Goal: Task Accomplishment & Management: Manage account settings

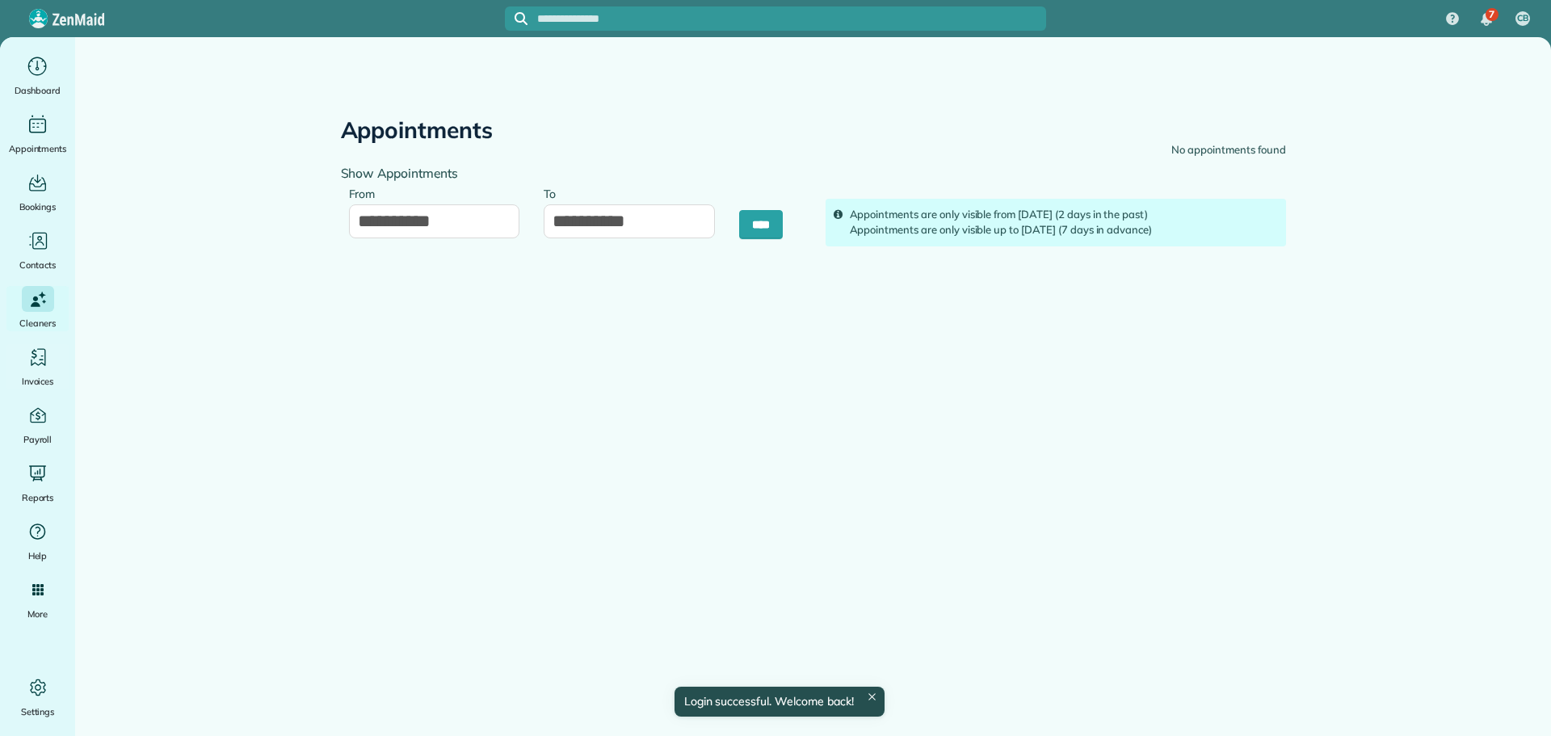
type input "**********"
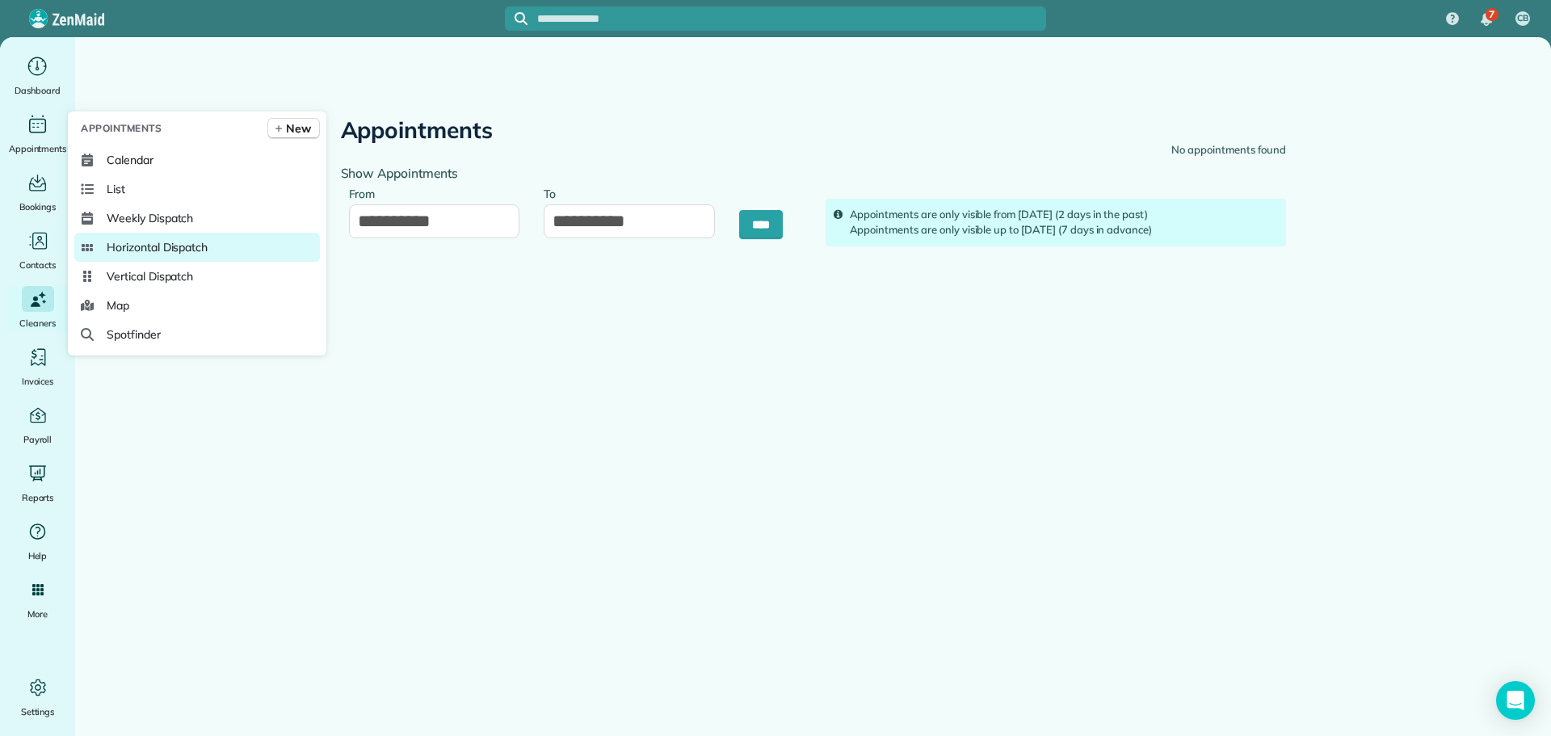
click at [137, 241] on span "Horizontal Dispatch" at bounding box center [157, 247] width 101 height 16
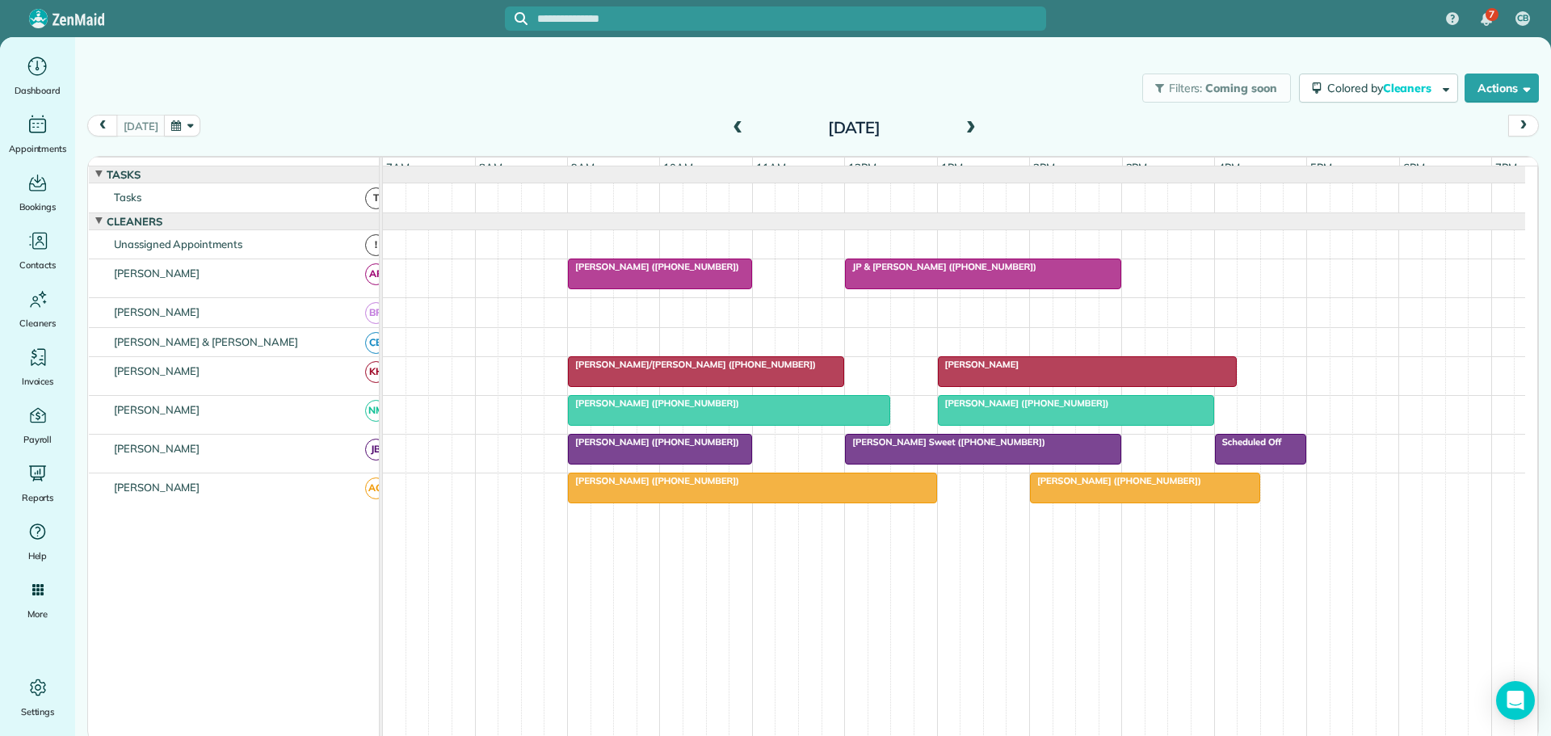
click at [972, 124] on span at bounding box center [971, 128] width 18 height 15
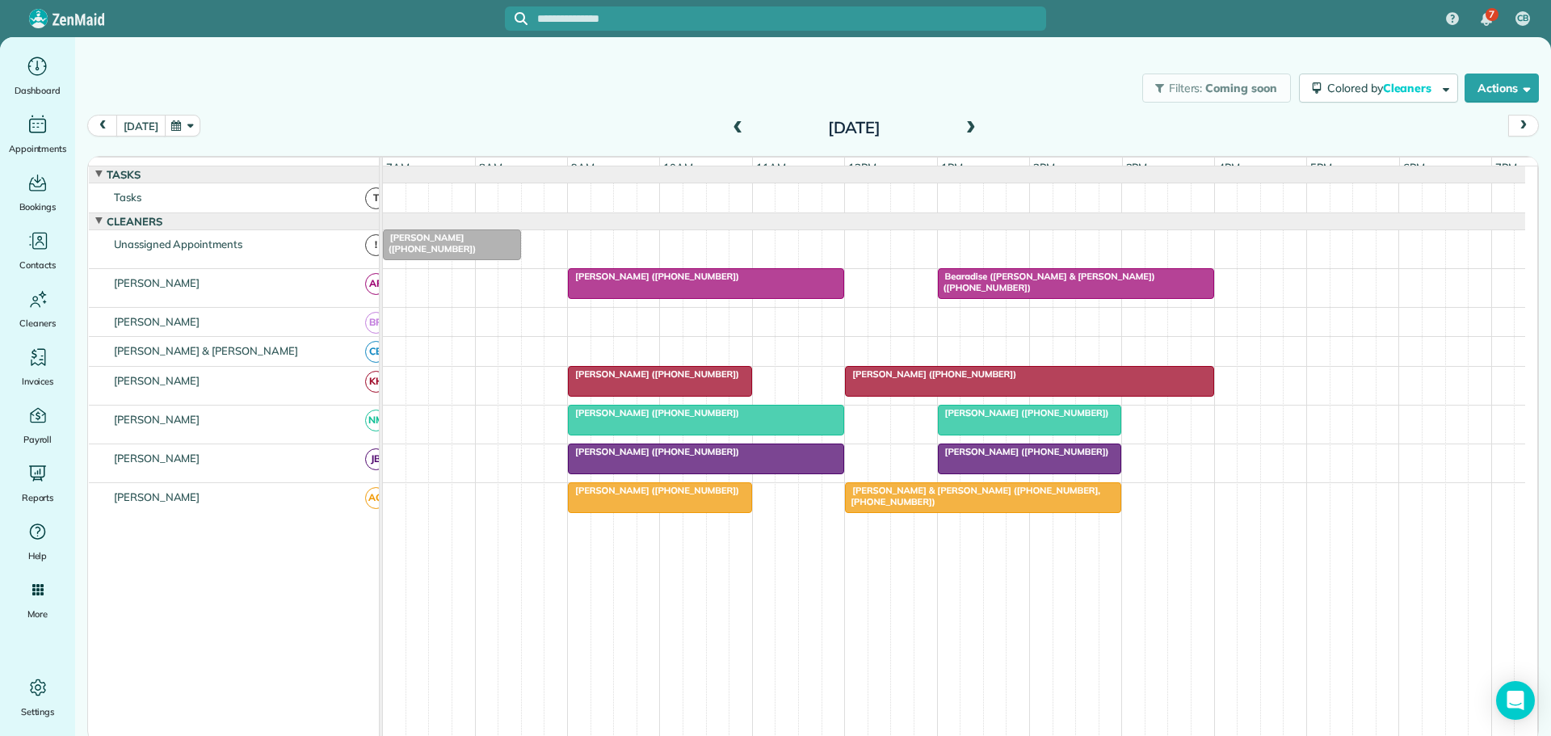
drag, startPoint x: 144, startPoint y: 128, endPoint x: 177, endPoint y: 137, distance: 34.5
click at [144, 128] on button "[DATE]" at bounding box center [140, 126] width 48 height 22
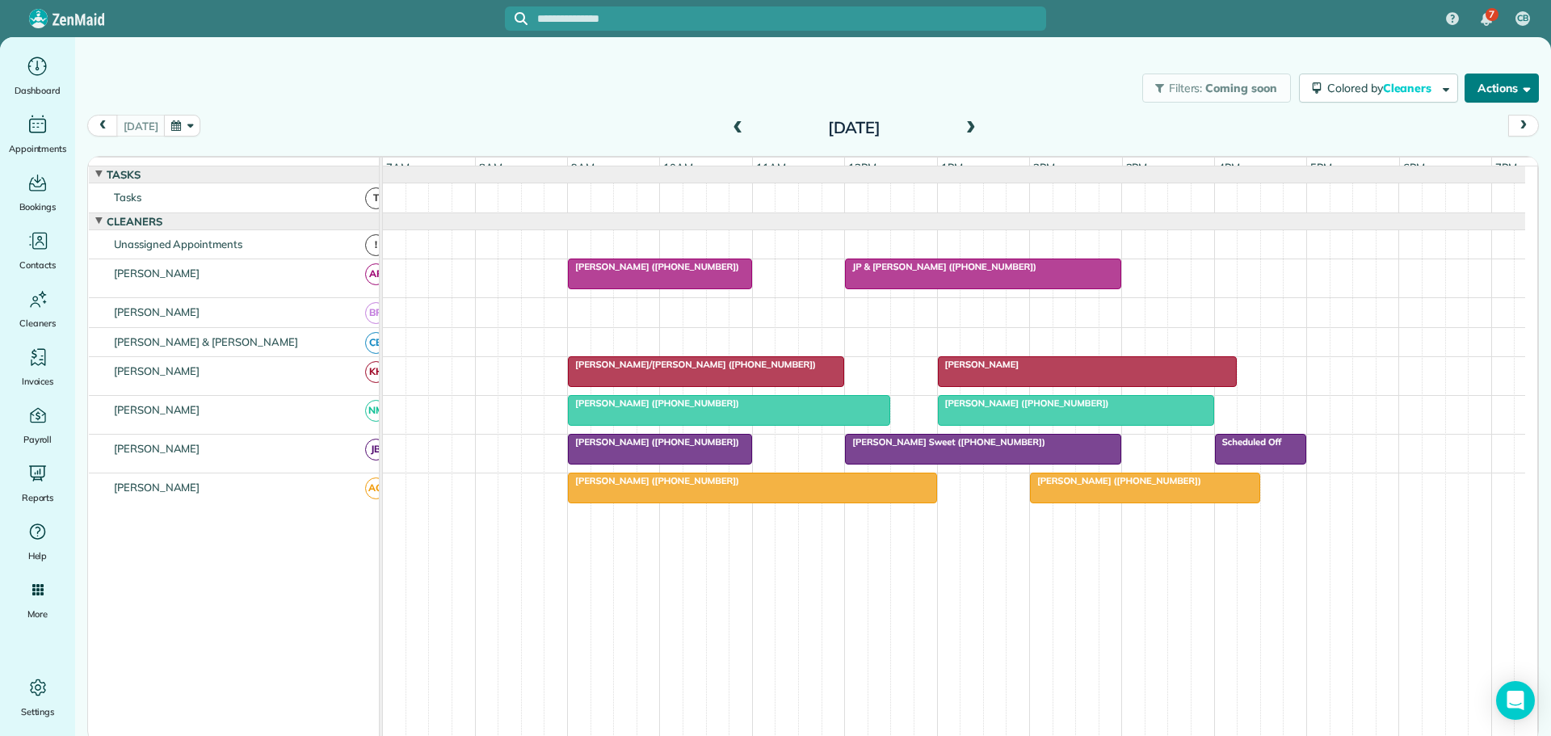
click at [1489, 82] on button "Actions" at bounding box center [1501, 88] width 74 height 29
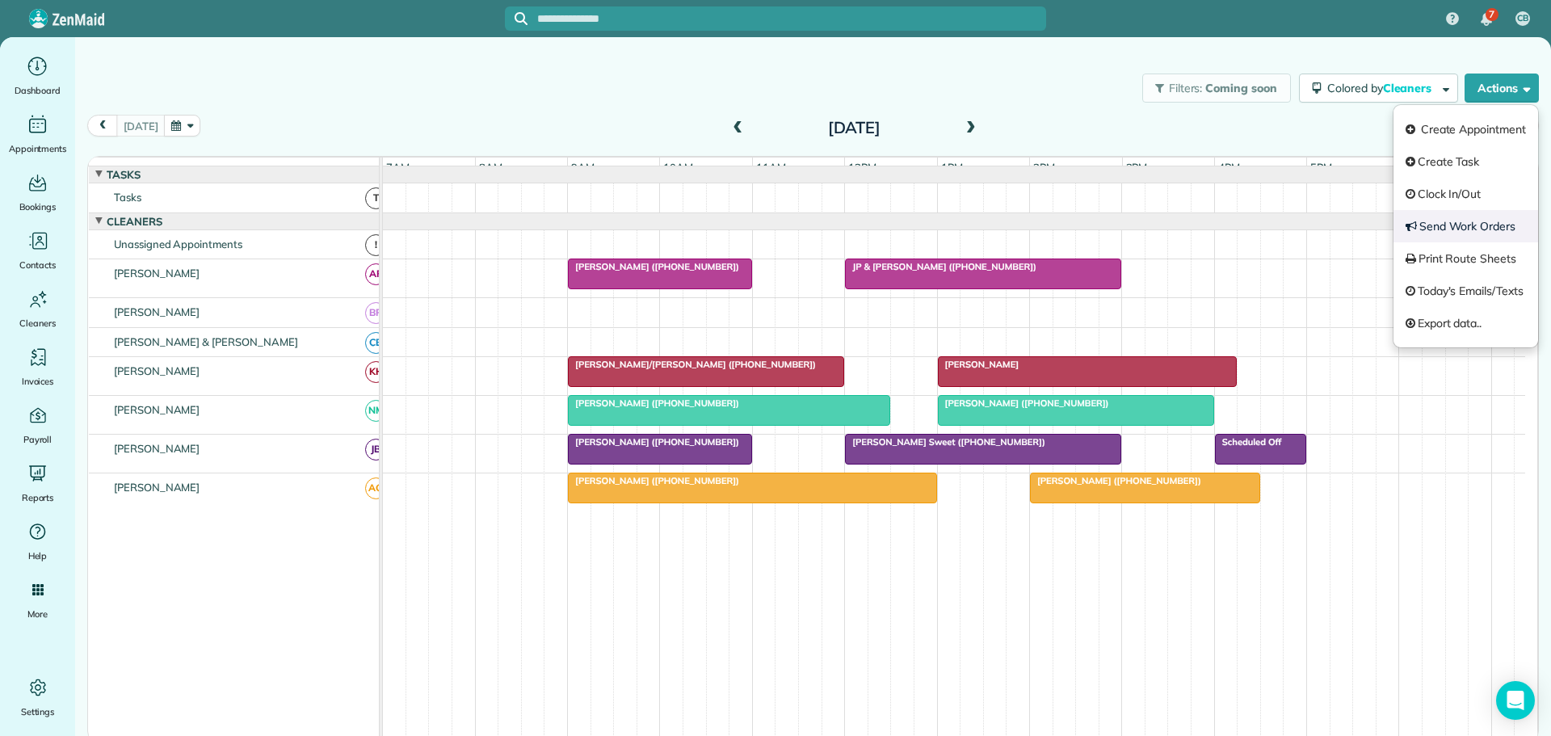
click at [1444, 226] on link "Send Work Orders" at bounding box center [1465, 226] width 145 height 32
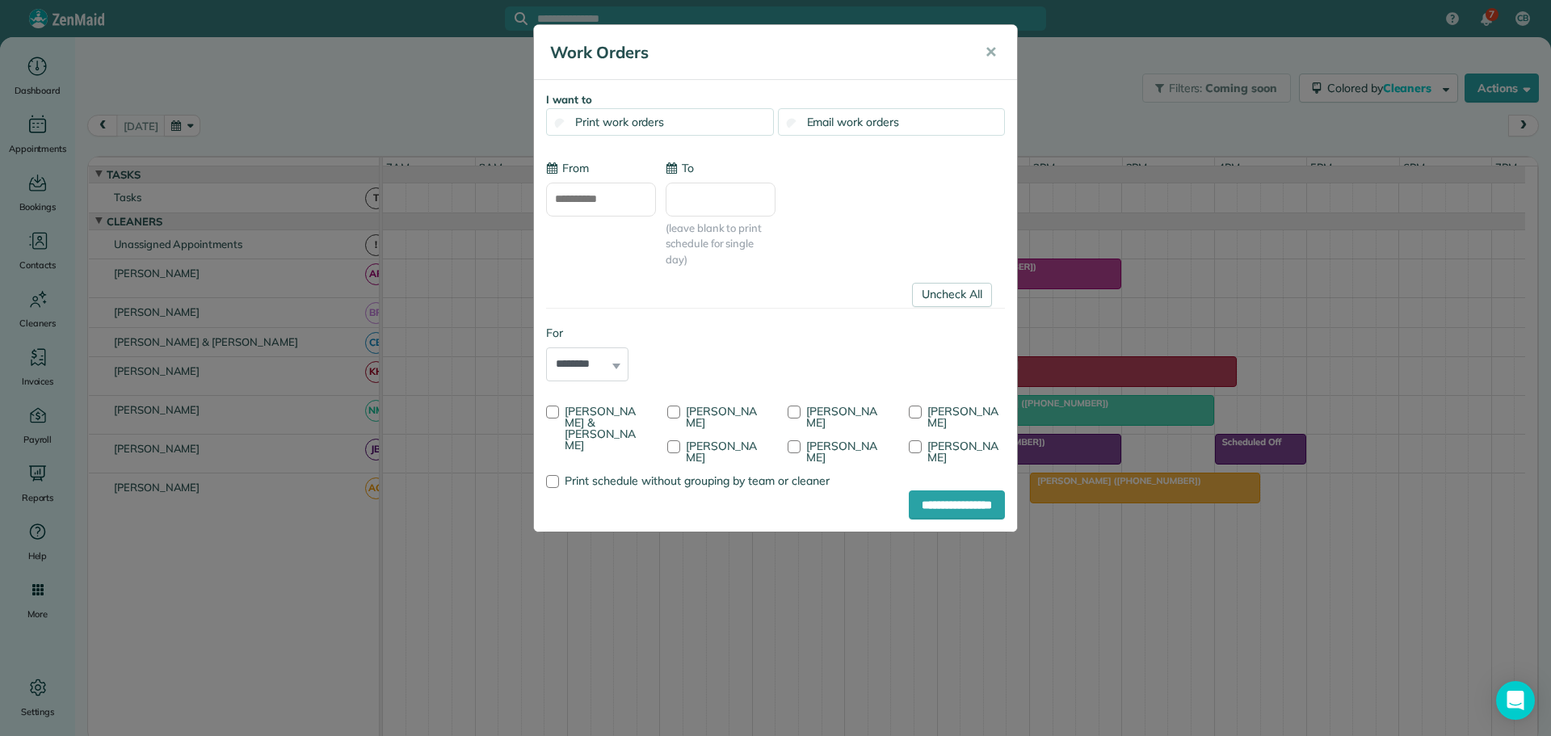
type input "**********"
click at [552, 408] on div at bounding box center [552, 411] width 13 height 13
click at [675, 410] on div at bounding box center [673, 411] width 13 height 13
click at [798, 406] on div at bounding box center [794, 411] width 13 height 13
click at [937, 490] on input "**********" at bounding box center [957, 504] width 96 height 29
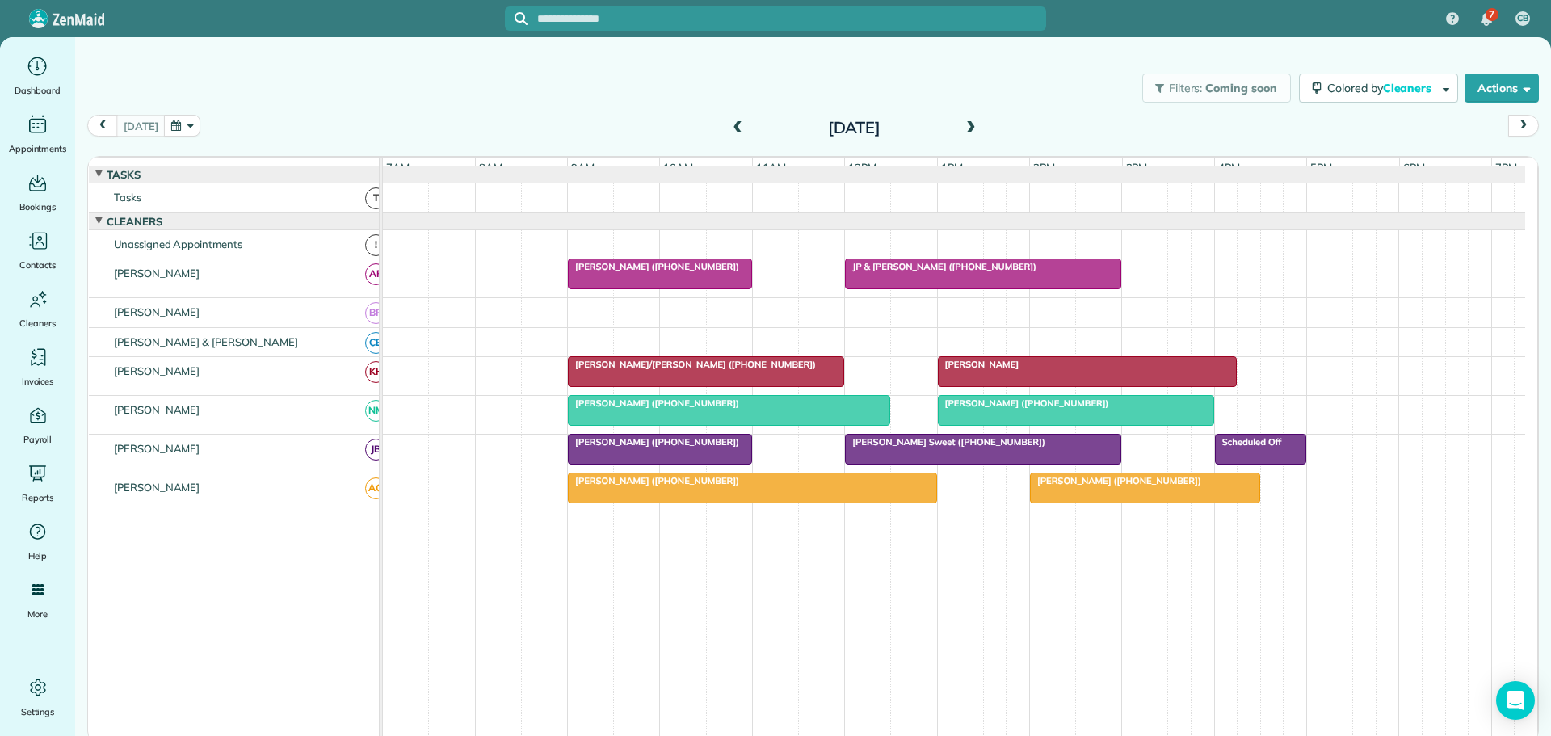
click at [688, 384] on div at bounding box center [706, 371] width 275 height 29
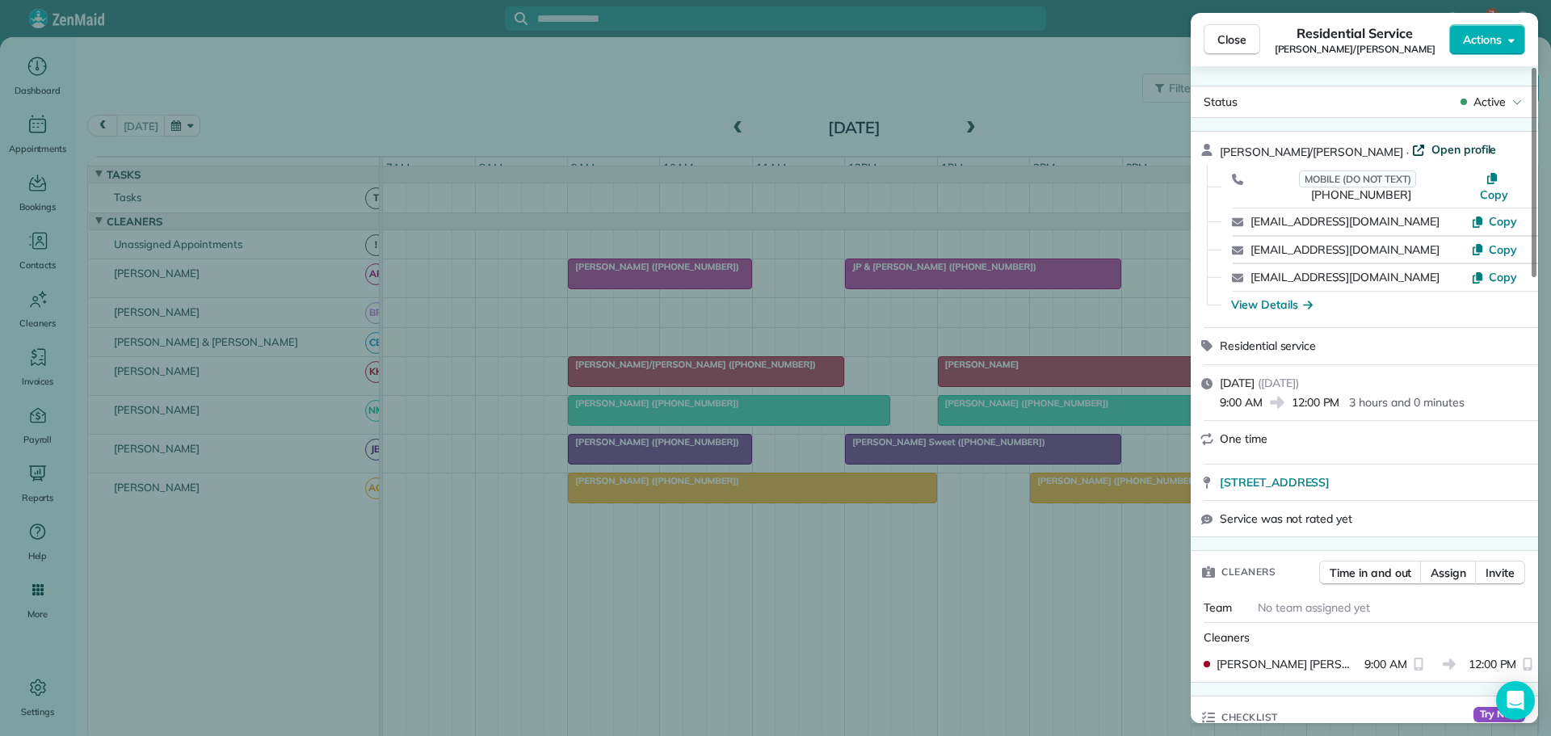
click at [1431, 149] on span "Open profile" at bounding box center [1463, 149] width 65 height 16
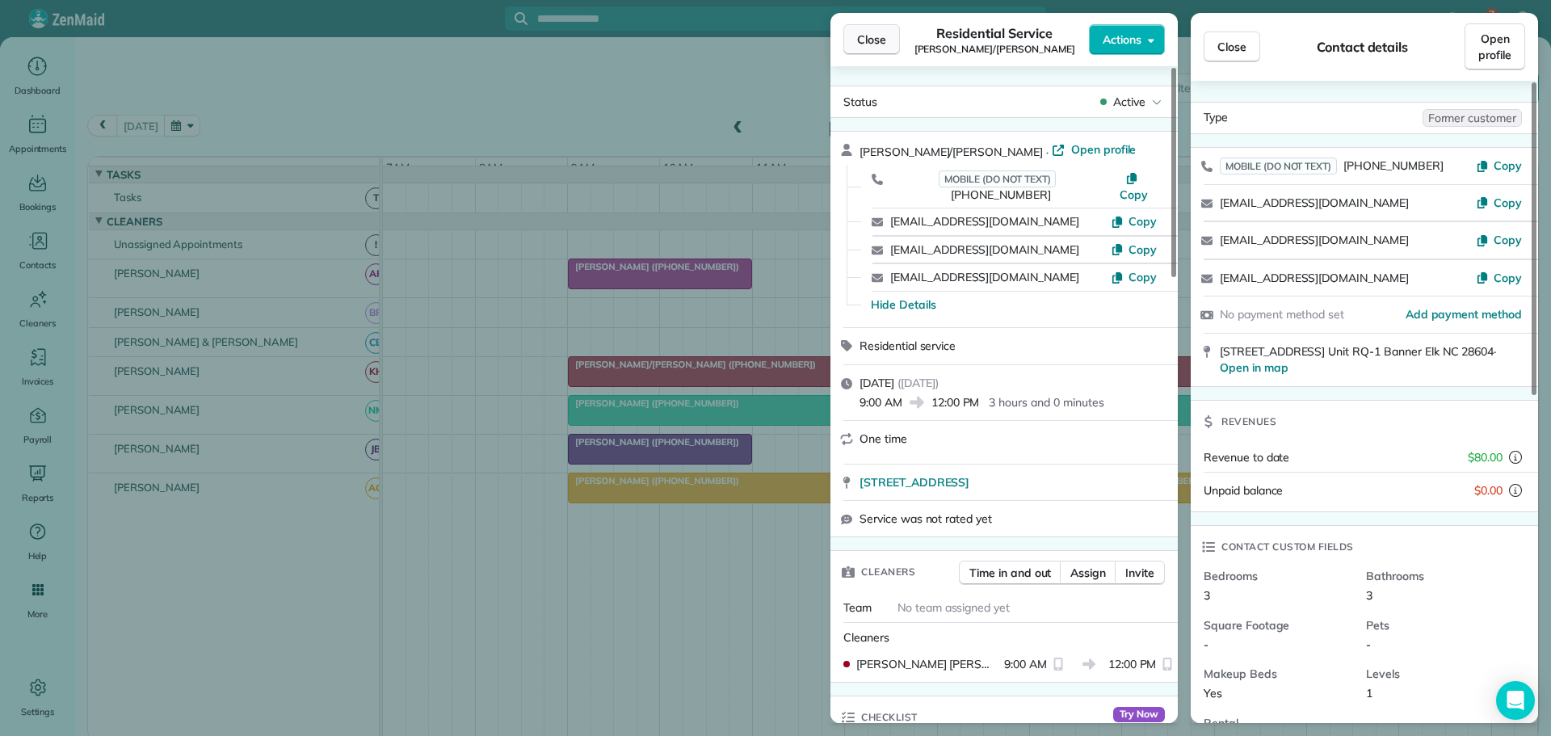
click at [880, 40] on span "Close" at bounding box center [871, 40] width 29 height 16
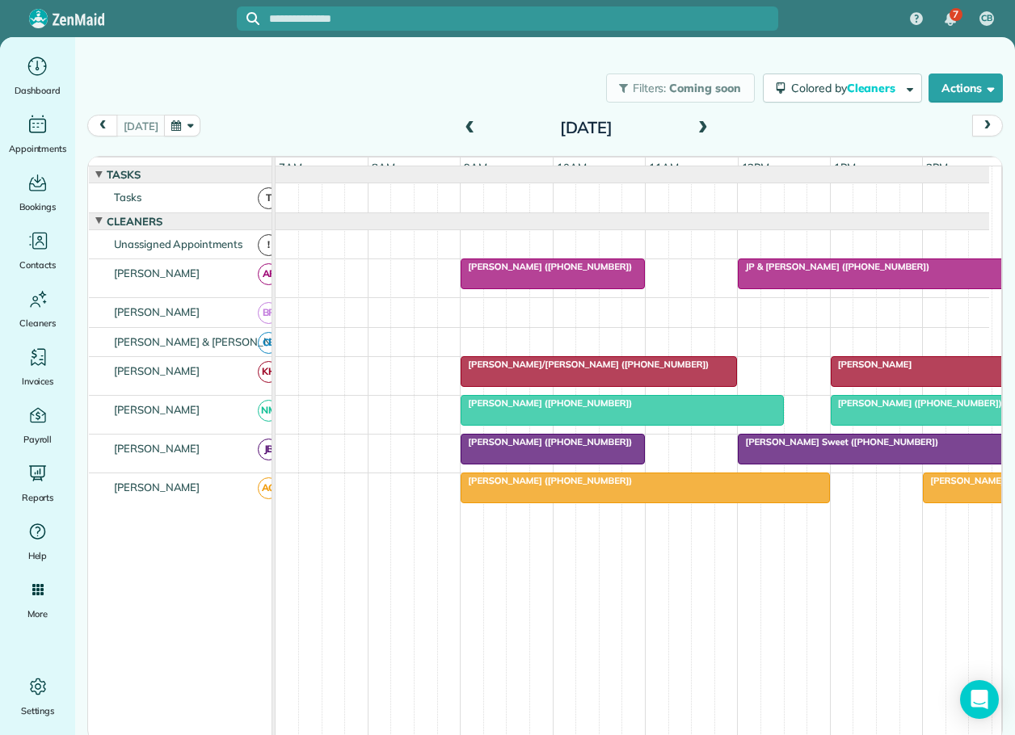
click at [472, 125] on span at bounding box center [469, 128] width 18 height 15
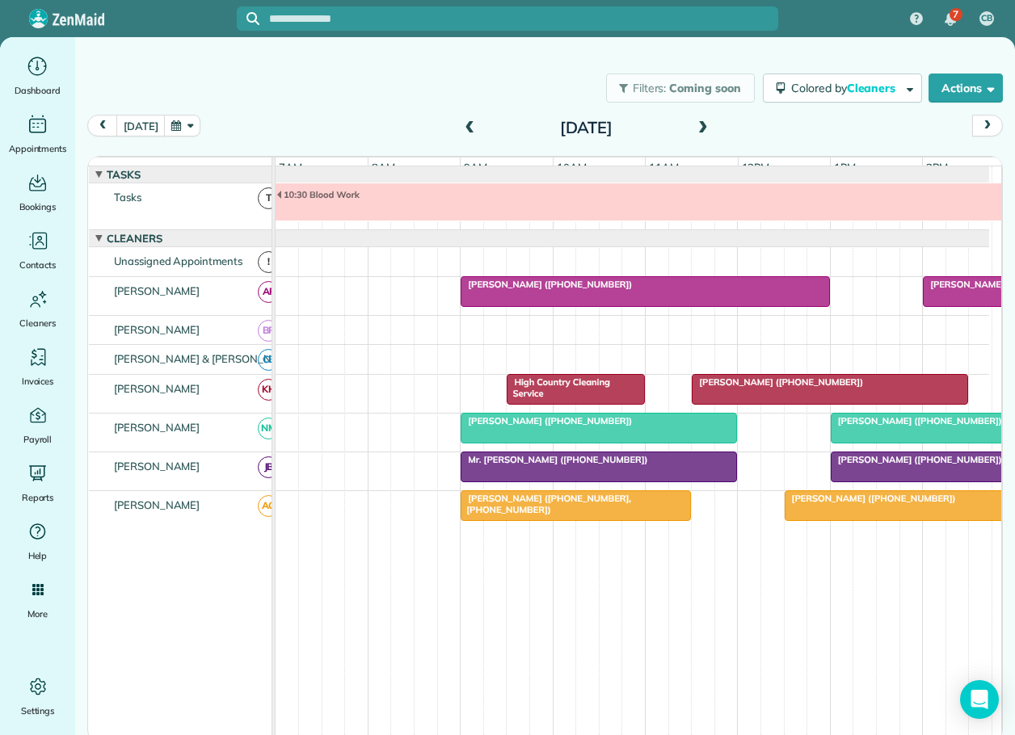
scroll to position [17, 0]
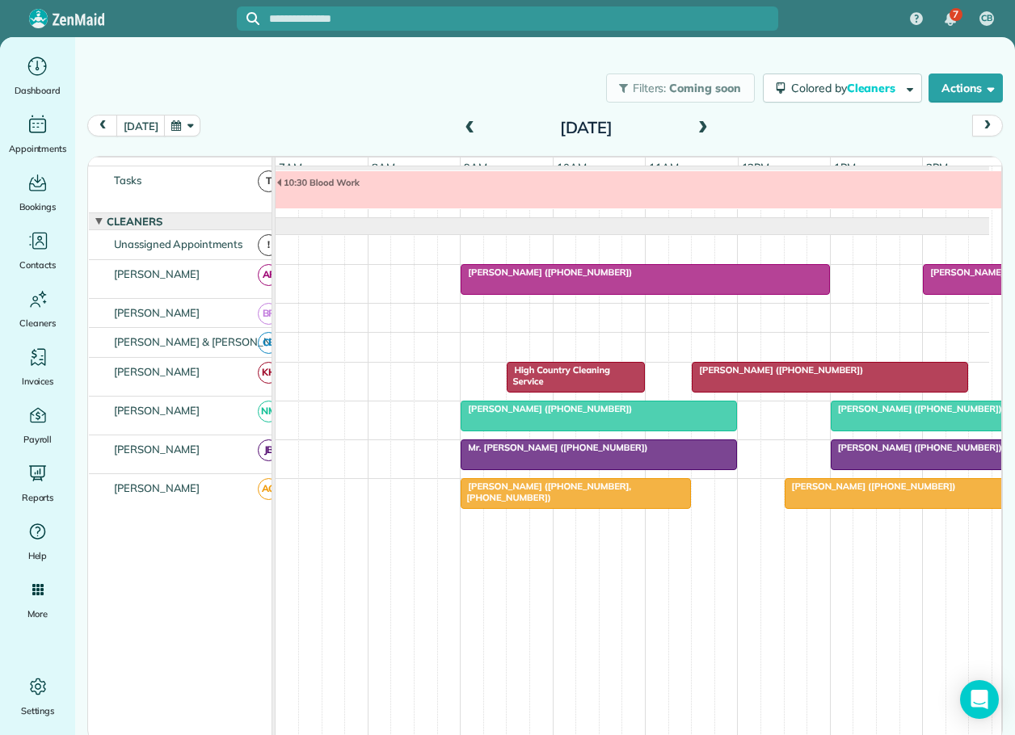
click at [915, 453] on span "Mr. Bobby Sisk (+17048190710)" at bounding box center [916, 447] width 173 height 11
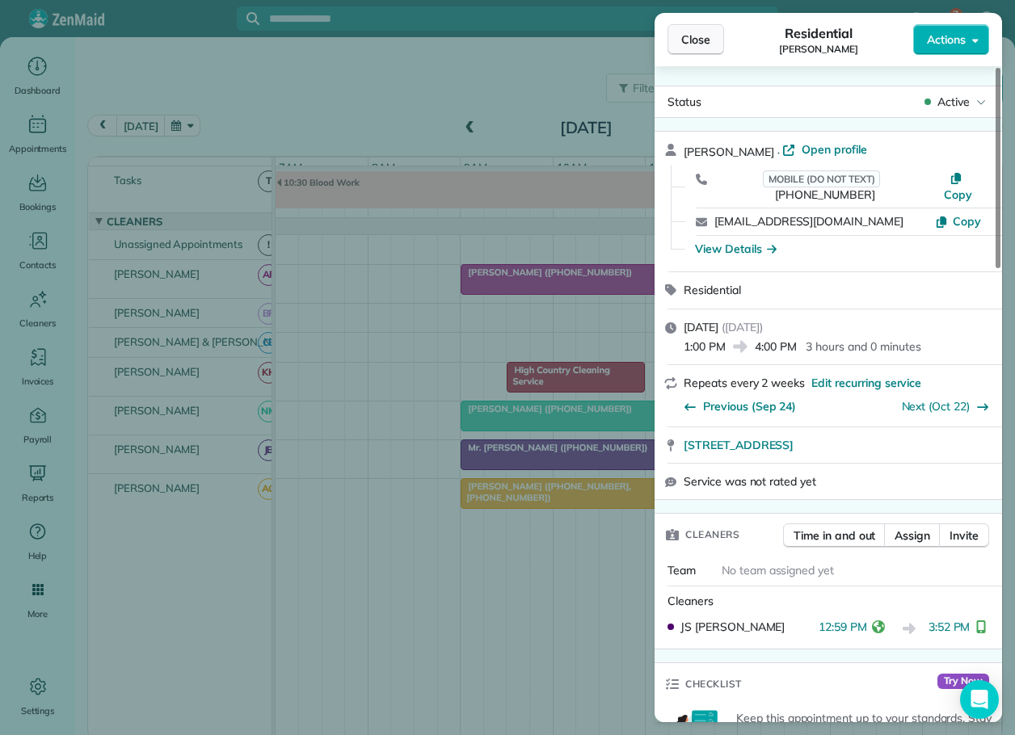
click at [708, 41] on span "Close" at bounding box center [695, 40] width 29 height 16
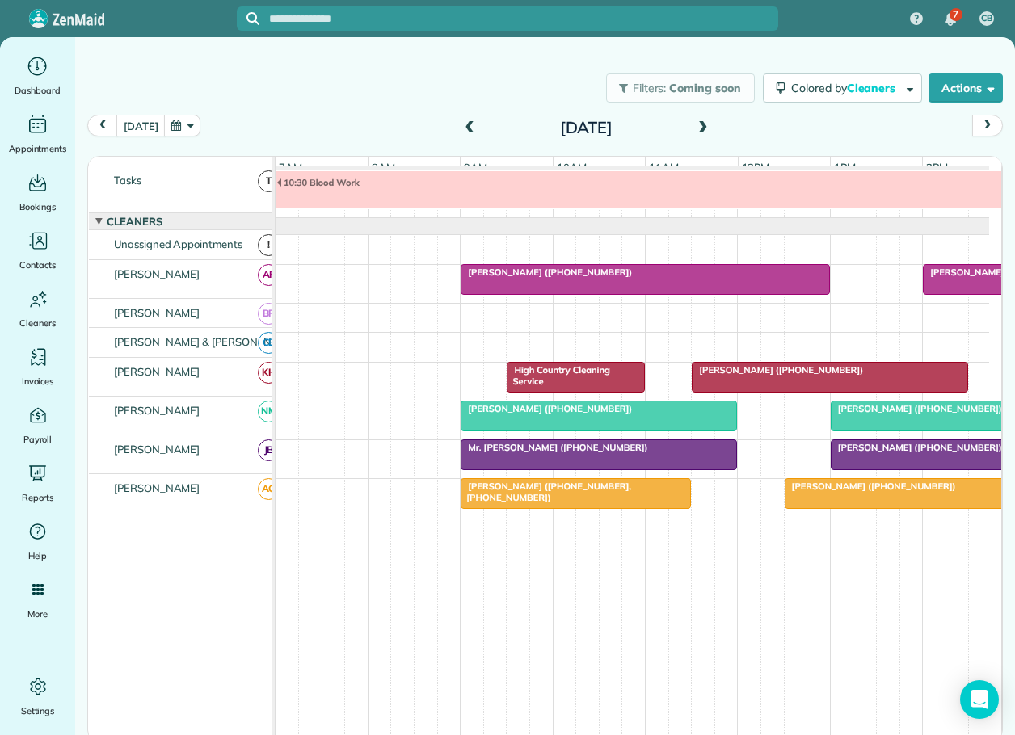
click at [594, 453] on span "Mr. Rob Howard (+18282170506)" at bounding box center [554, 447] width 188 height 11
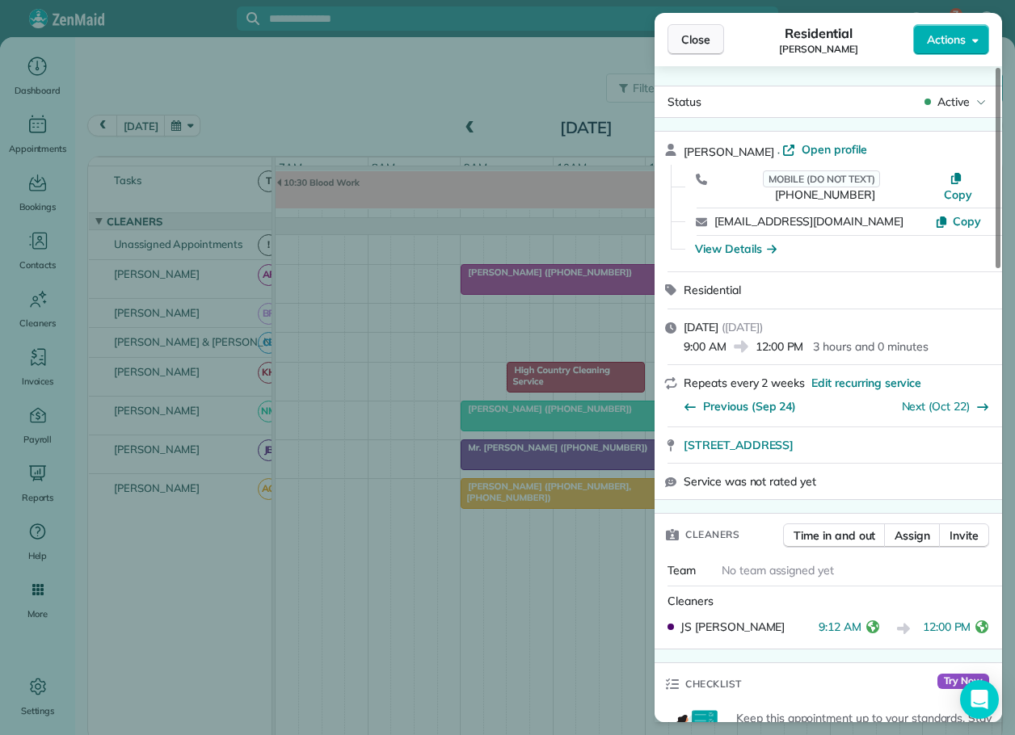
click at [687, 32] on span "Close" at bounding box center [695, 40] width 29 height 16
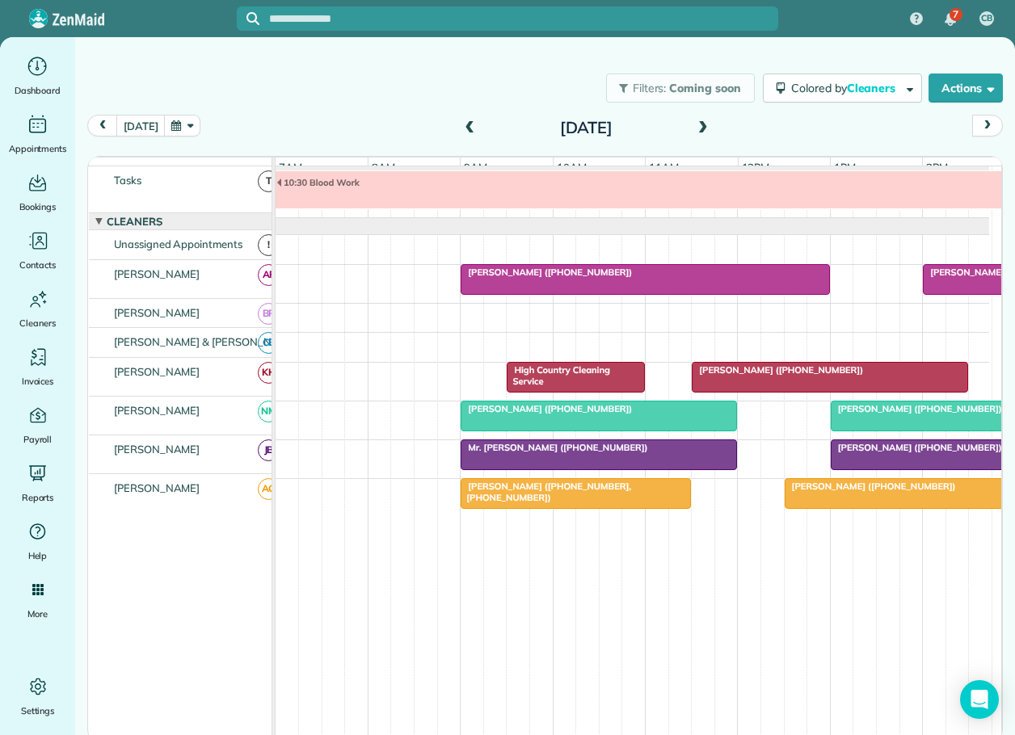
click at [595, 496] on span "Katherine Holder (+18282656147, +18282640277)" at bounding box center [545, 492] width 171 height 23
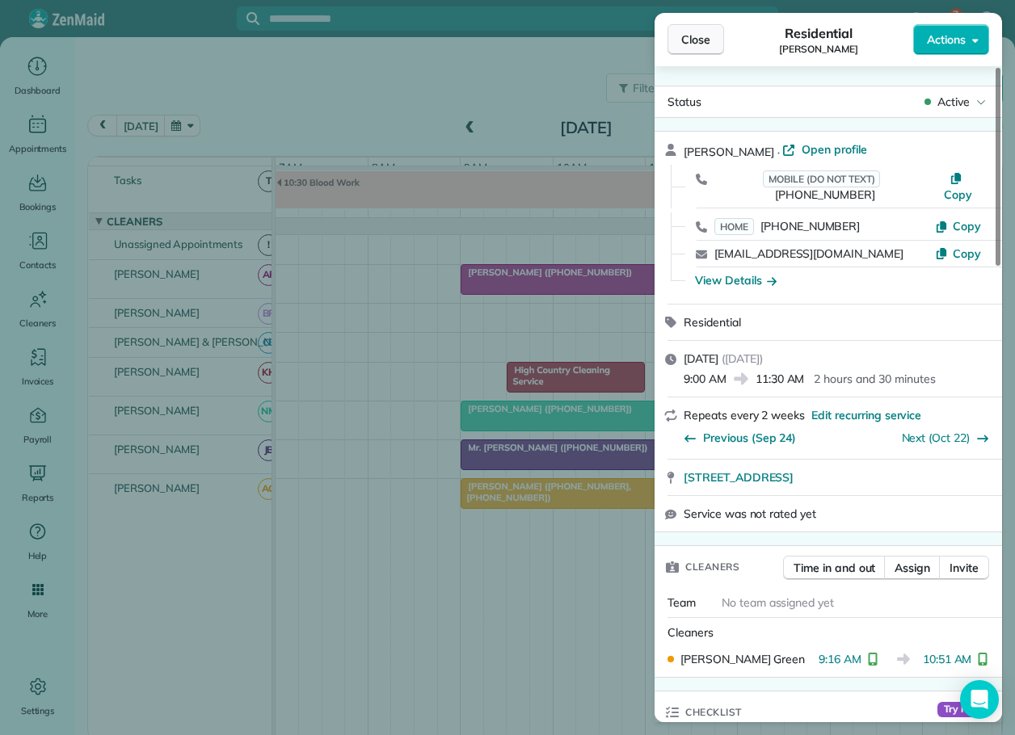
click at [691, 32] on span "Close" at bounding box center [695, 40] width 29 height 16
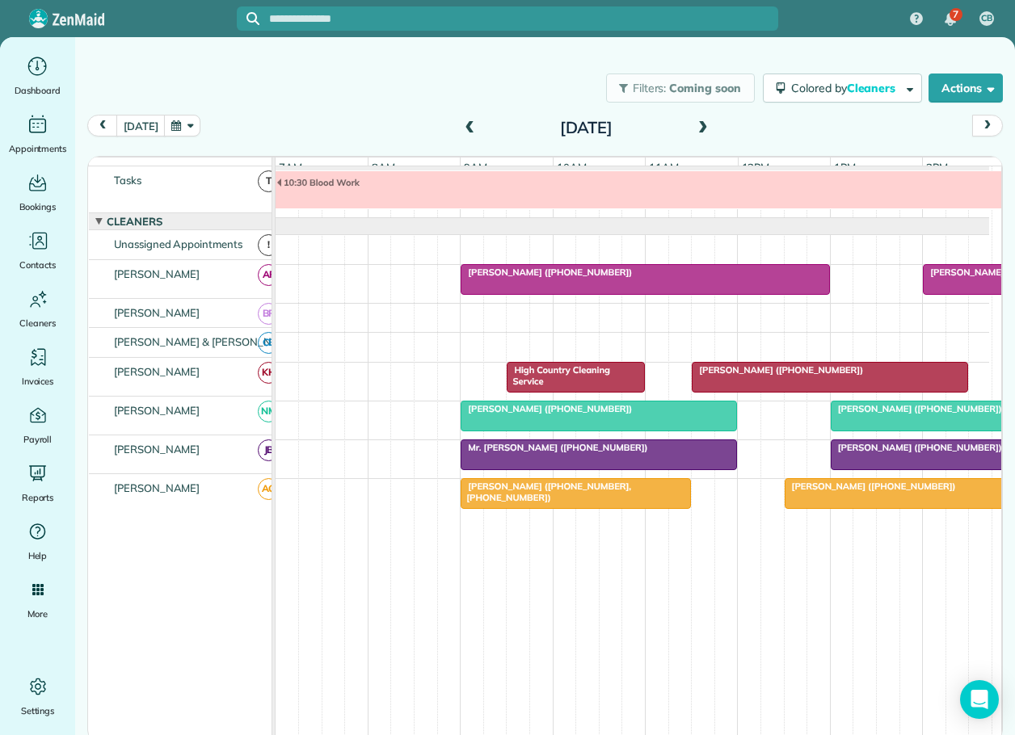
click at [830, 492] on span "Antonio Morales (+18325389083)" at bounding box center [870, 486] width 173 height 11
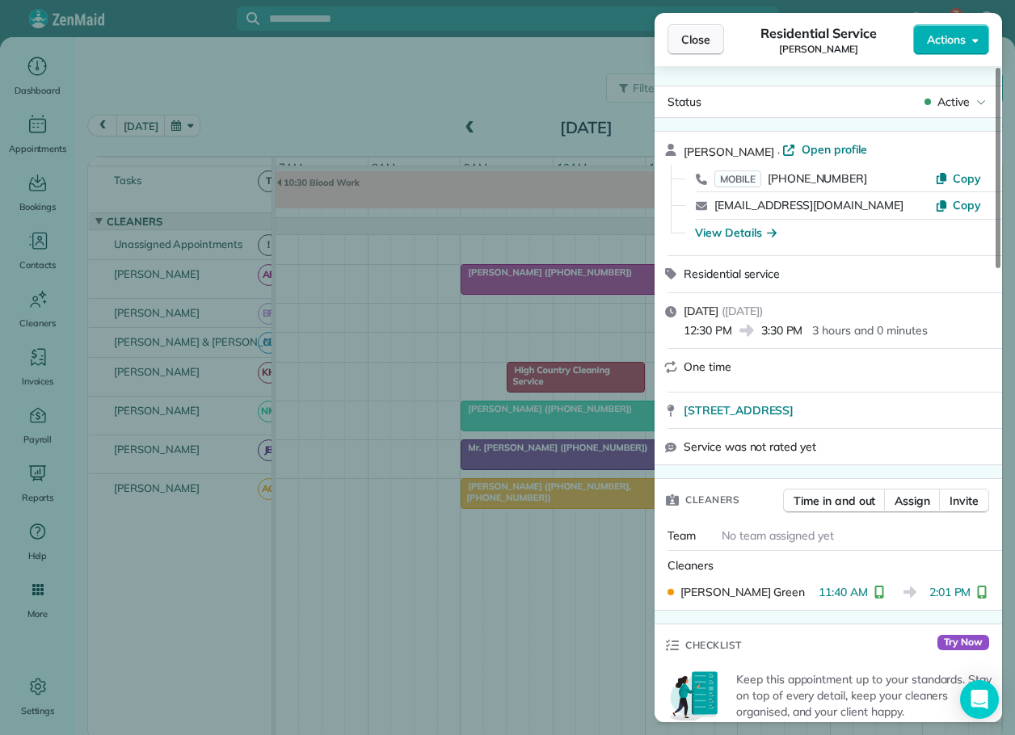
drag, startPoint x: 697, startPoint y: 36, endPoint x: 769, endPoint y: 83, distance: 85.8
click at [706, 41] on span "Close" at bounding box center [695, 40] width 29 height 16
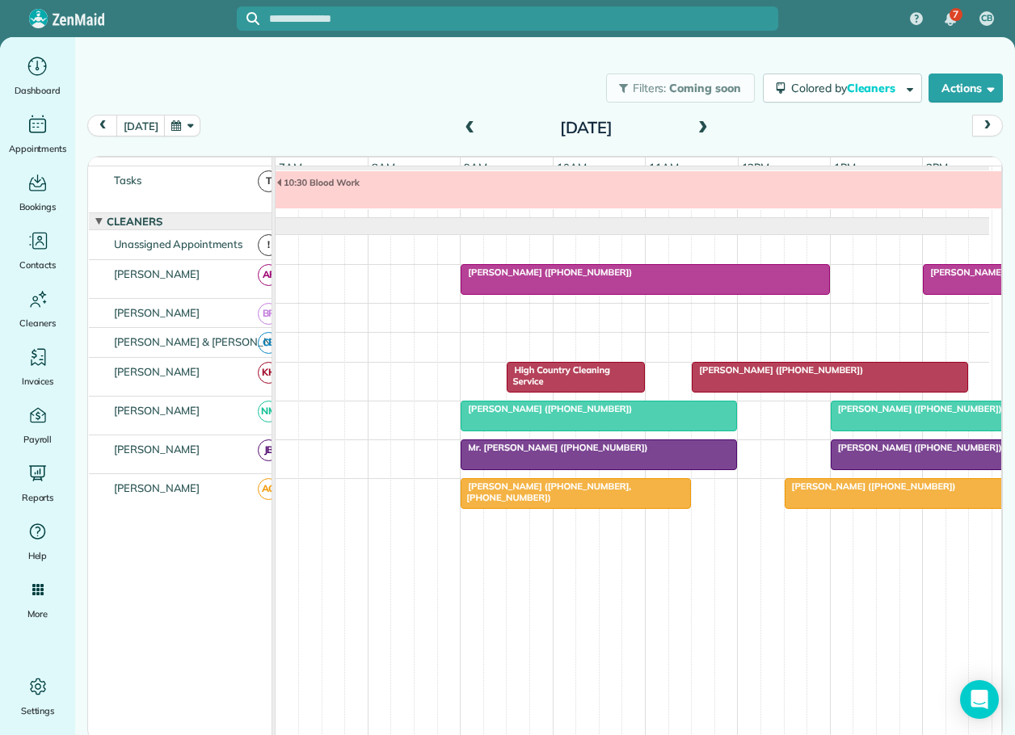
click at [884, 414] on span "Ashley Colquitt (+12147695179)" at bounding box center [916, 408] width 173 height 11
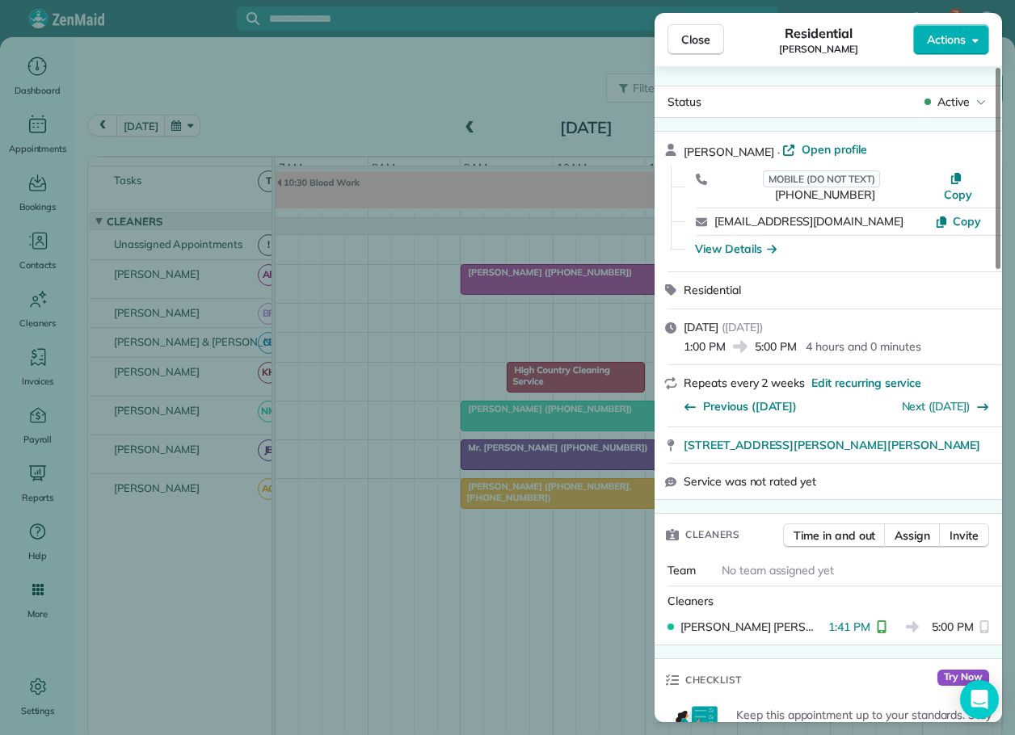
drag, startPoint x: 687, startPoint y: 44, endPoint x: 706, endPoint y: 54, distance: 21.3
click at [687, 44] on span "Close" at bounding box center [695, 40] width 29 height 16
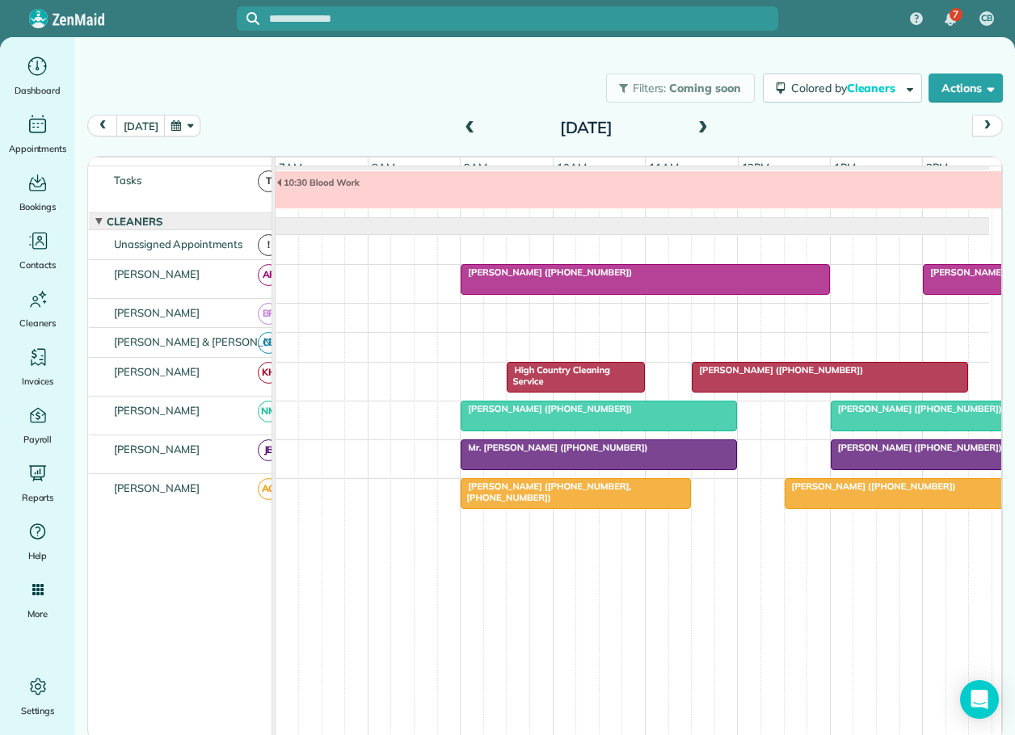
click at [759, 278] on div "Valerie Purcell (+18282924702)" at bounding box center [644, 272] width 359 height 11
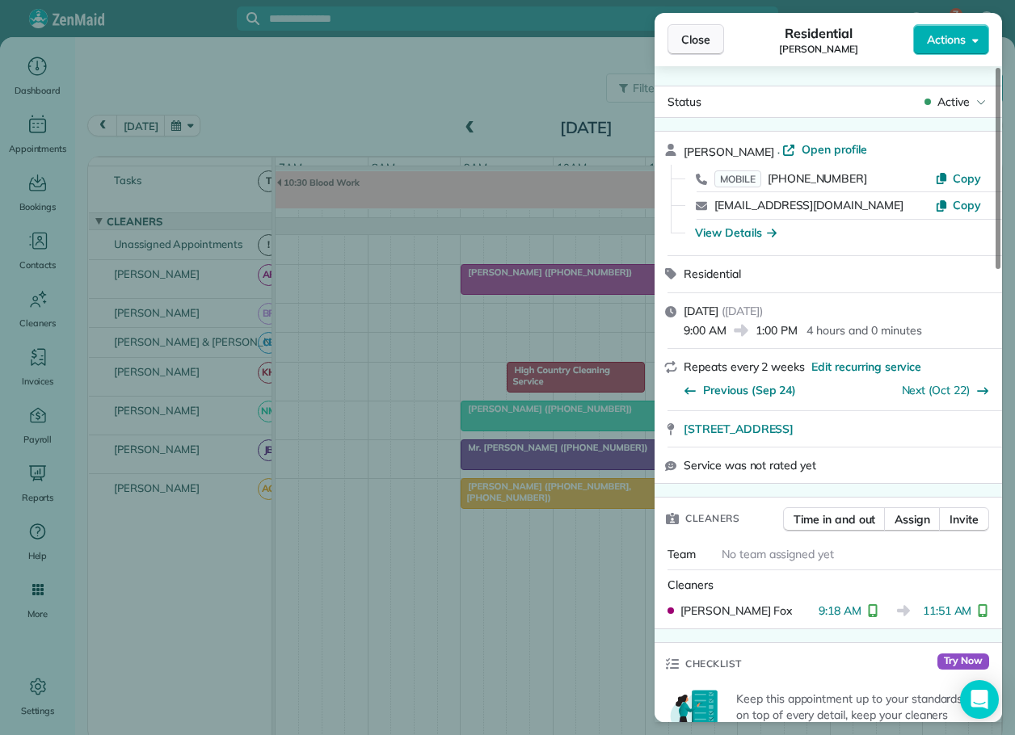
click at [699, 30] on button "Close" at bounding box center [695, 39] width 57 height 31
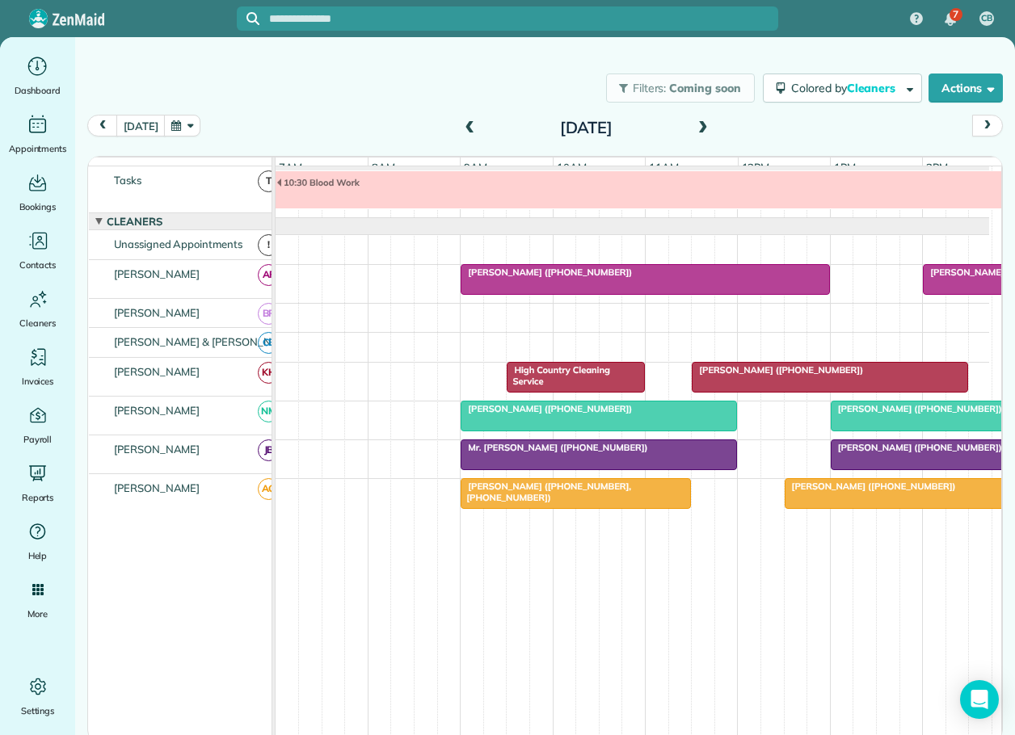
click at [956, 278] on span "Martin Conlin (+13212054524)" at bounding box center [1008, 272] width 173 height 11
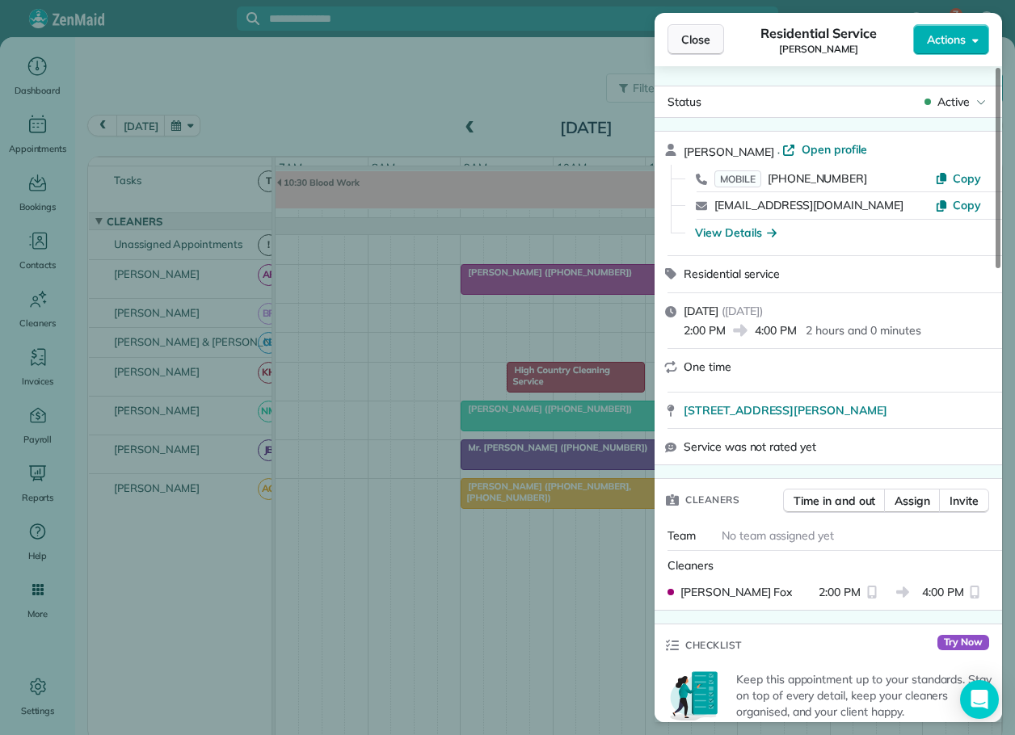
click at [693, 35] on span "Close" at bounding box center [695, 40] width 29 height 16
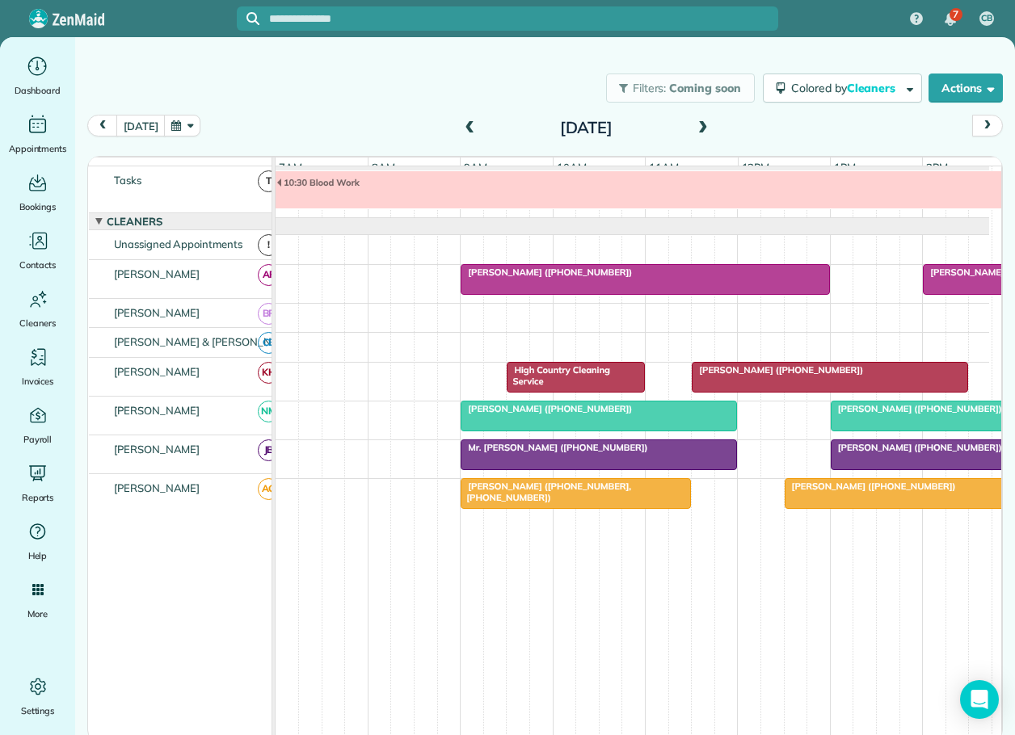
click at [587, 378] on span "High Country Cleaning Service" at bounding box center [557, 375] width 103 height 23
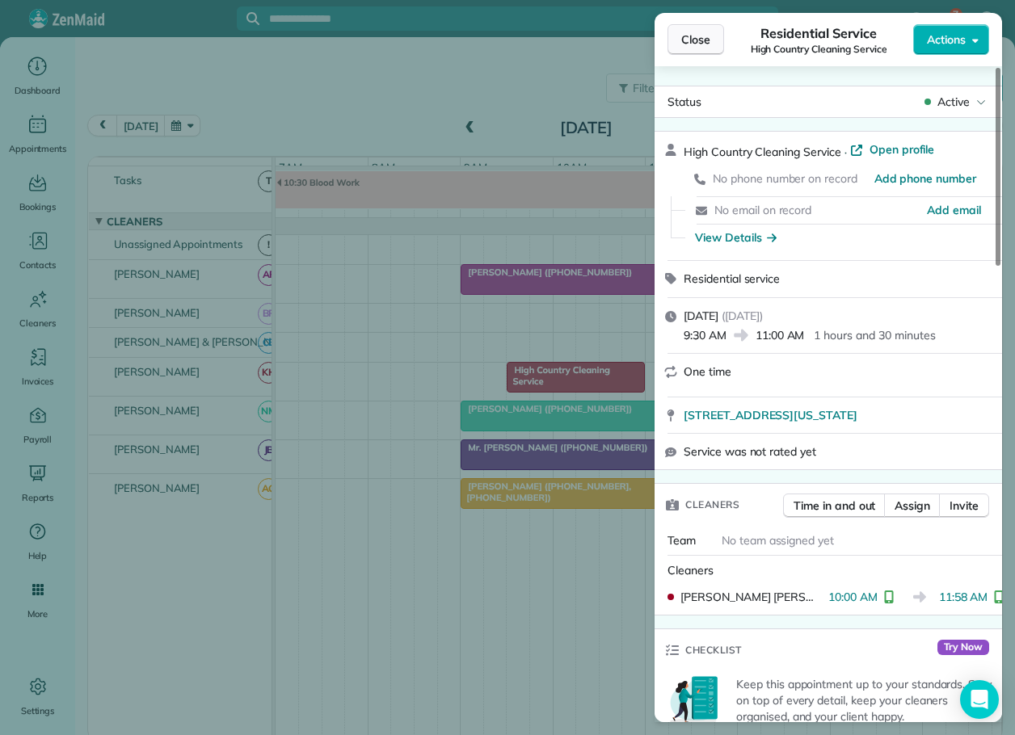
click at [687, 40] on span "Close" at bounding box center [695, 40] width 29 height 16
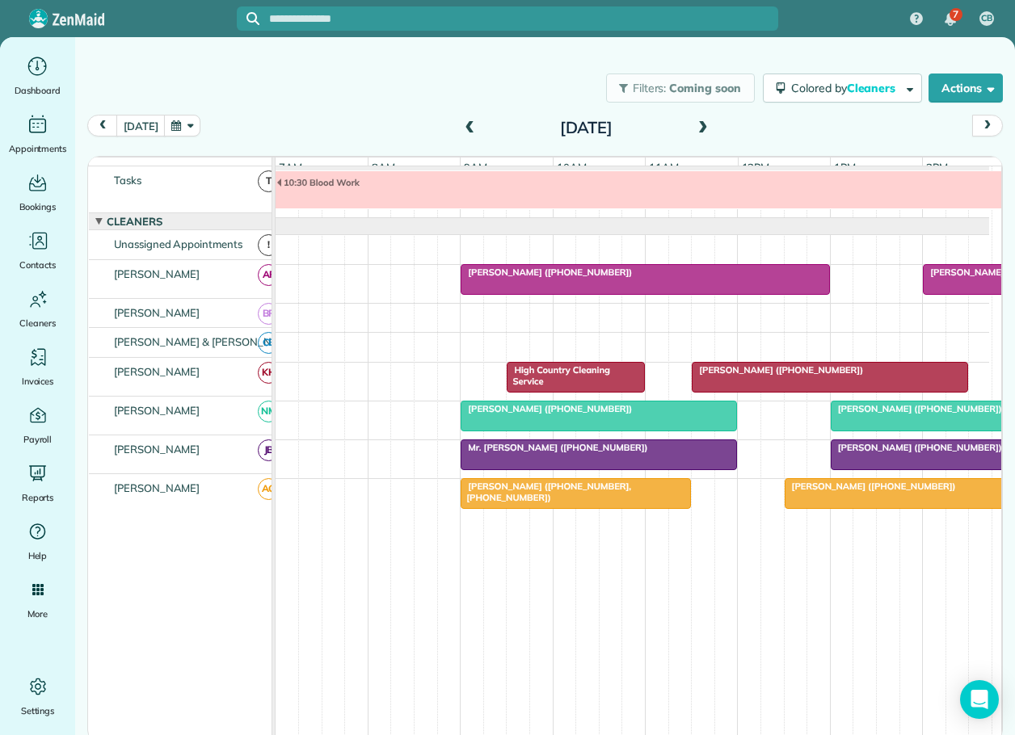
click at [759, 376] on span "Mrs. Cathy Credle (+17047912446)" at bounding box center [777, 369] width 173 height 11
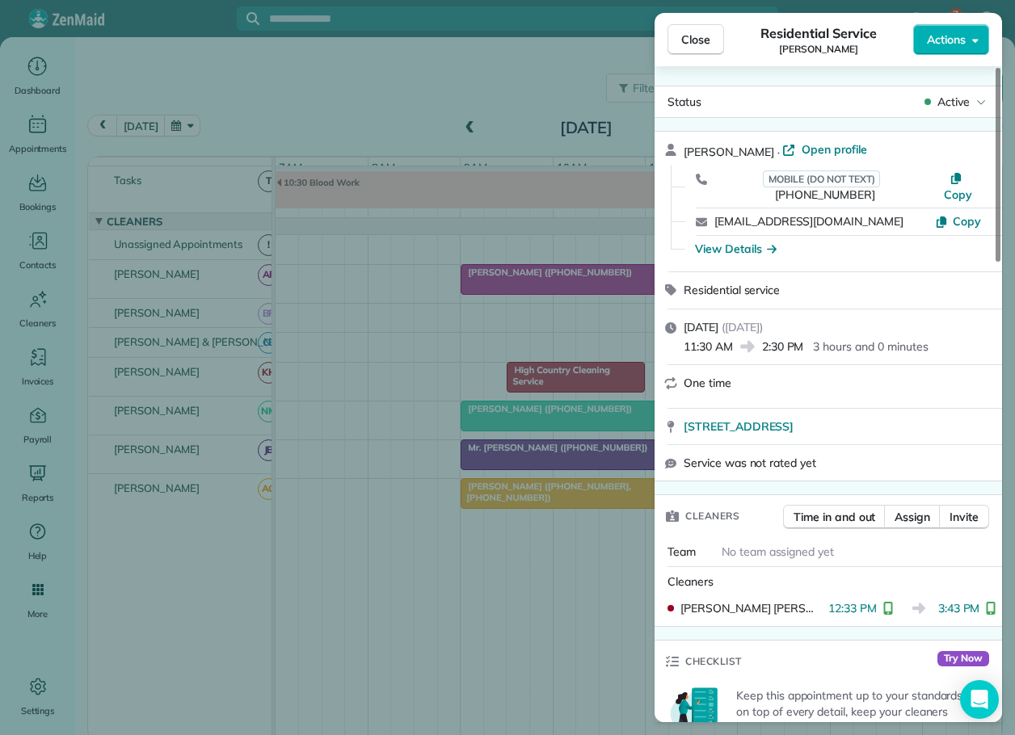
drag, startPoint x: 701, startPoint y: 36, endPoint x: 733, endPoint y: 65, distance: 43.4
click at [701, 36] on span "Close" at bounding box center [695, 40] width 29 height 16
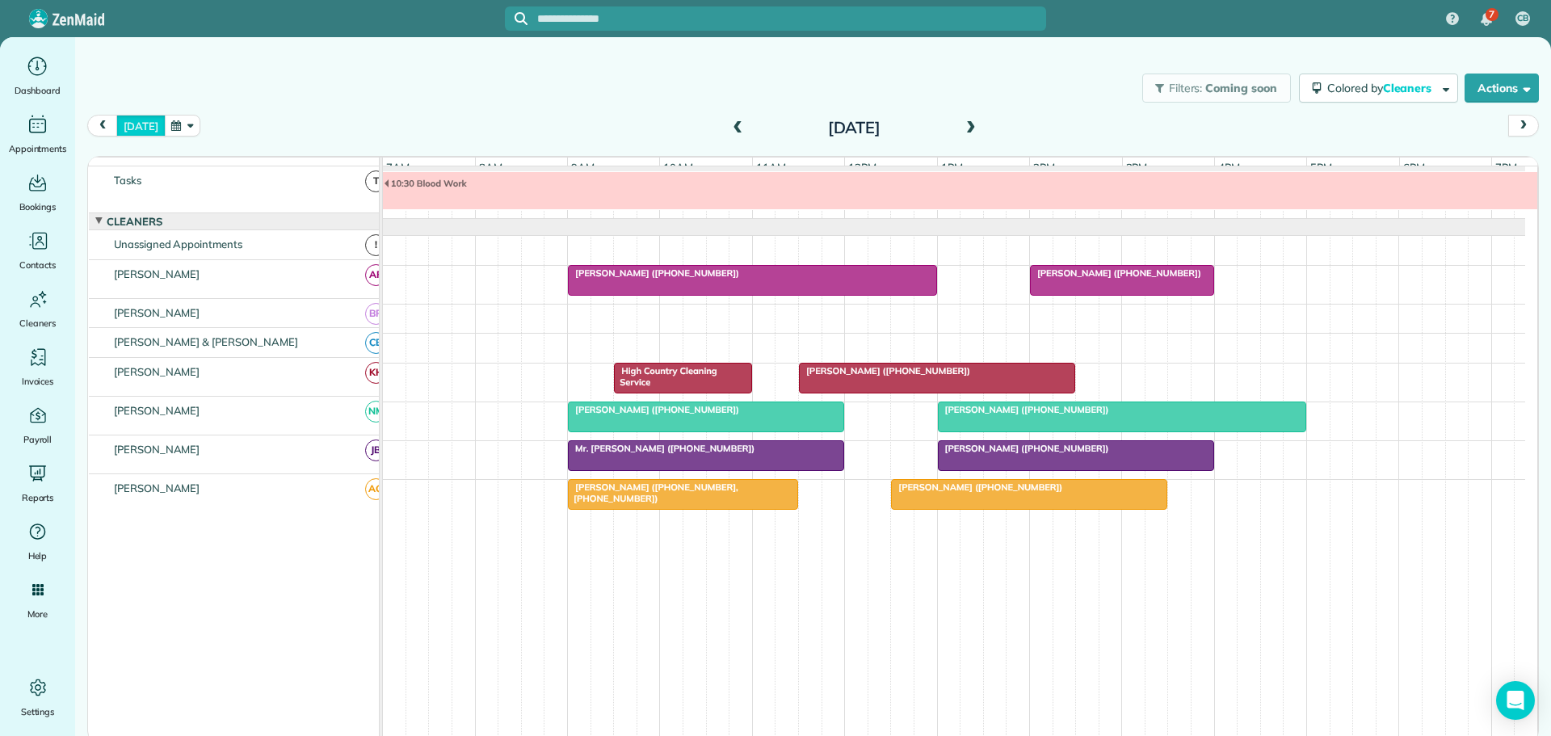
click at [140, 120] on button "[DATE]" at bounding box center [140, 126] width 48 height 22
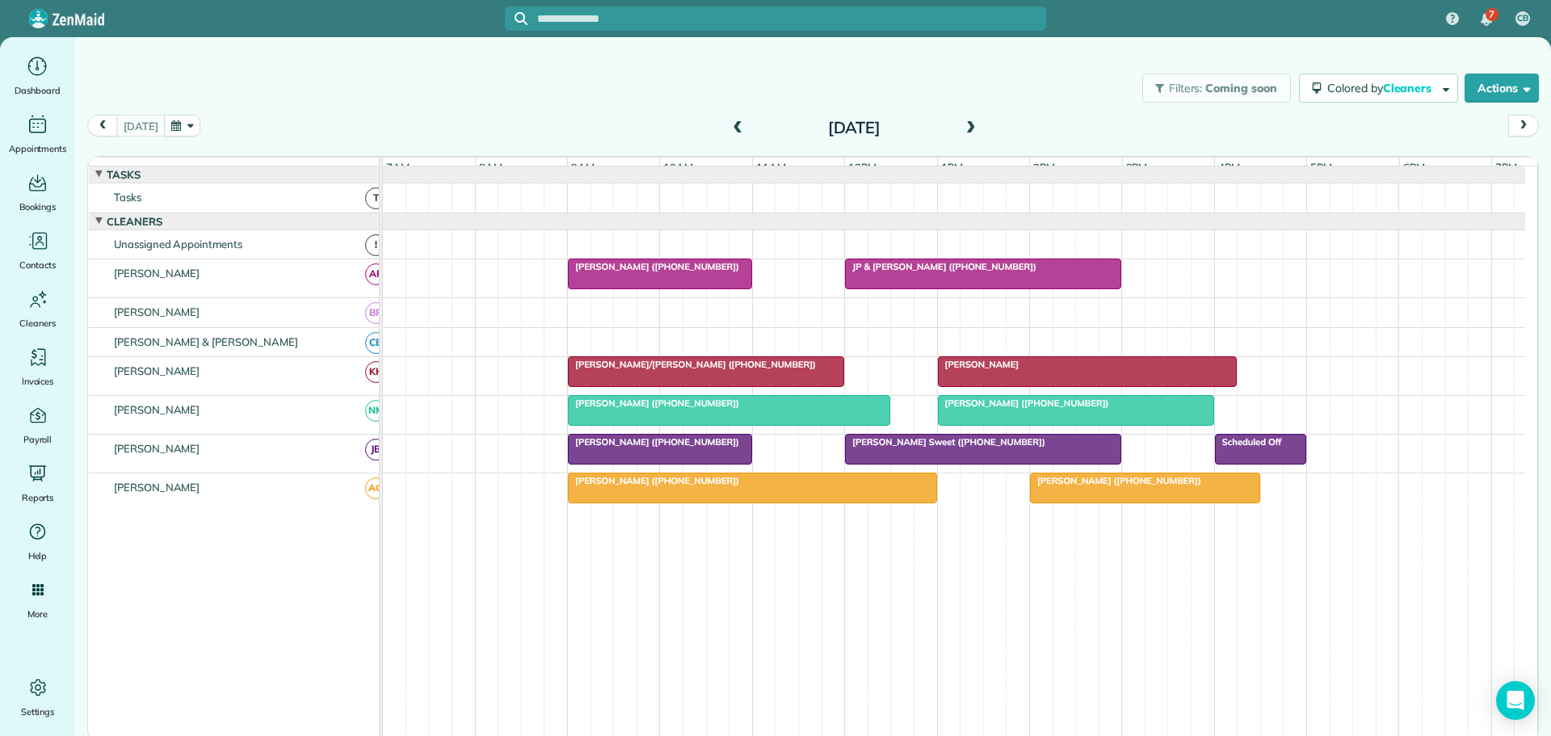
drag, startPoint x: 615, startPoint y: 93, endPoint x: 630, endPoint y: 93, distance: 14.5
click at [615, 93] on div "Filters: Coming soon Colored by Cleaners Color by Cleaner Color by Team Color b…" at bounding box center [813, 87] width 1476 height 53
click at [735, 123] on span at bounding box center [738, 128] width 18 height 15
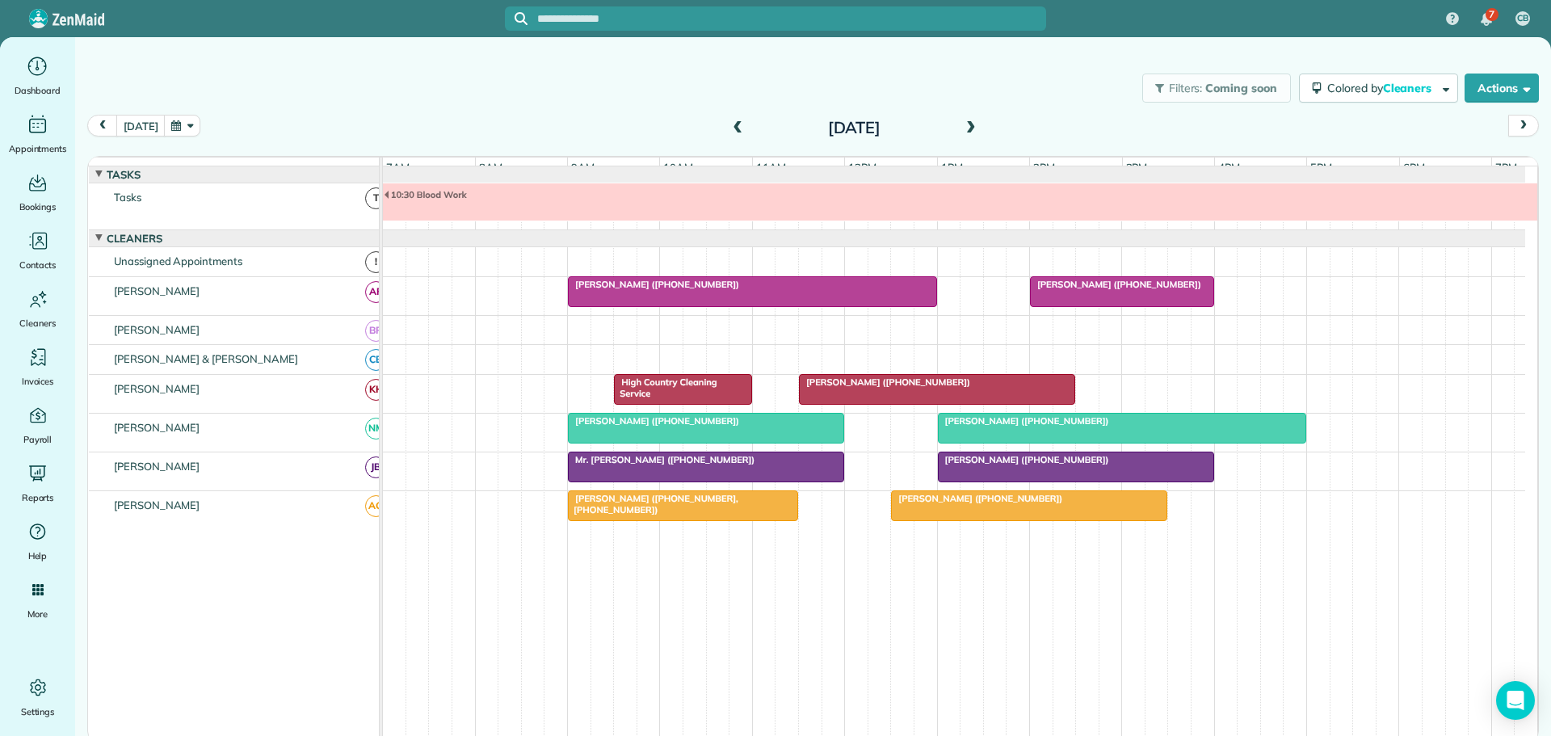
scroll to position [17, 0]
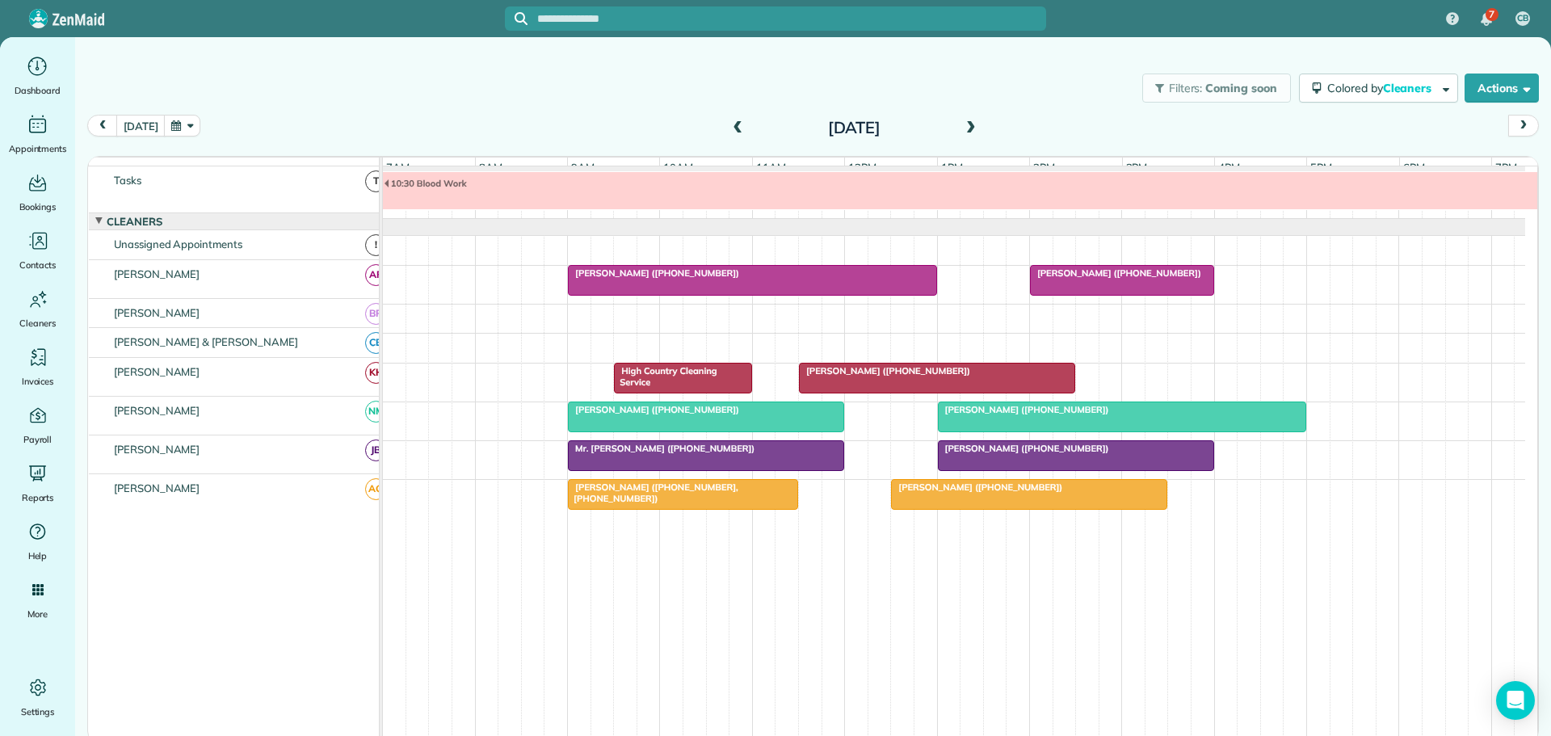
click at [1115, 274] on span "Martin Conlin (+13212054524)" at bounding box center [1115, 272] width 173 height 11
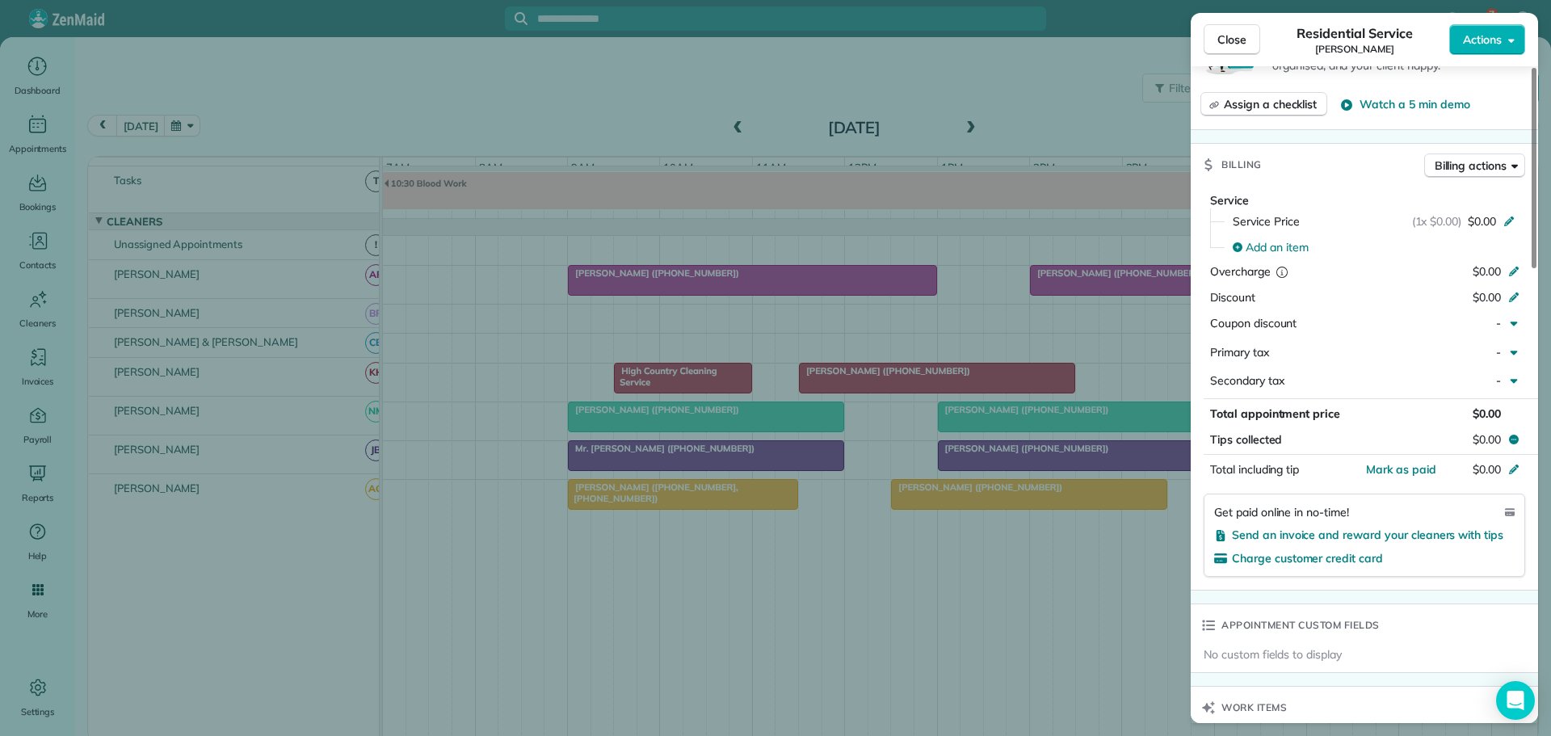
scroll to position [972, 0]
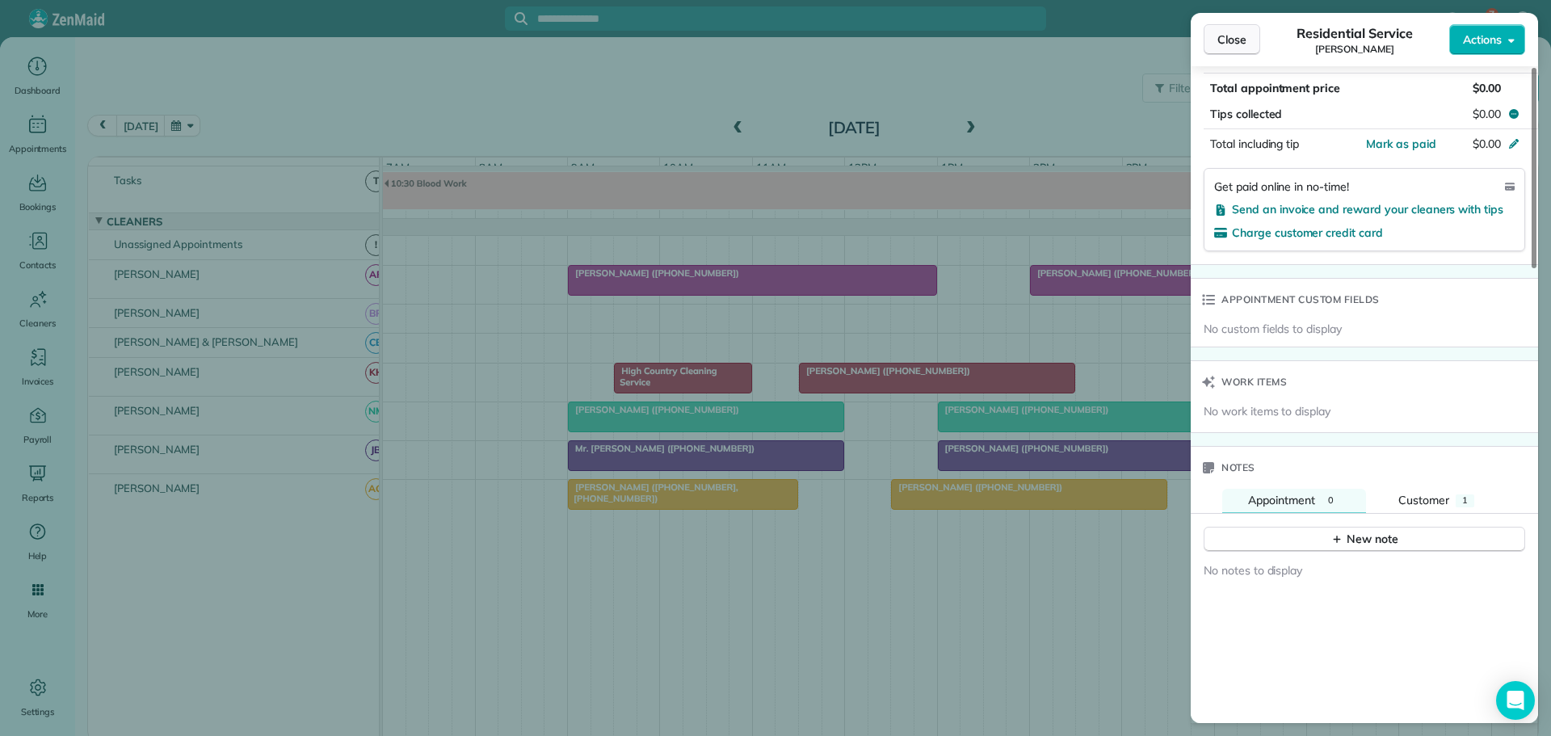
click at [1237, 43] on span "Close" at bounding box center [1231, 40] width 29 height 16
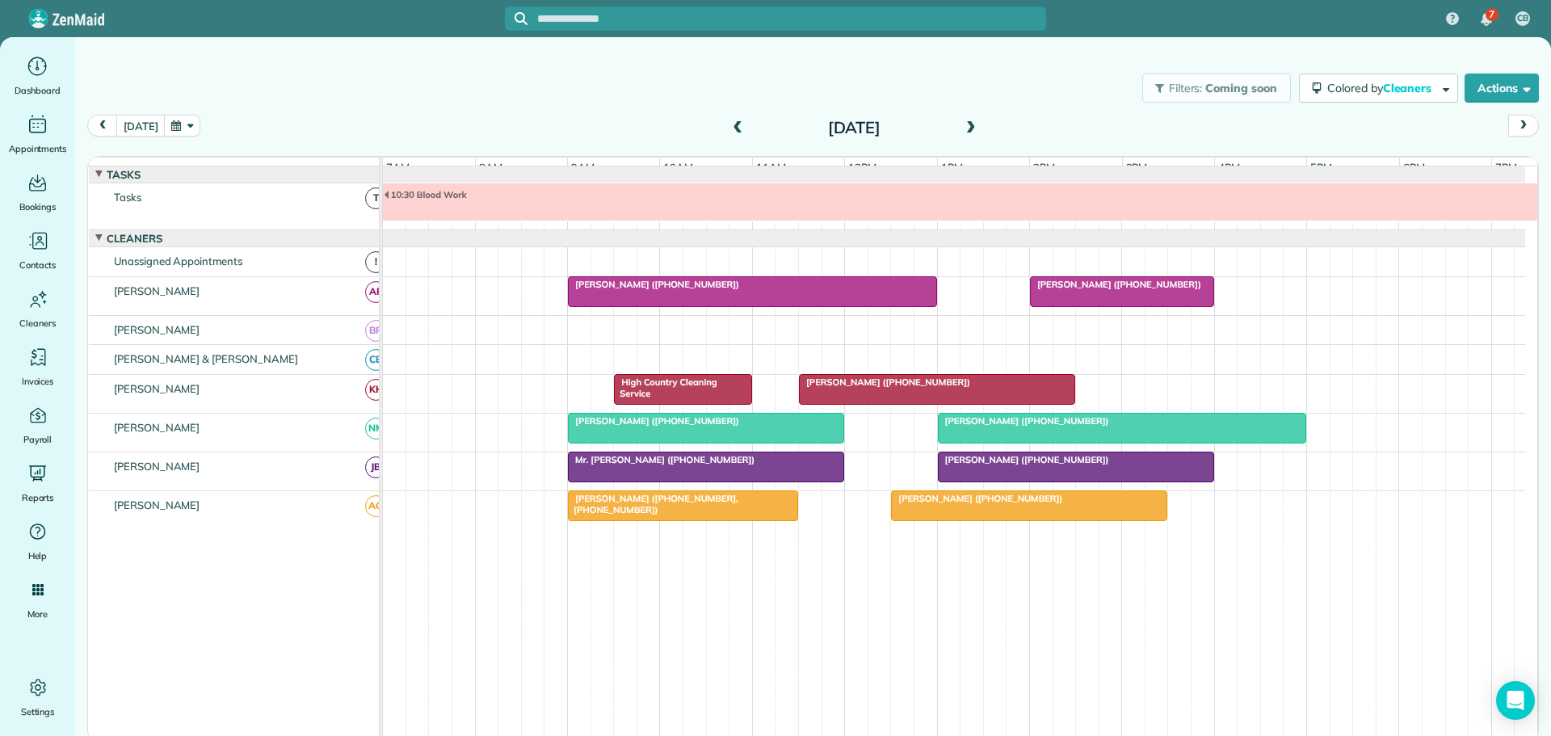
click at [966, 127] on span at bounding box center [971, 128] width 18 height 15
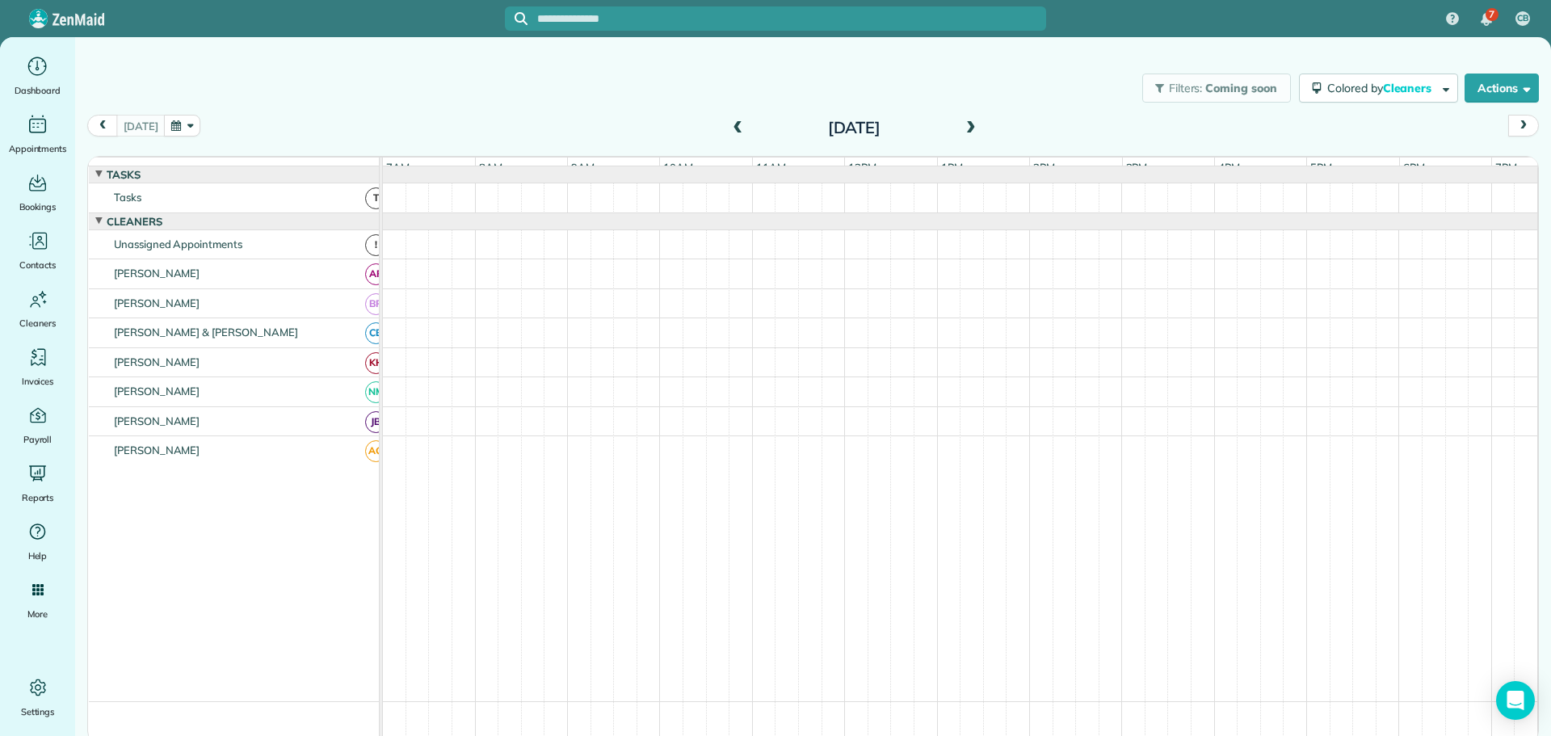
click at [967, 127] on span at bounding box center [971, 128] width 18 height 15
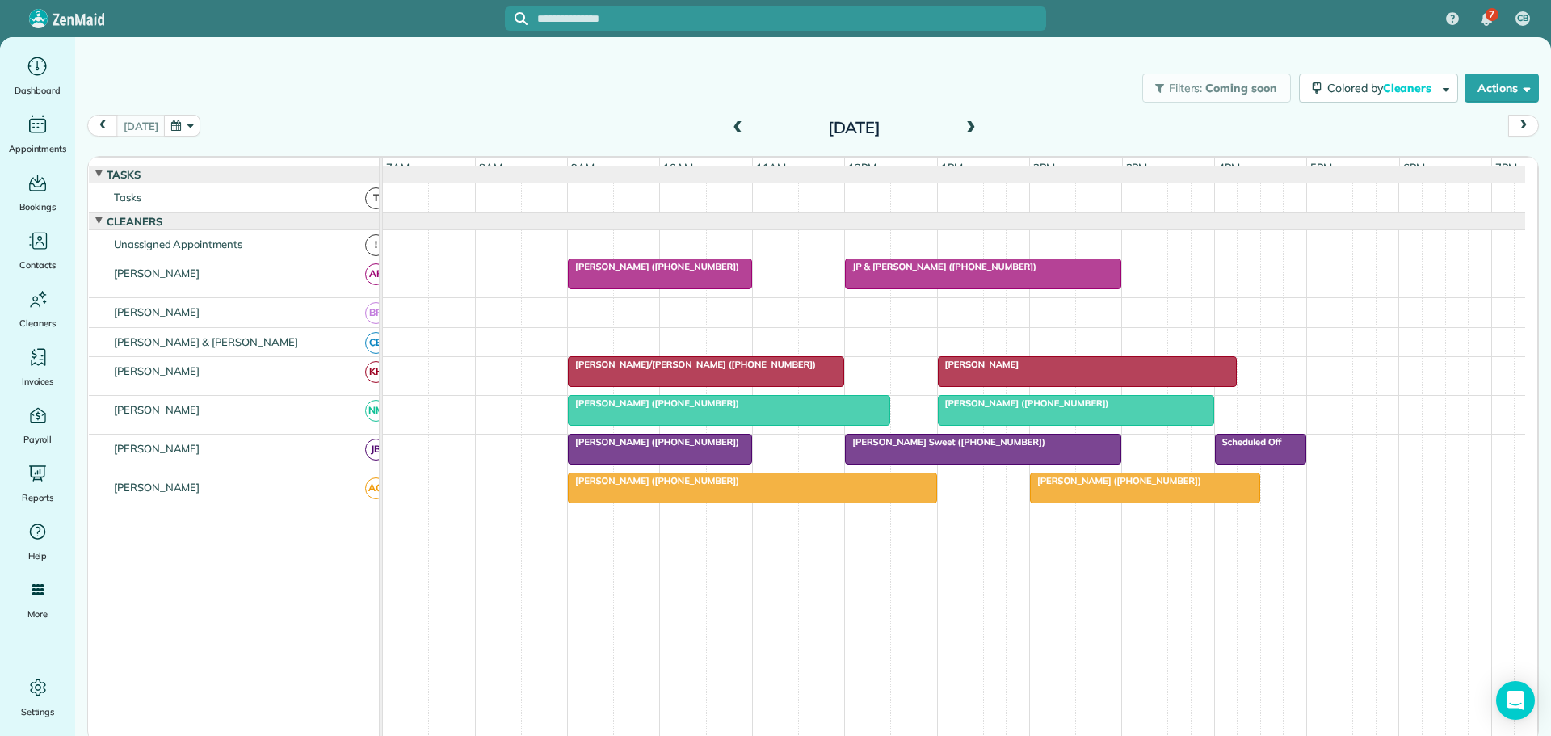
click at [968, 122] on span at bounding box center [971, 128] width 18 height 15
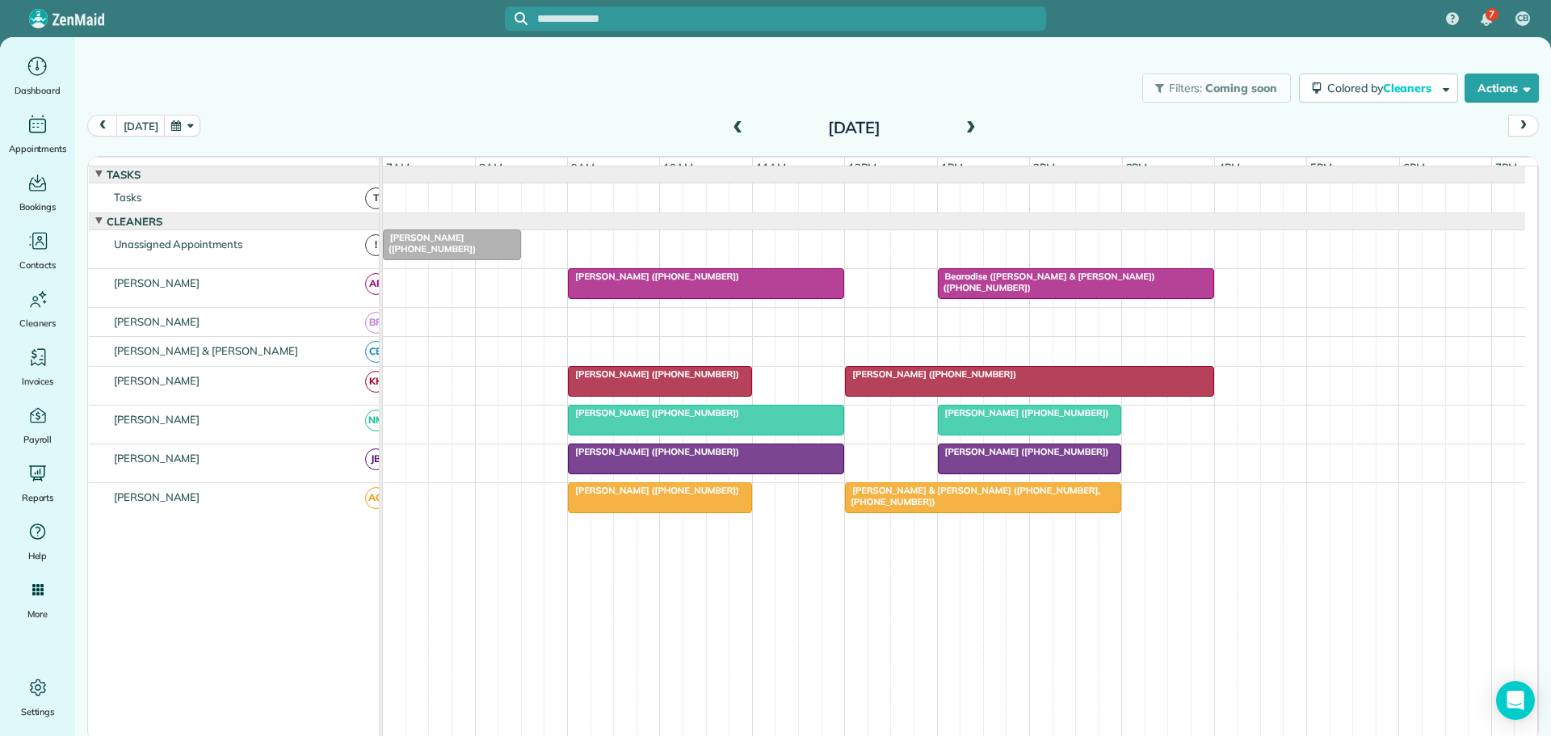
click at [632, 418] on span "[PERSON_NAME] ([PHONE_NUMBER])" at bounding box center [653, 412] width 173 height 11
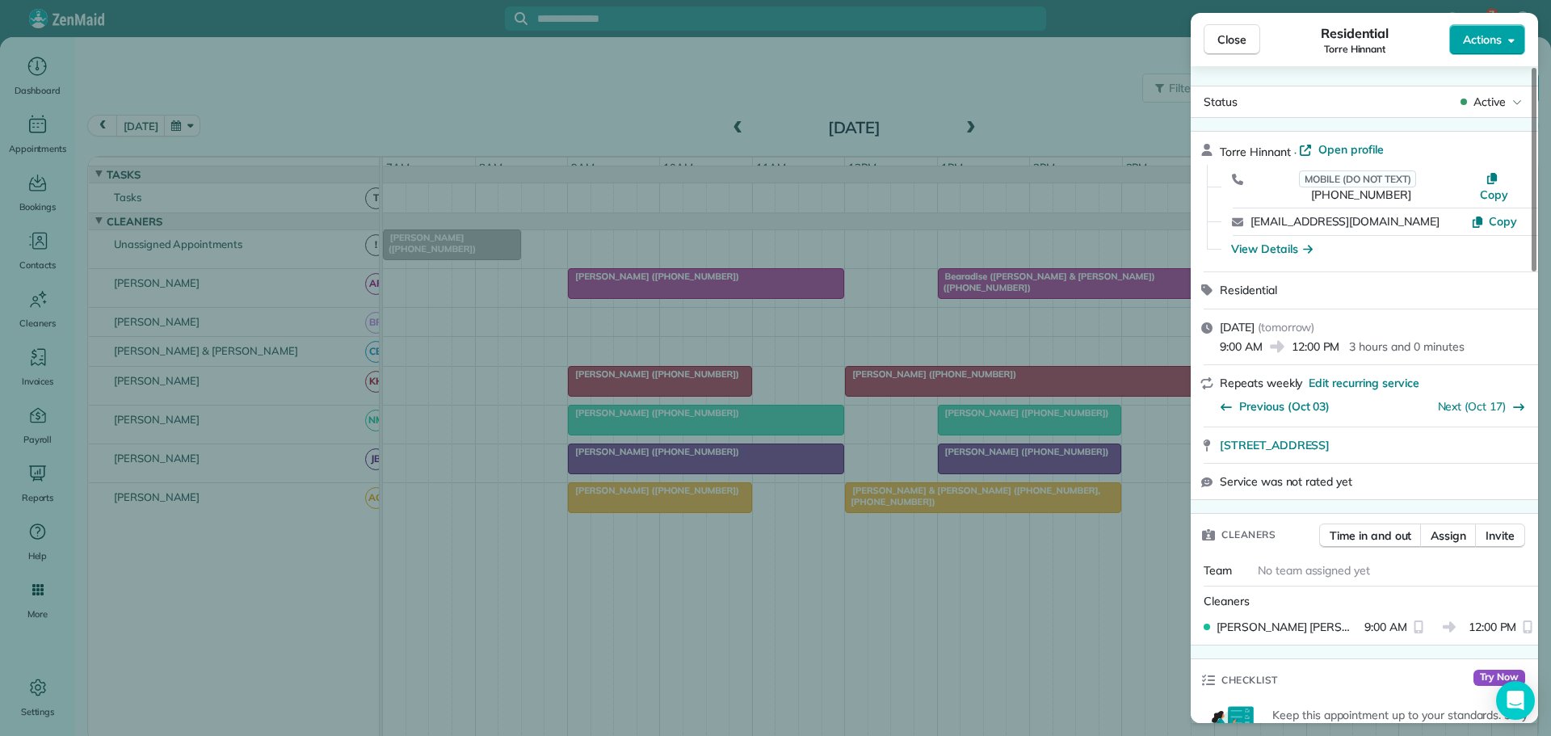
click at [1482, 40] on span "Actions" at bounding box center [1482, 40] width 39 height 16
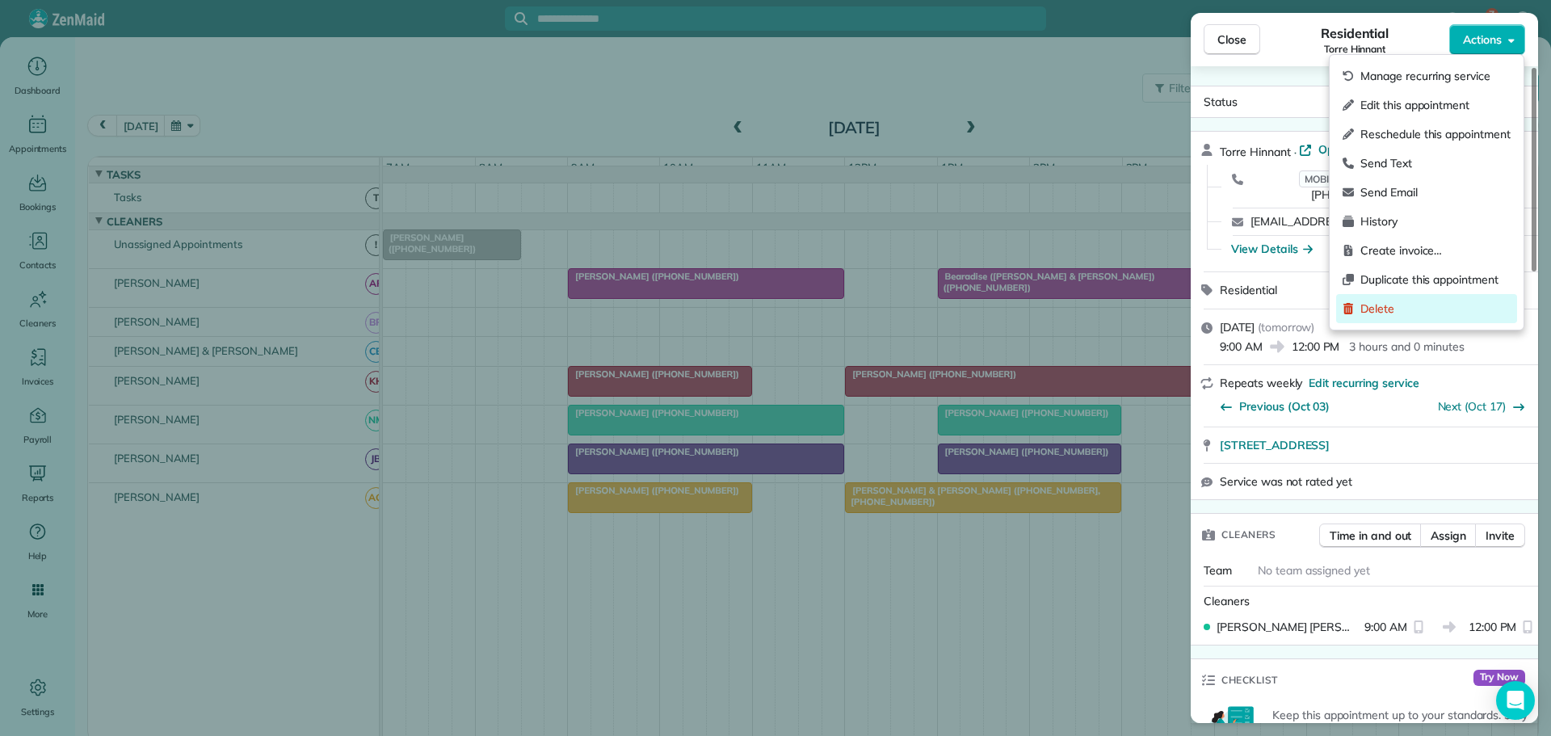
click at [1384, 305] on span "Delete" at bounding box center [1435, 308] width 150 height 16
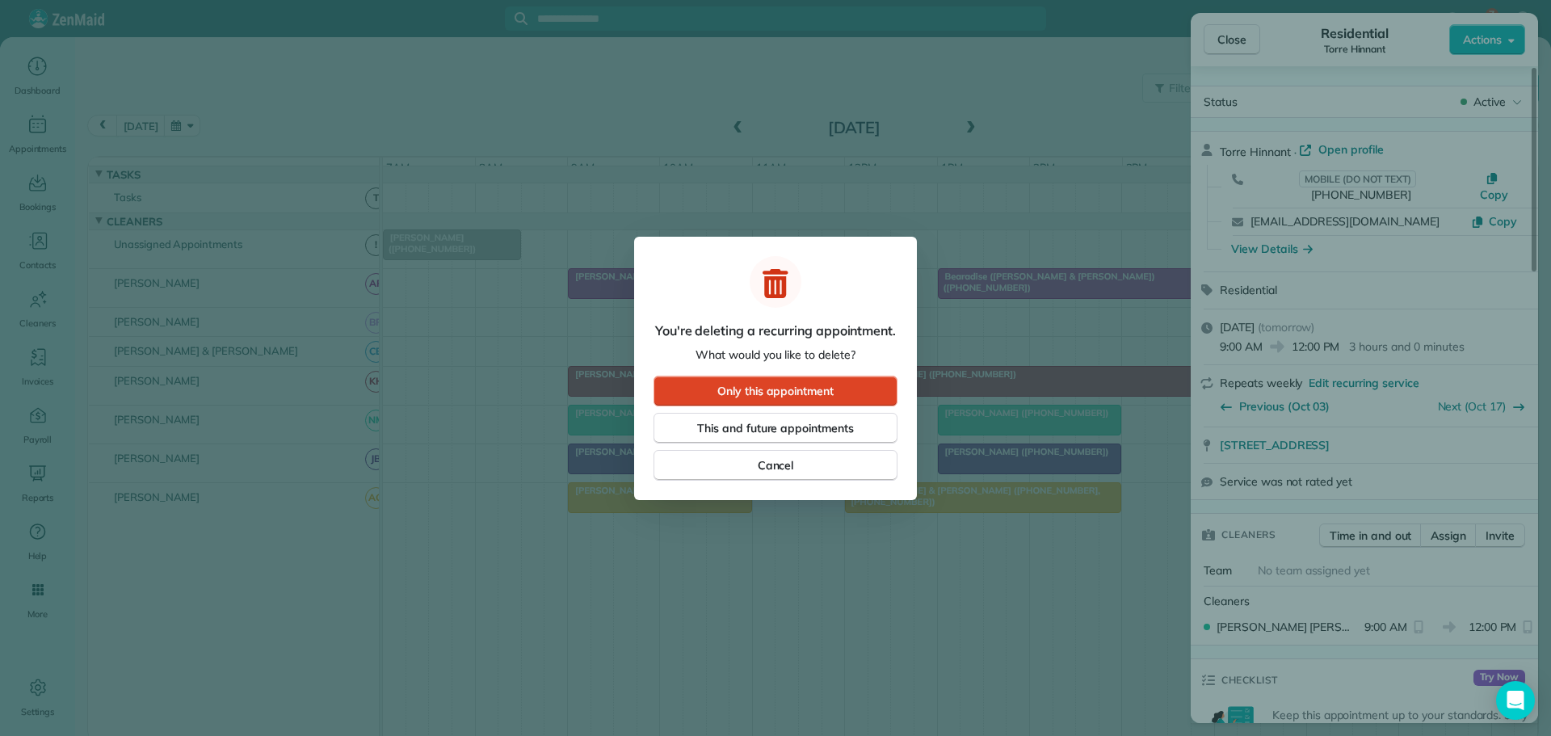
click at [838, 387] on button "Only this appointment" at bounding box center [775, 391] width 244 height 31
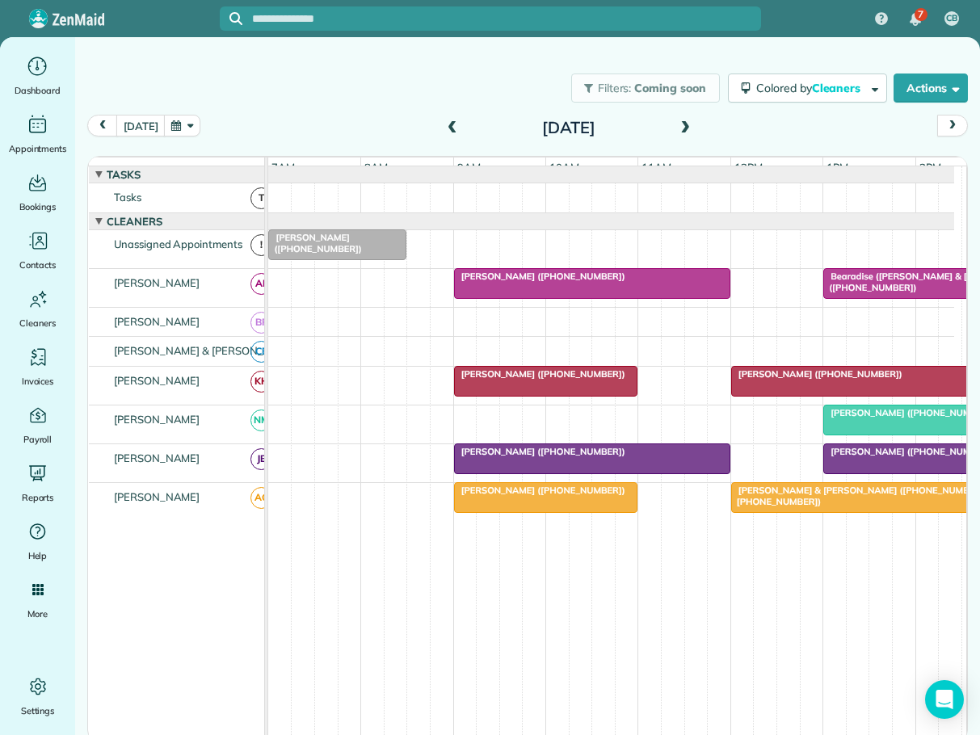
scroll to position [16, 0]
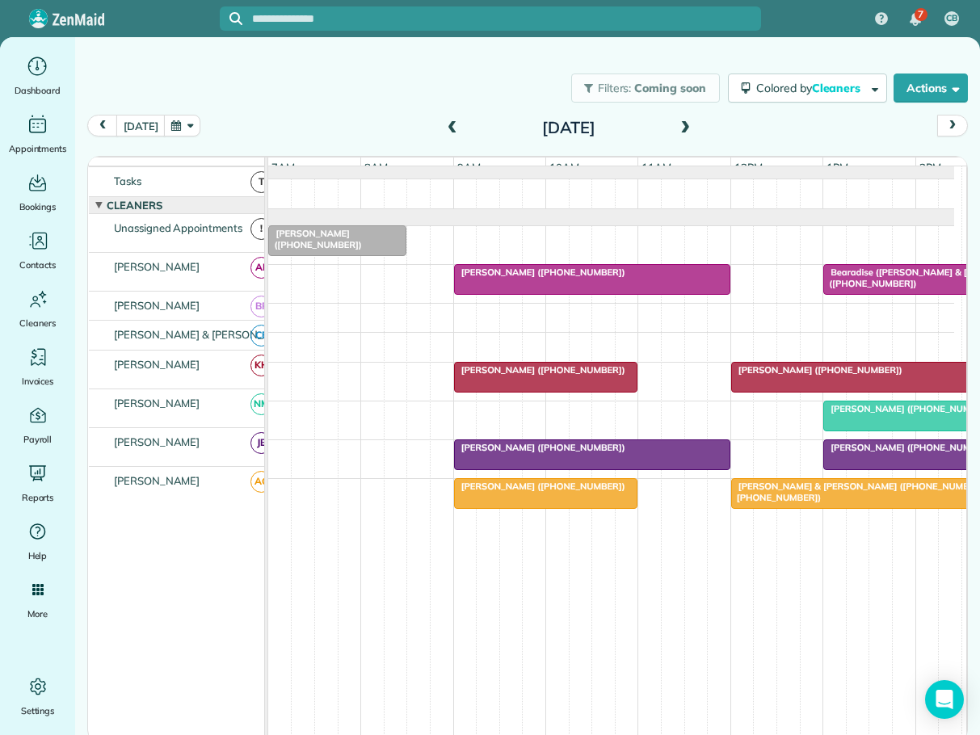
click at [447, 122] on span at bounding box center [452, 128] width 18 height 15
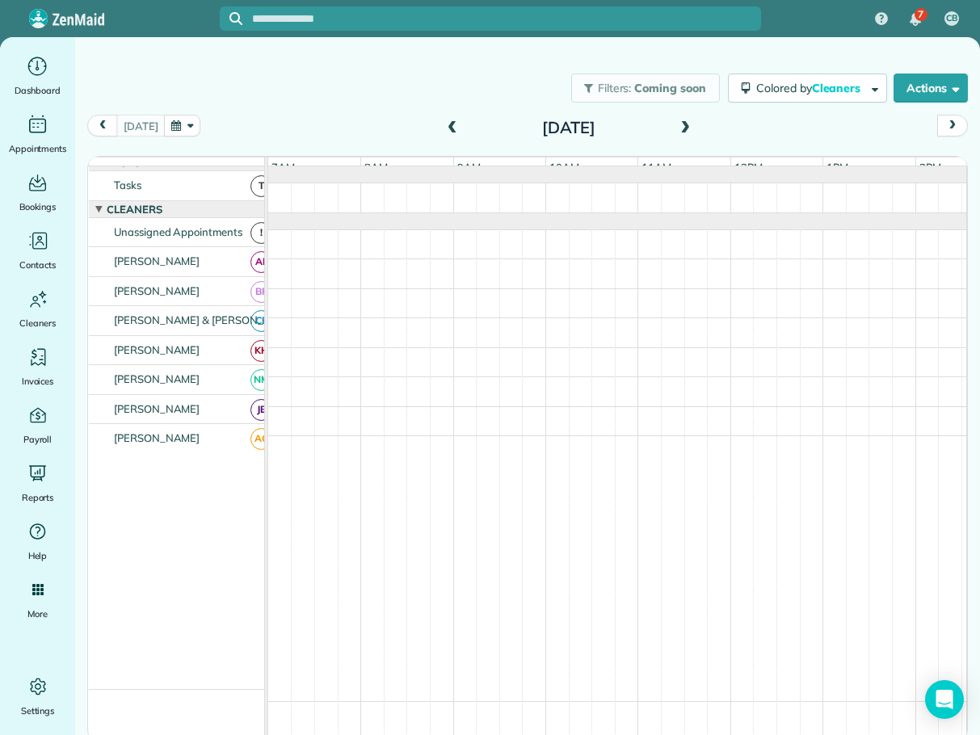
scroll to position [0, 0]
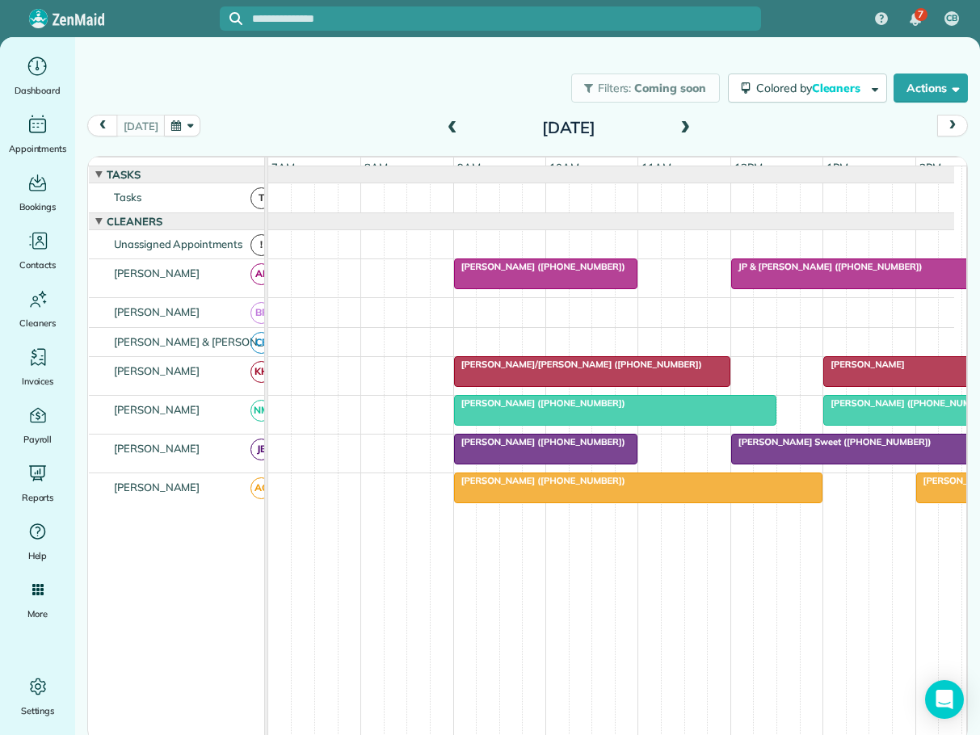
click at [507, 272] on span "[PERSON_NAME] ([PHONE_NUMBER])" at bounding box center [539, 266] width 173 height 11
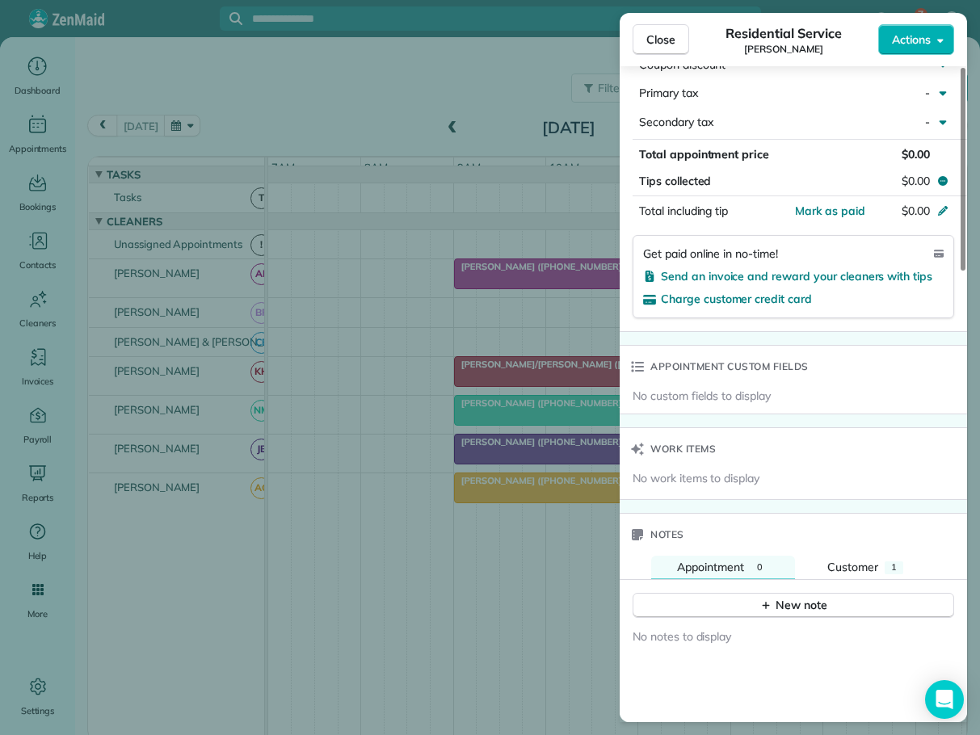
scroll to position [970, 0]
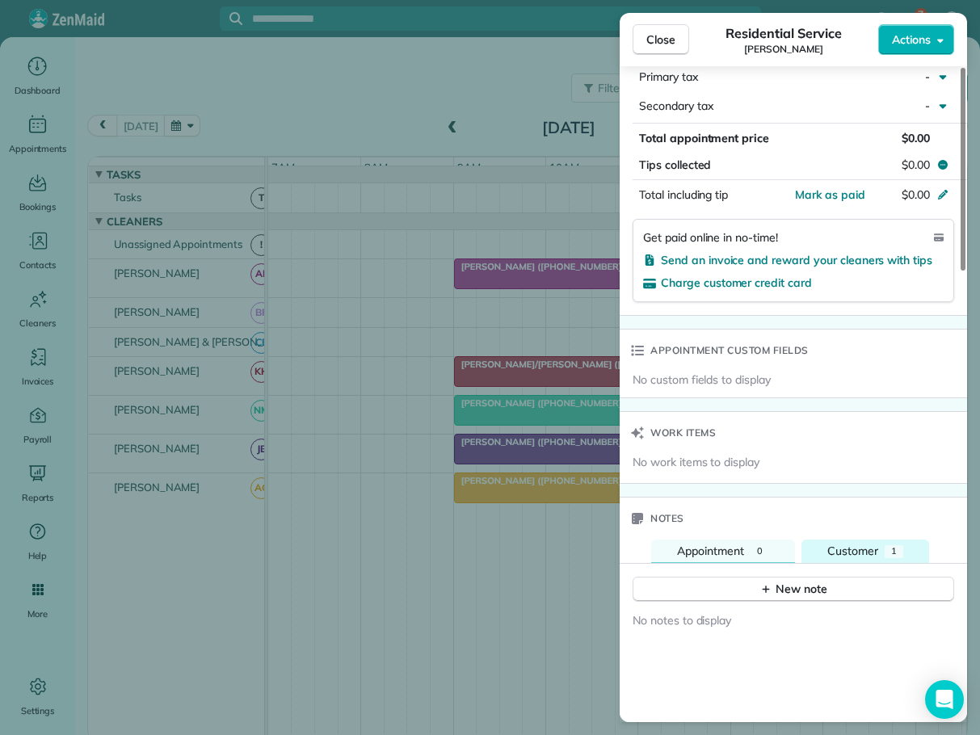
click at [868, 544] on span "Customer" at bounding box center [852, 551] width 51 height 15
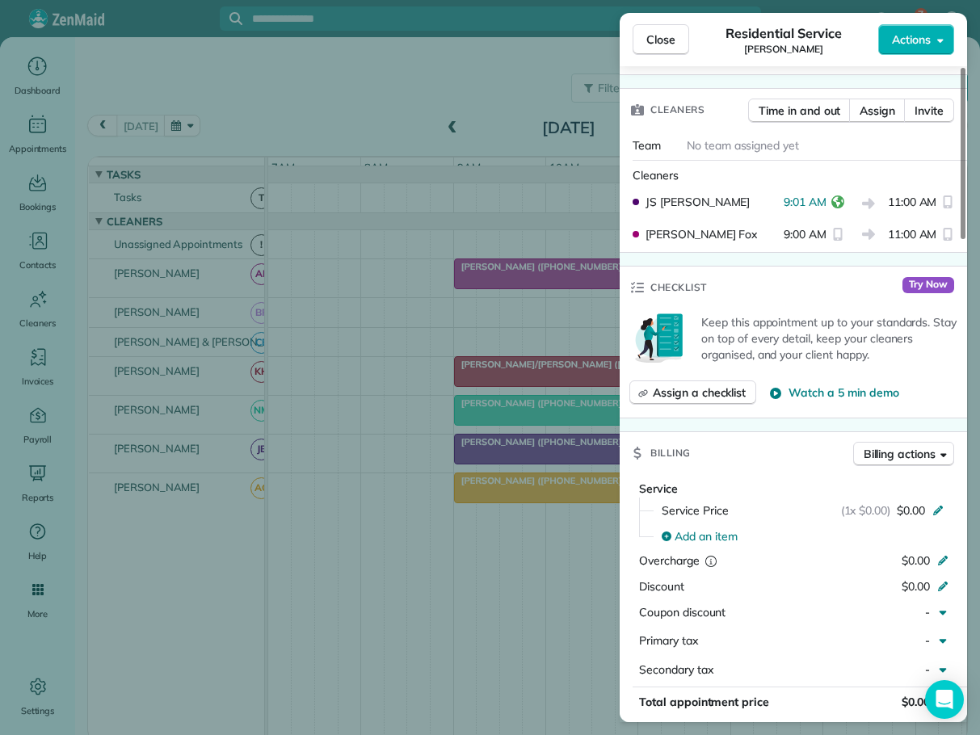
scroll to position [0, 0]
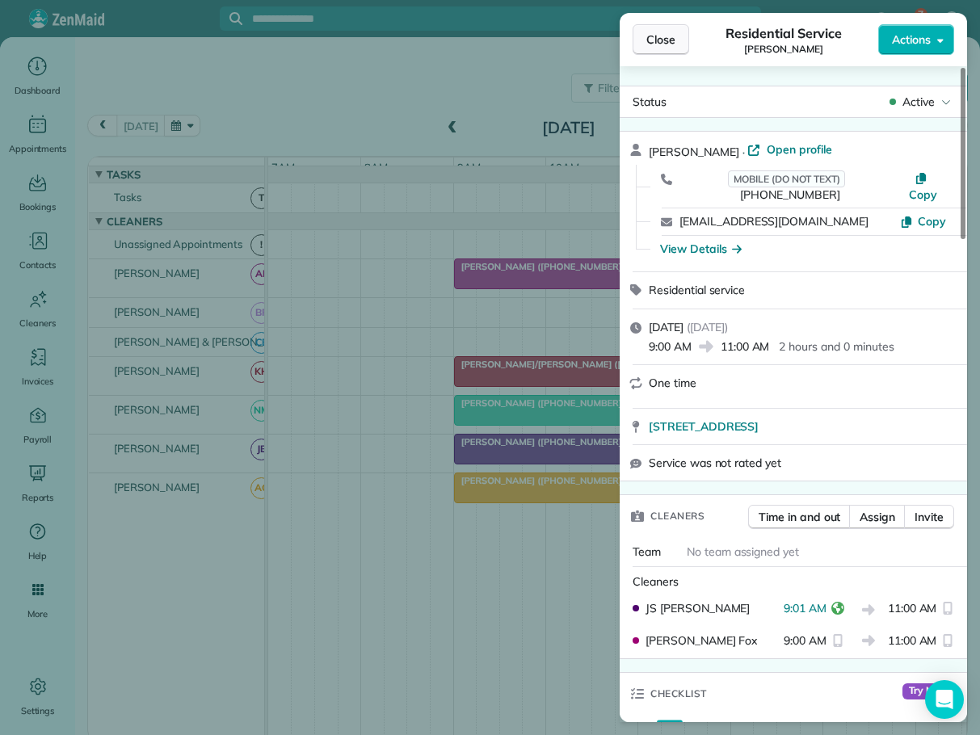
click at [662, 40] on span "Close" at bounding box center [660, 40] width 29 height 16
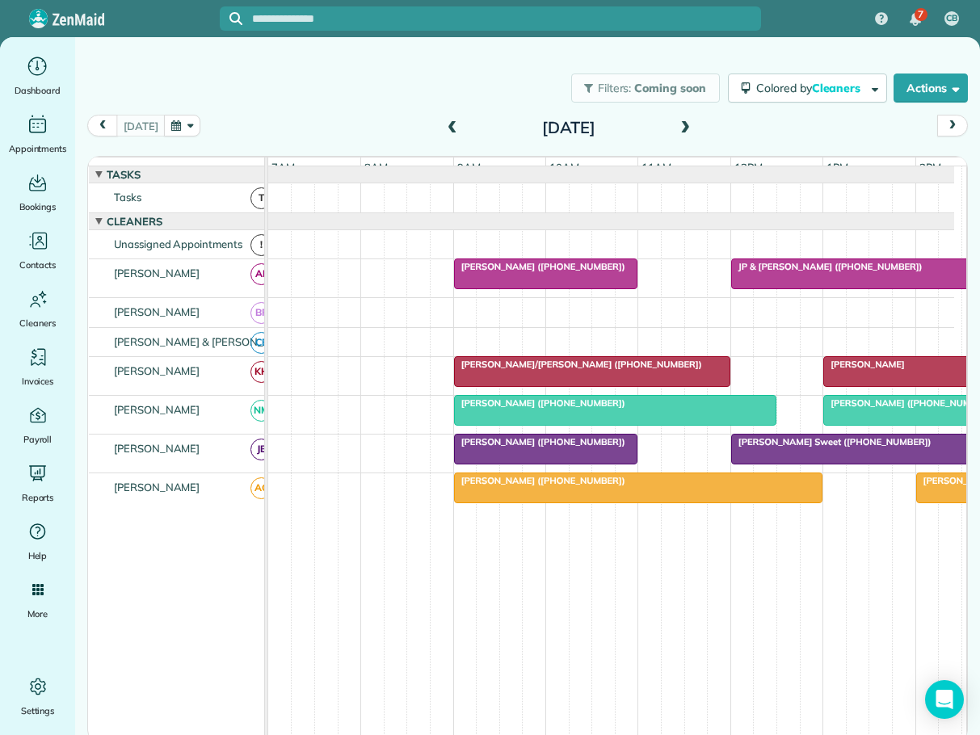
click at [686, 122] on span at bounding box center [685, 128] width 18 height 15
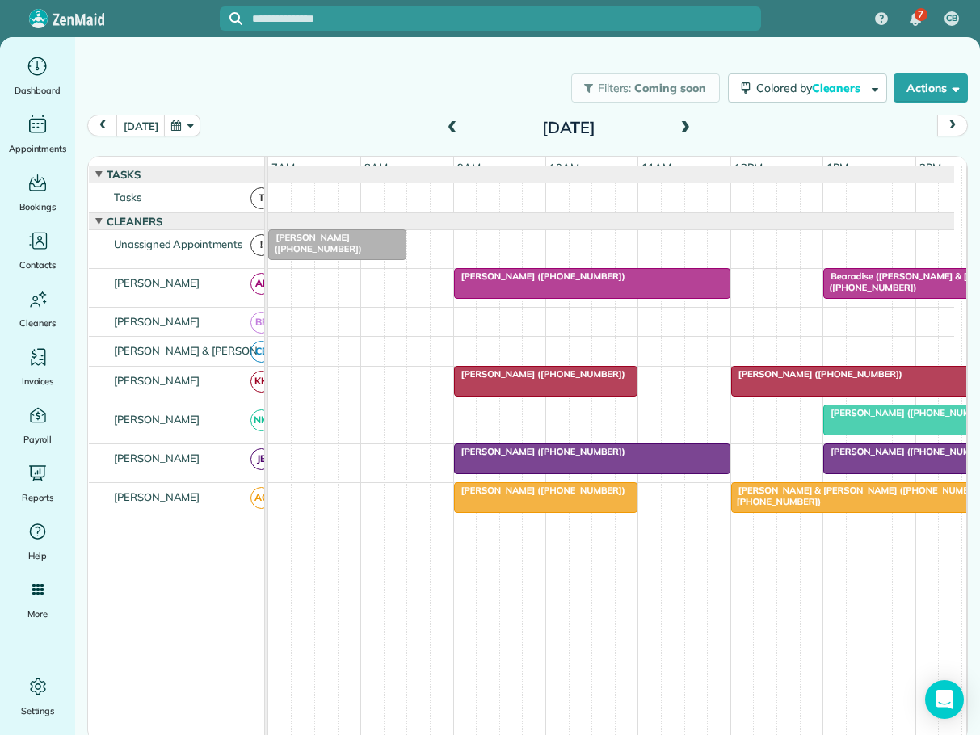
scroll to position [16, 0]
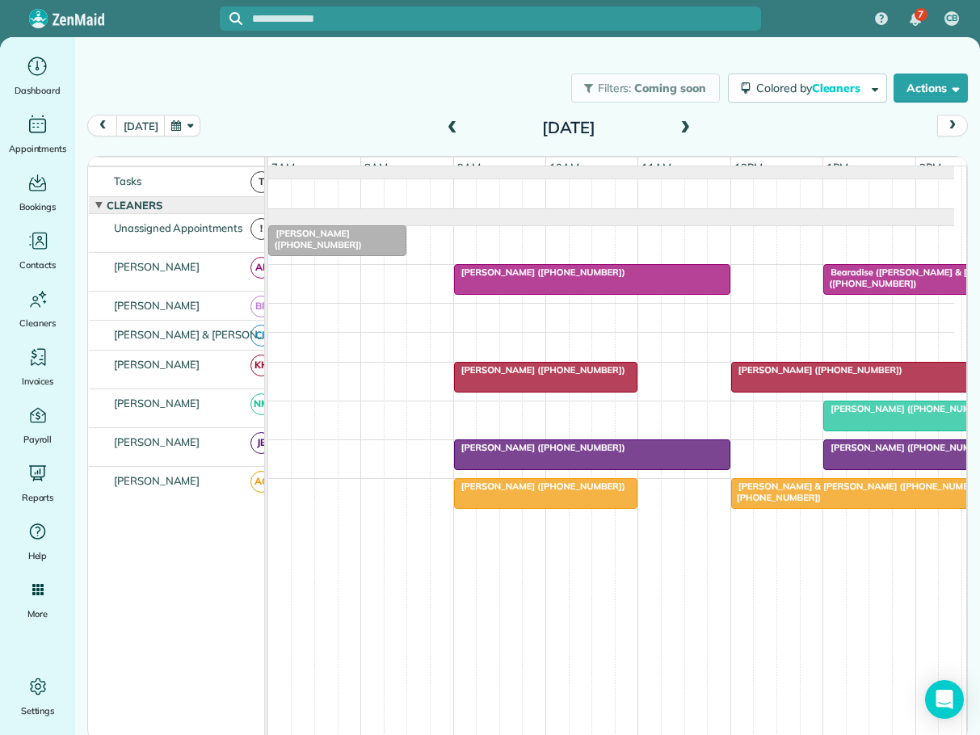
click at [815, 485] on span "[PERSON_NAME] & [PERSON_NAME] ([PHONE_NUMBER], [PHONE_NUMBER])" at bounding box center [858, 492] width 256 height 23
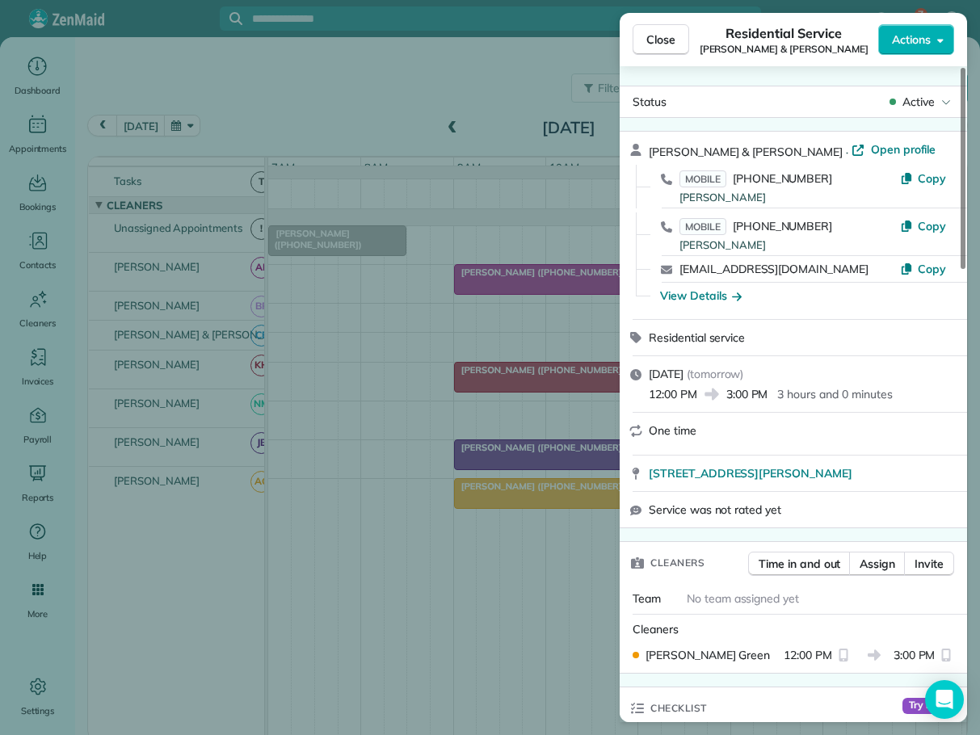
drag, startPoint x: 660, startPoint y: 36, endPoint x: 540, endPoint y: 53, distance: 120.7
click at [660, 36] on span "Close" at bounding box center [660, 40] width 29 height 16
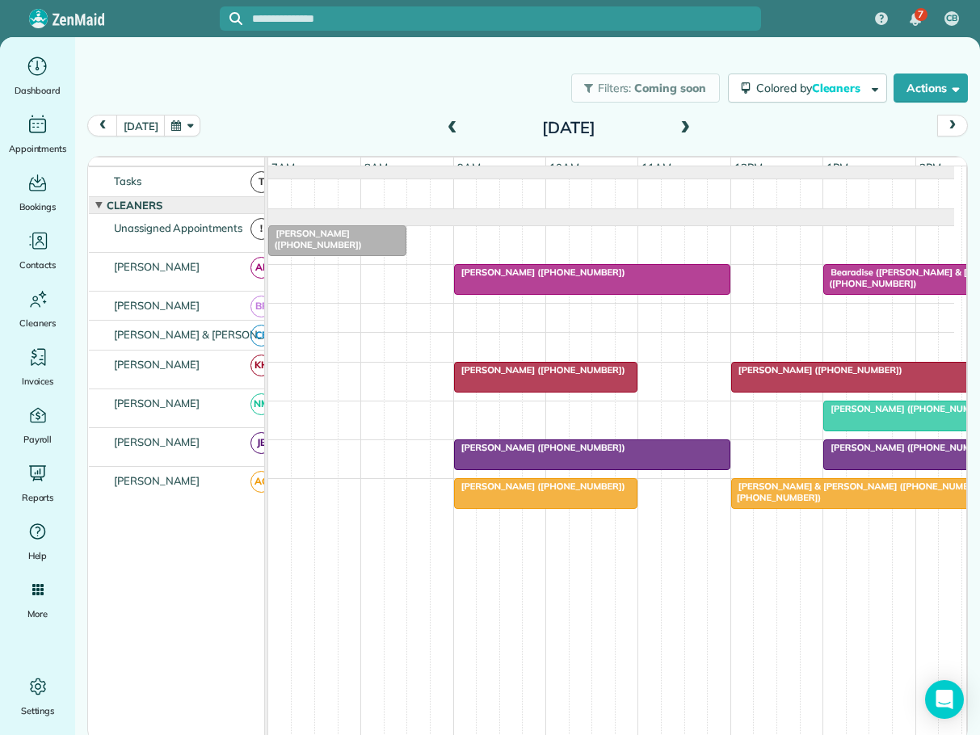
click at [456, 125] on span at bounding box center [452, 128] width 18 height 15
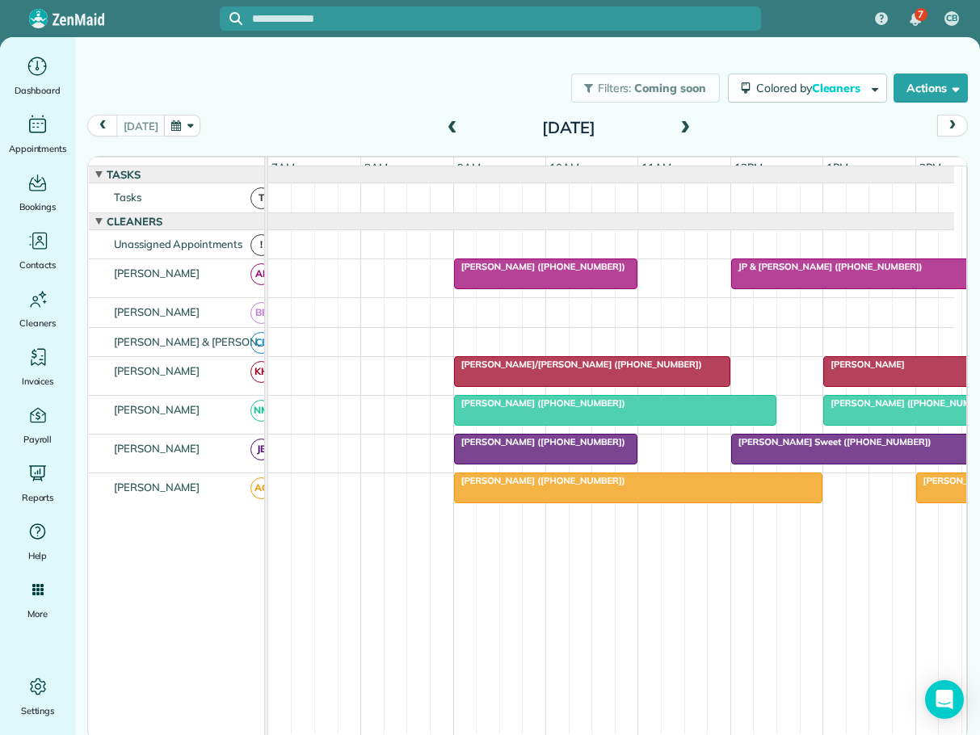
click at [538, 272] on span "[PERSON_NAME] ([PHONE_NUMBER])" at bounding box center [539, 266] width 173 height 11
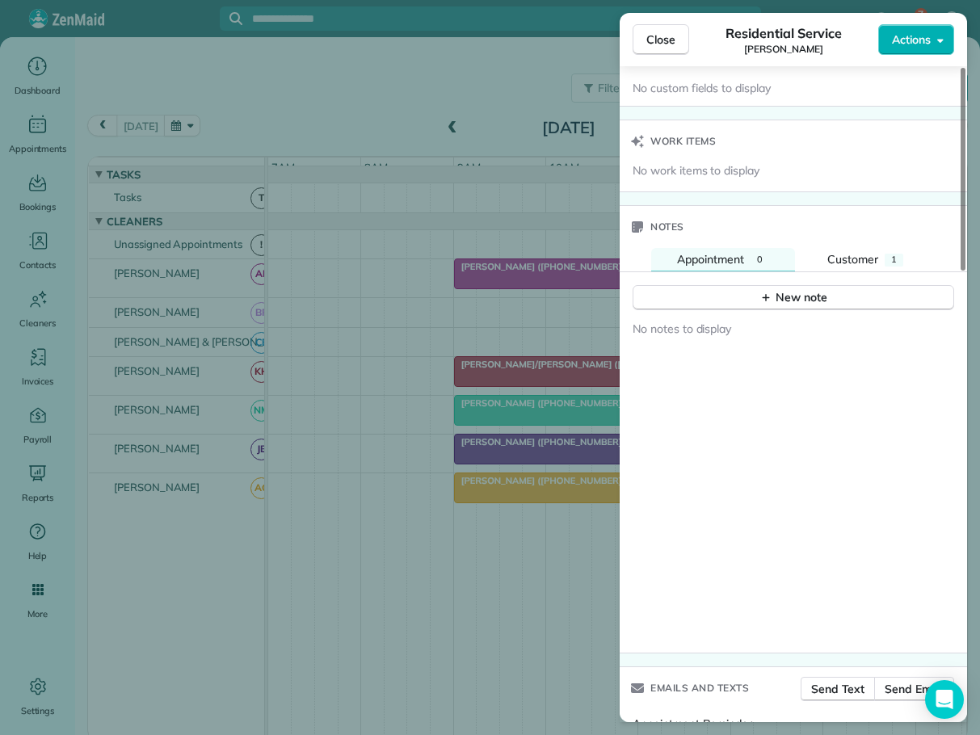
scroll to position [1210, 0]
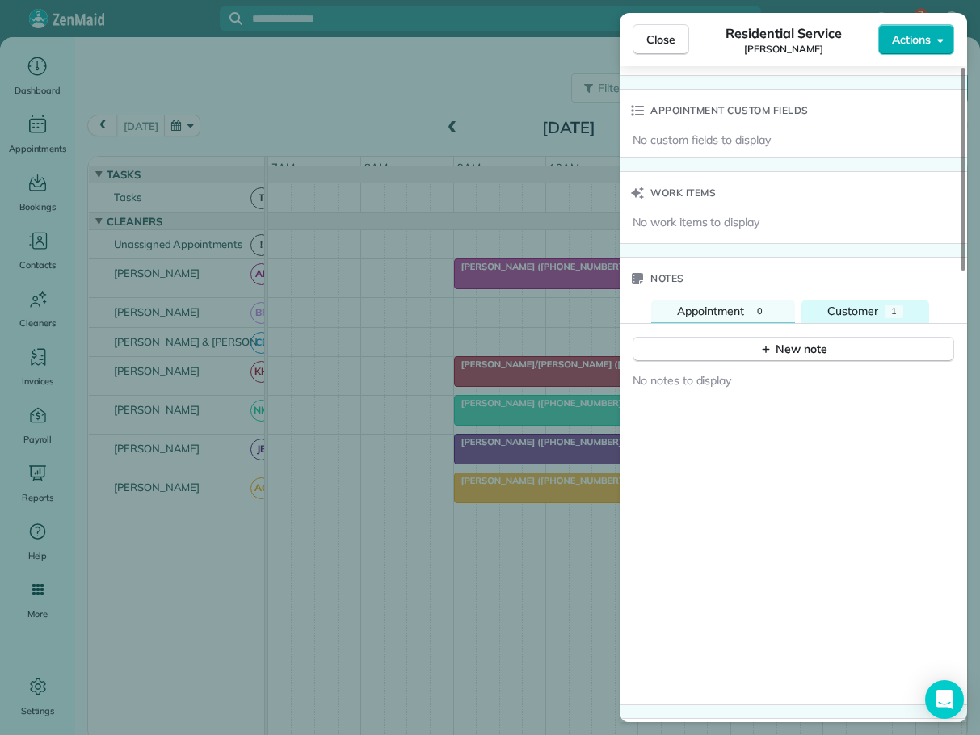
click at [856, 304] on span "Customer" at bounding box center [852, 311] width 51 height 15
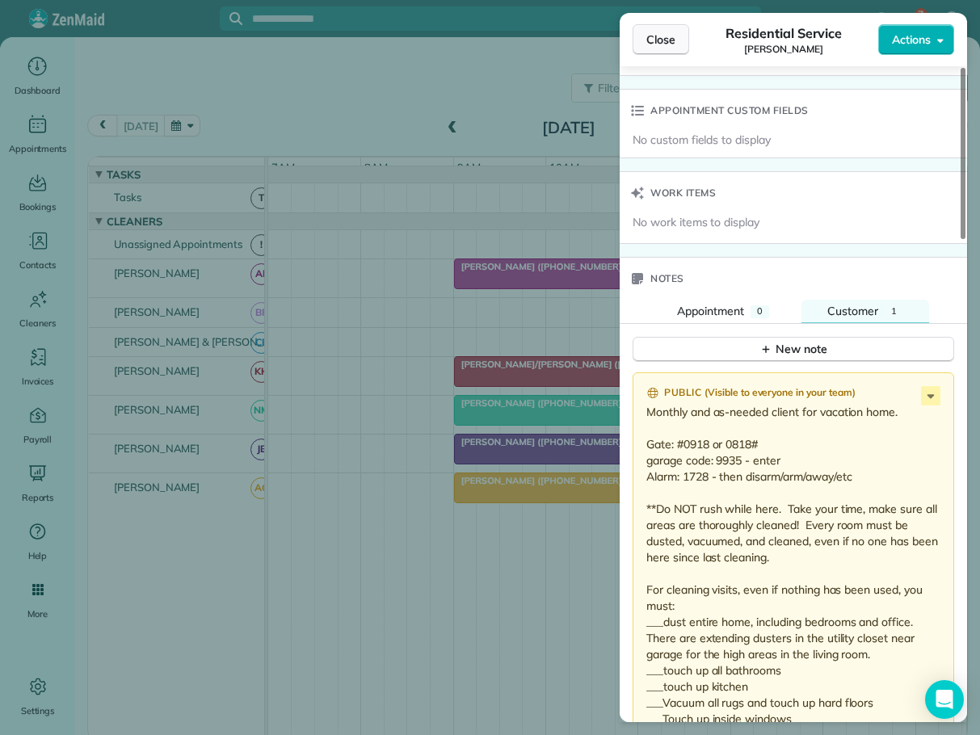
click at [665, 40] on span "Close" at bounding box center [660, 40] width 29 height 16
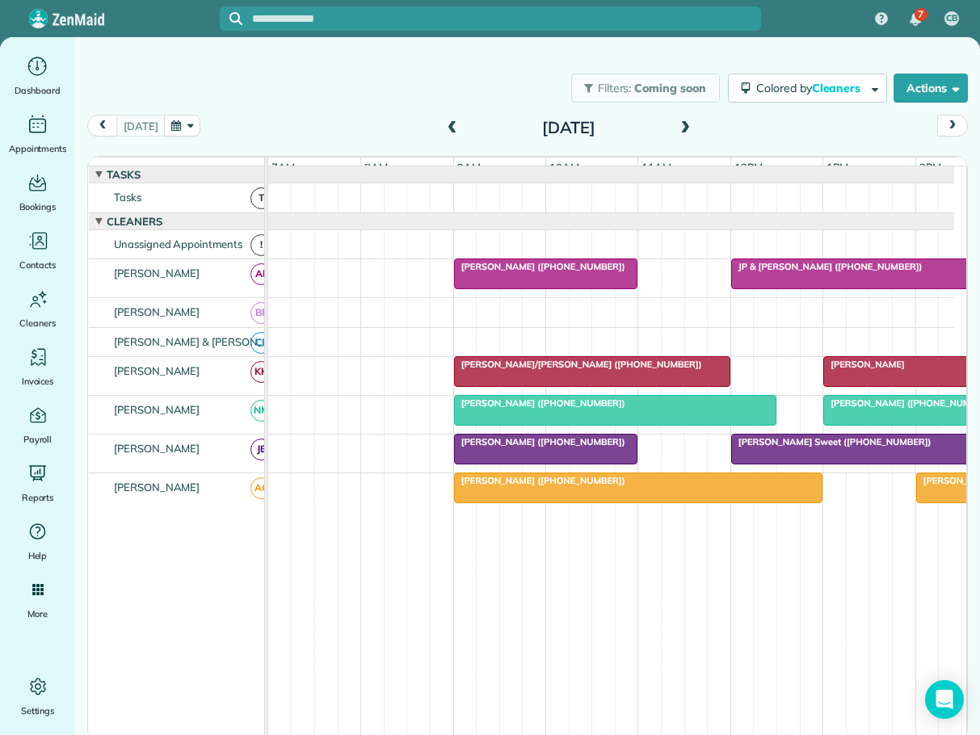
click at [681, 125] on span at bounding box center [685, 128] width 18 height 15
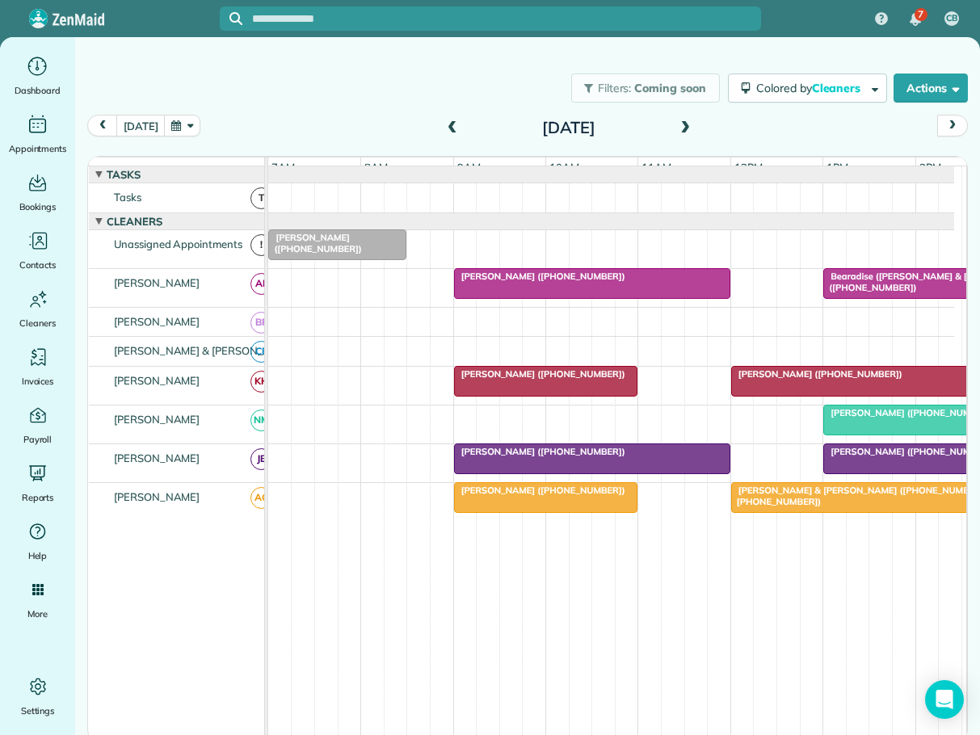
click at [891, 418] on span "[PERSON_NAME] ([PHONE_NUMBER])" at bounding box center [908, 412] width 173 height 11
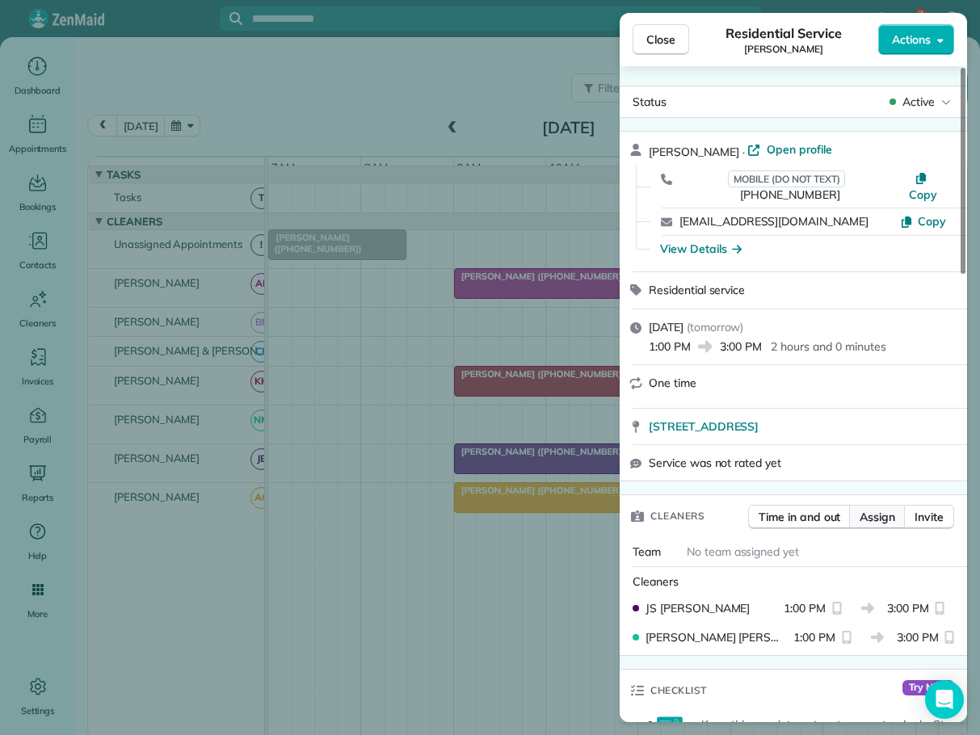
click at [875, 509] on span "Assign" at bounding box center [877, 517] width 36 height 16
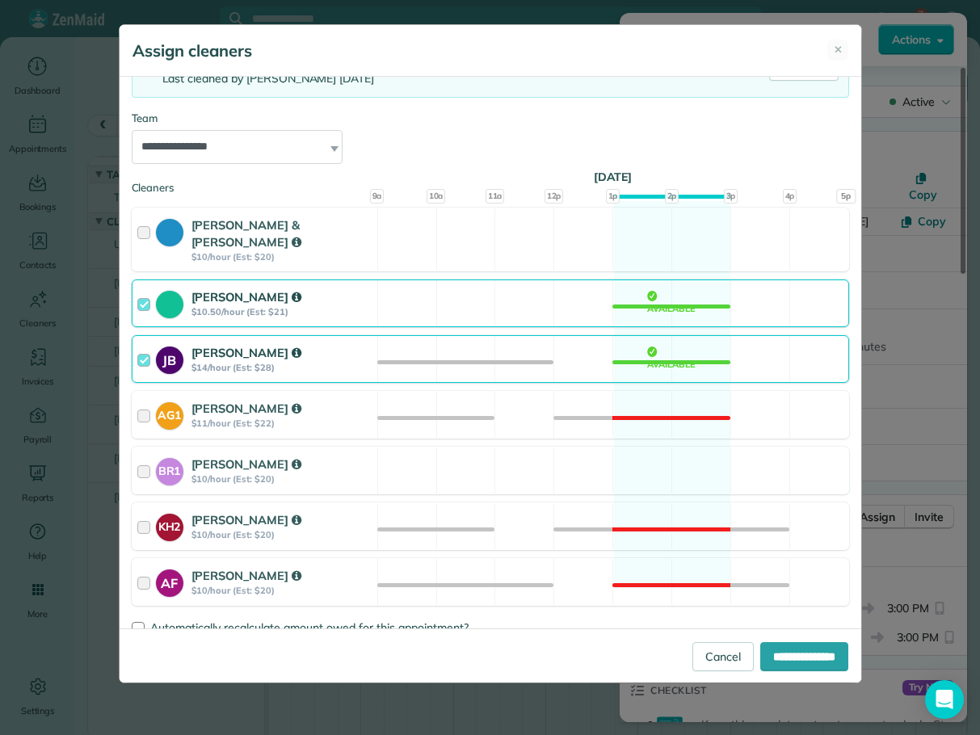
scroll to position [144, 0]
click at [138, 343] on div at bounding box center [146, 358] width 19 height 30
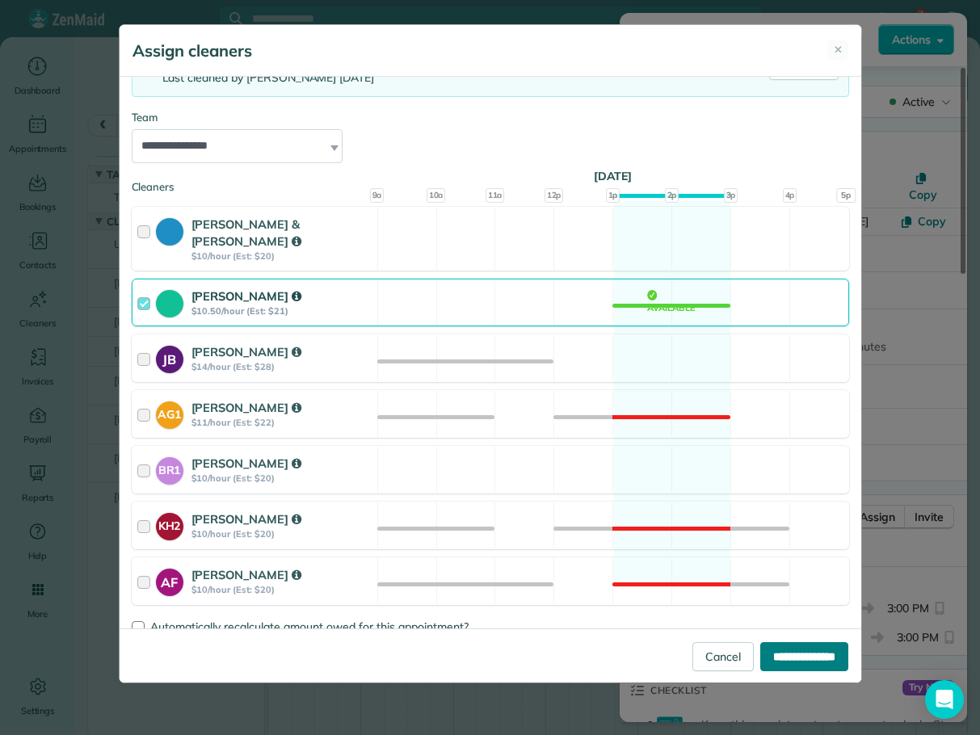
click at [779, 649] on input "**********" at bounding box center [804, 656] width 88 height 29
type input "**********"
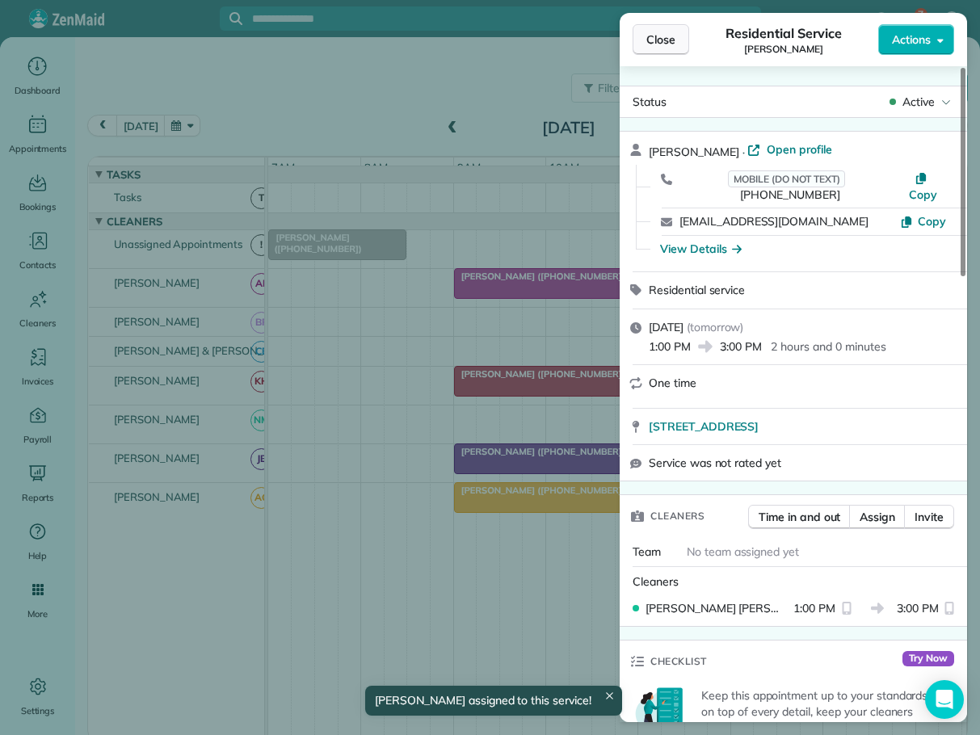
click at [658, 33] on span "Close" at bounding box center [660, 40] width 29 height 16
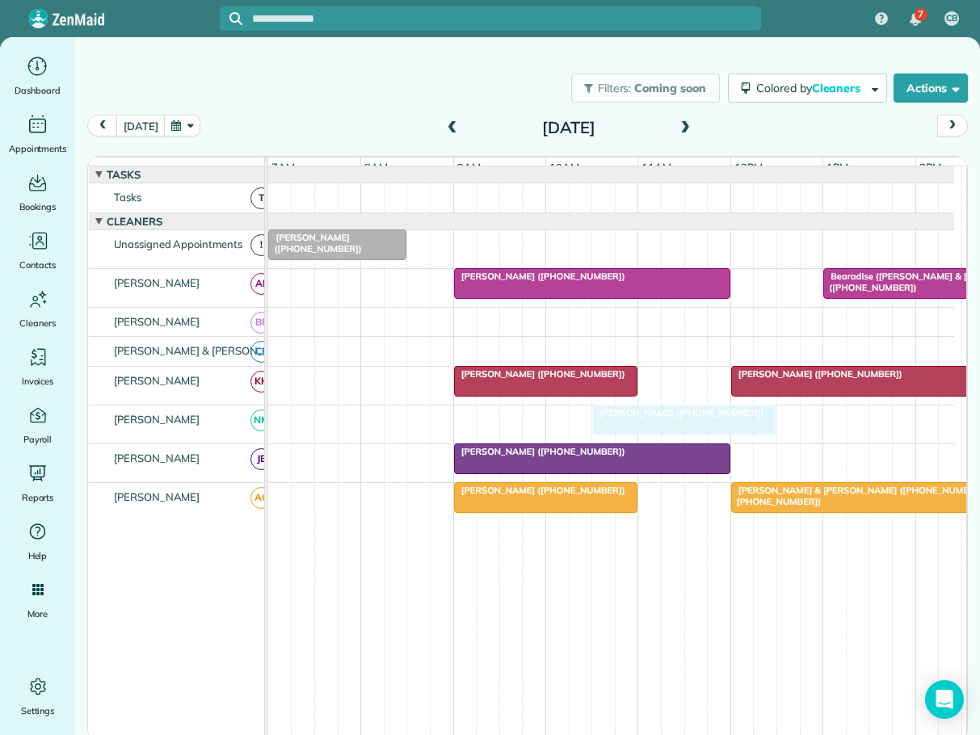
drag, startPoint x: 879, startPoint y: 423, endPoint x: 653, endPoint y: 426, distance: 226.2
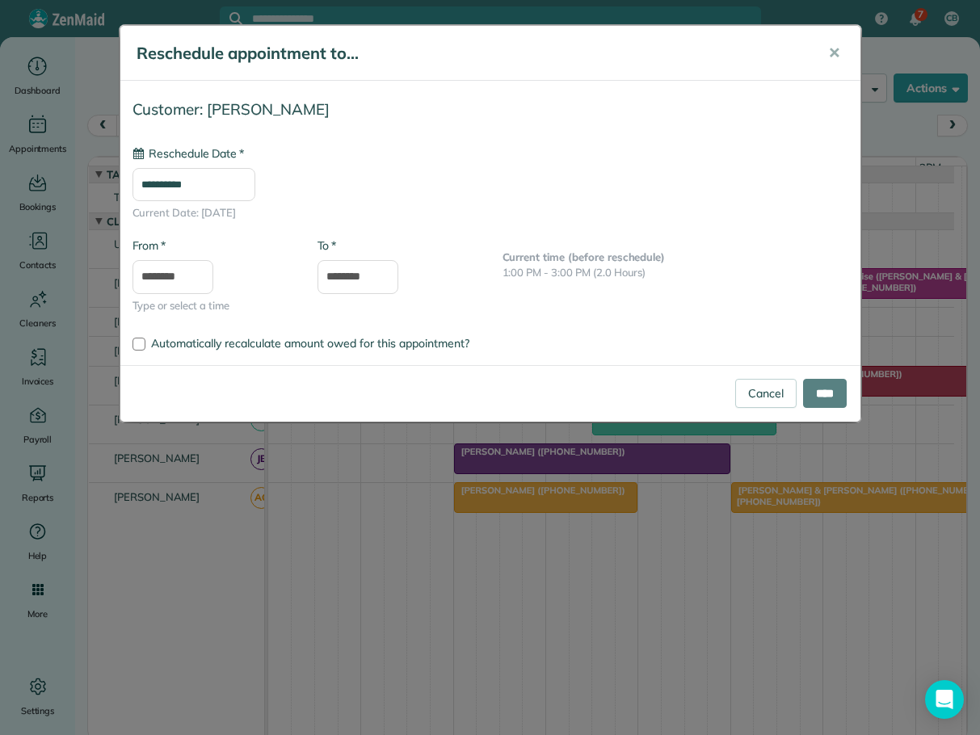
type input "**********"
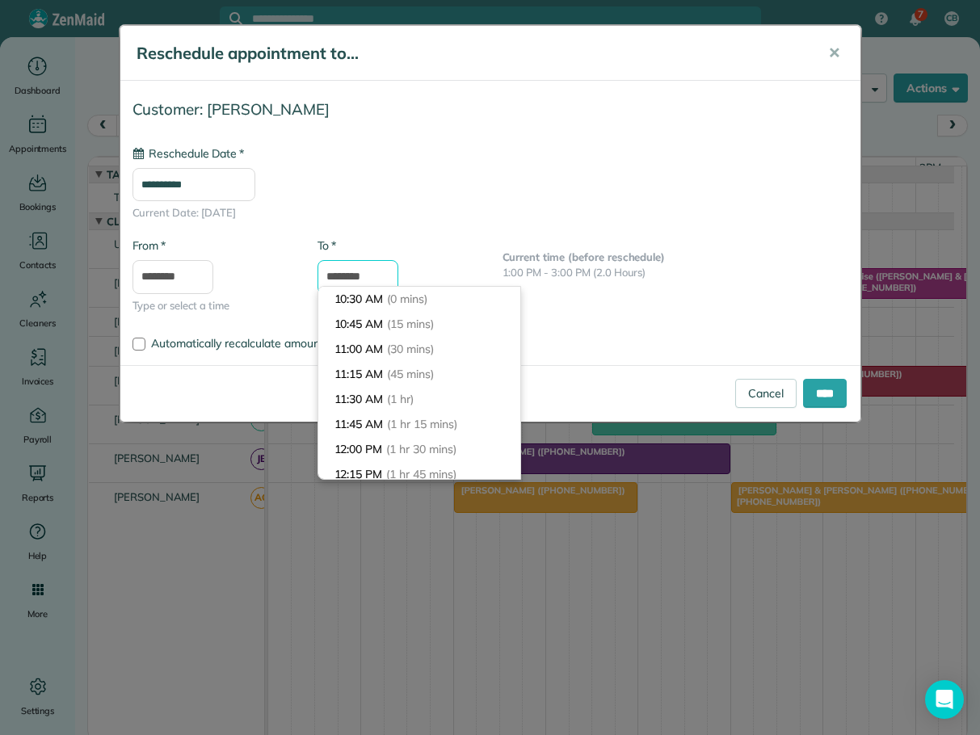
click at [354, 274] on input "********" at bounding box center [357, 277] width 81 height 34
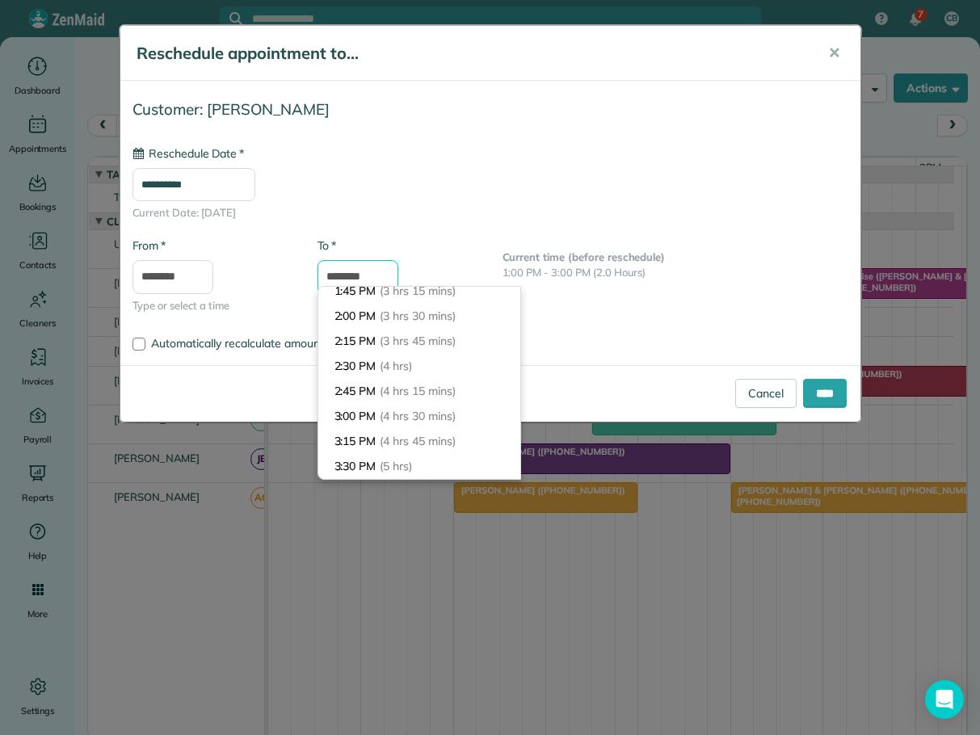
scroll to position [337, 0]
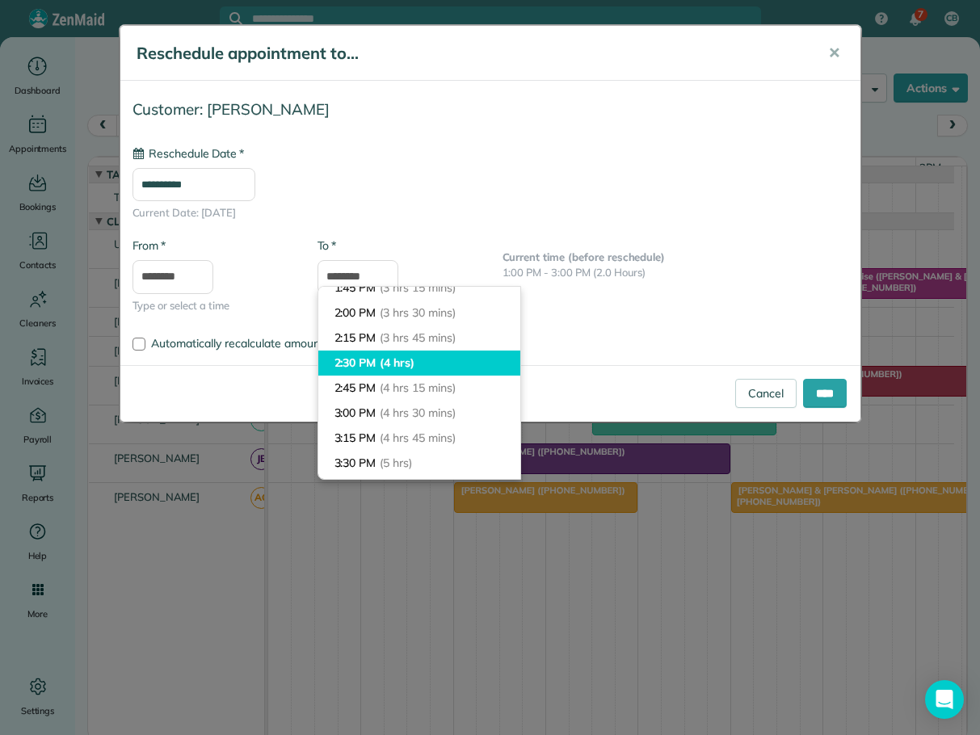
type input "*******"
click at [368, 356] on li "2:30 PM (4 hrs)" at bounding box center [419, 363] width 202 height 25
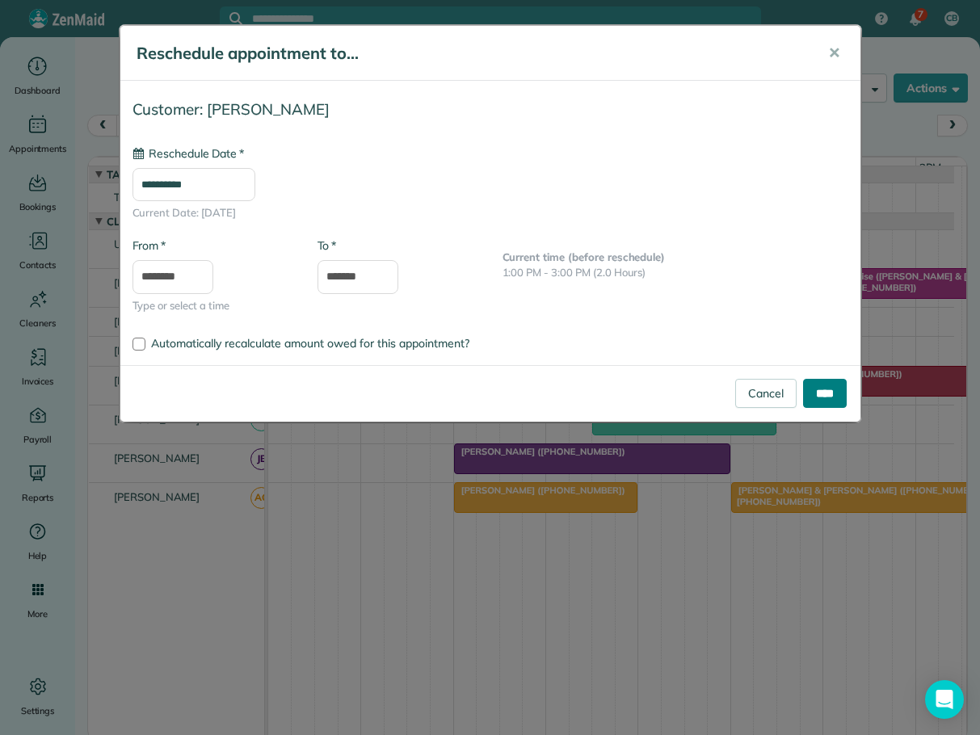
click at [824, 390] on input "****" at bounding box center [825, 393] width 44 height 29
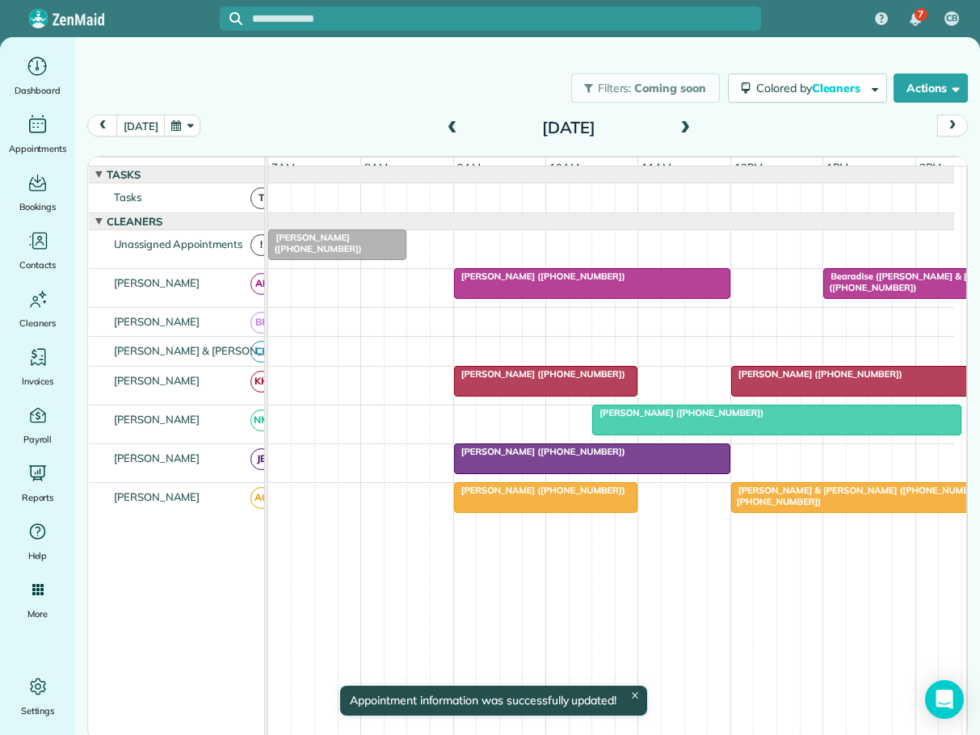
scroll to position [16, 0]
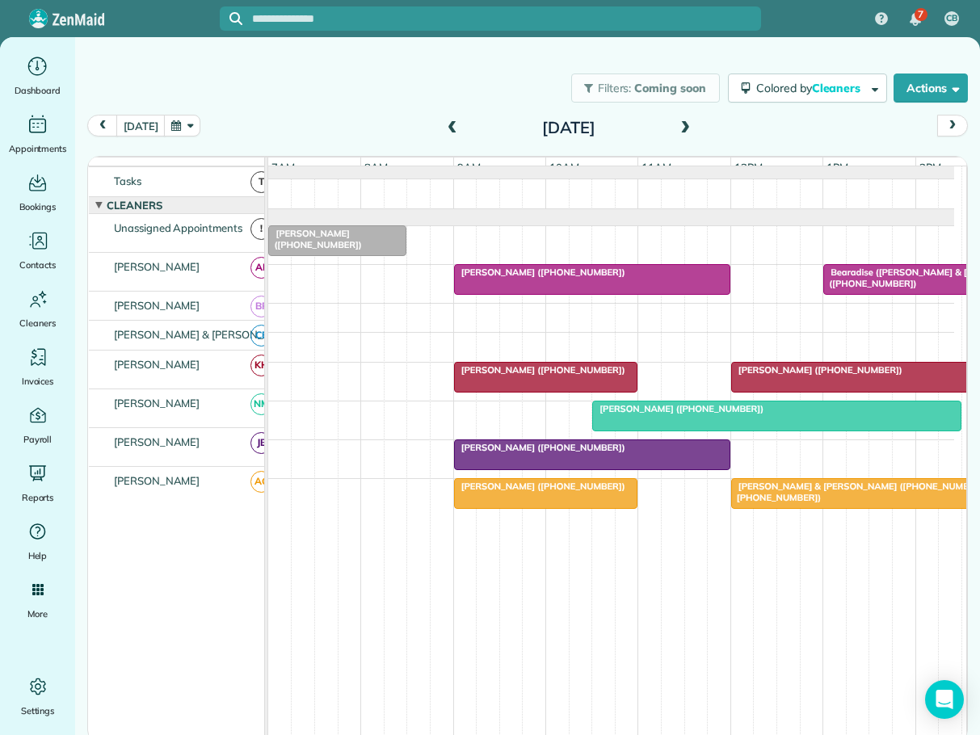
click at [505, 487] on span "[PERSON_NAME] ([PHONE_NUMBER])" at bounding box center [539, 486] width 173 height 11
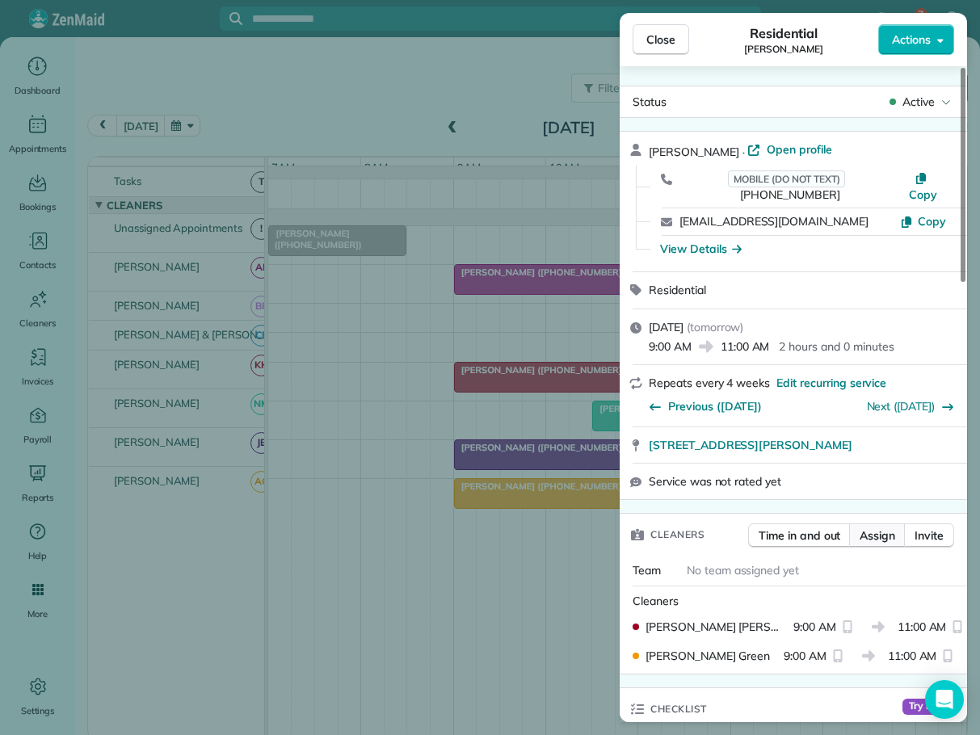
click at [872, 527] on span "Assign" at bounding box center [877, 535] width 36 height 16
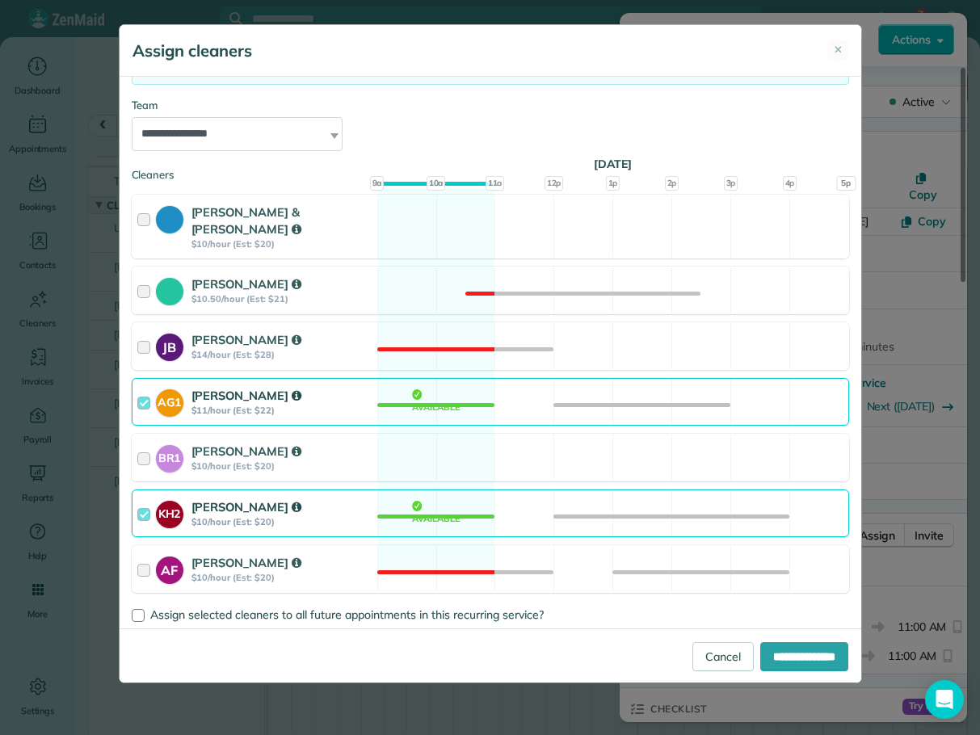
scroll to position [163, 0]
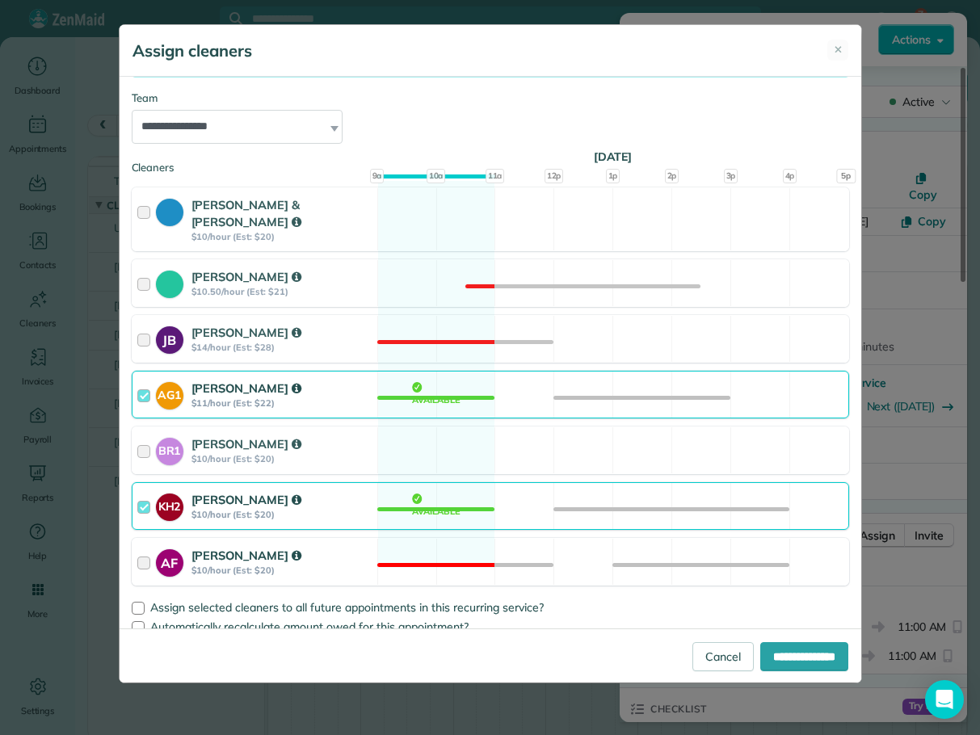
drag, startPoint x: 145, startPoint y: 490, endPoint x: 264, endPoint y: 551, distance: 133.3
click at [145, 491] on div at bounding box center [146, 506] width 19 height 30
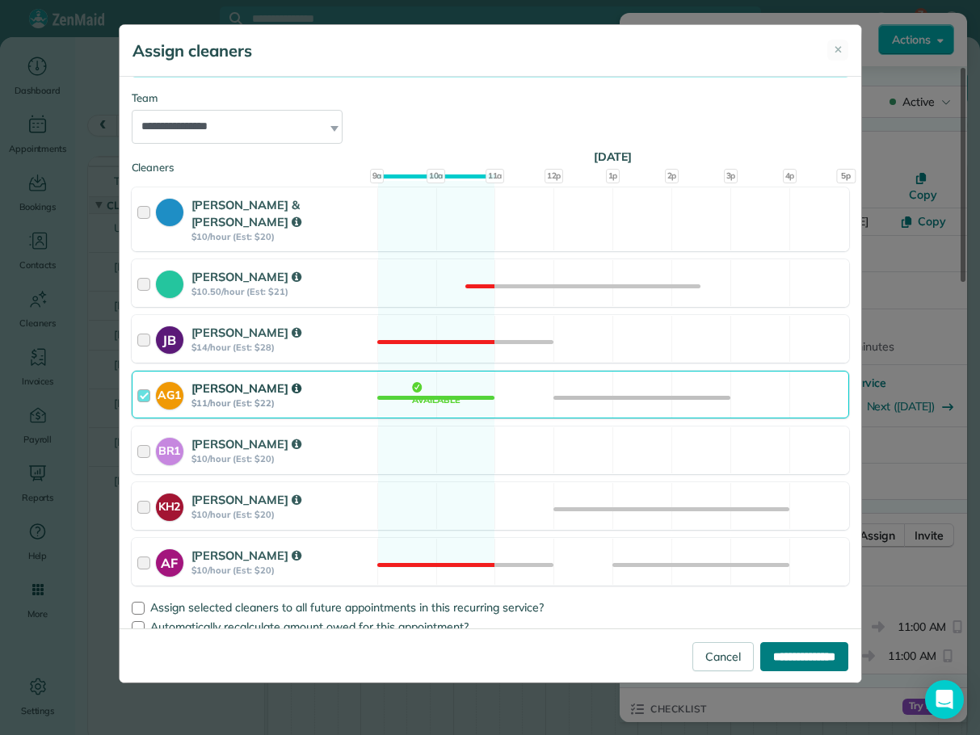
click at [799, 655] on input "**********" at bounding box center [804, 656] width 88 height 29
type input "**********"
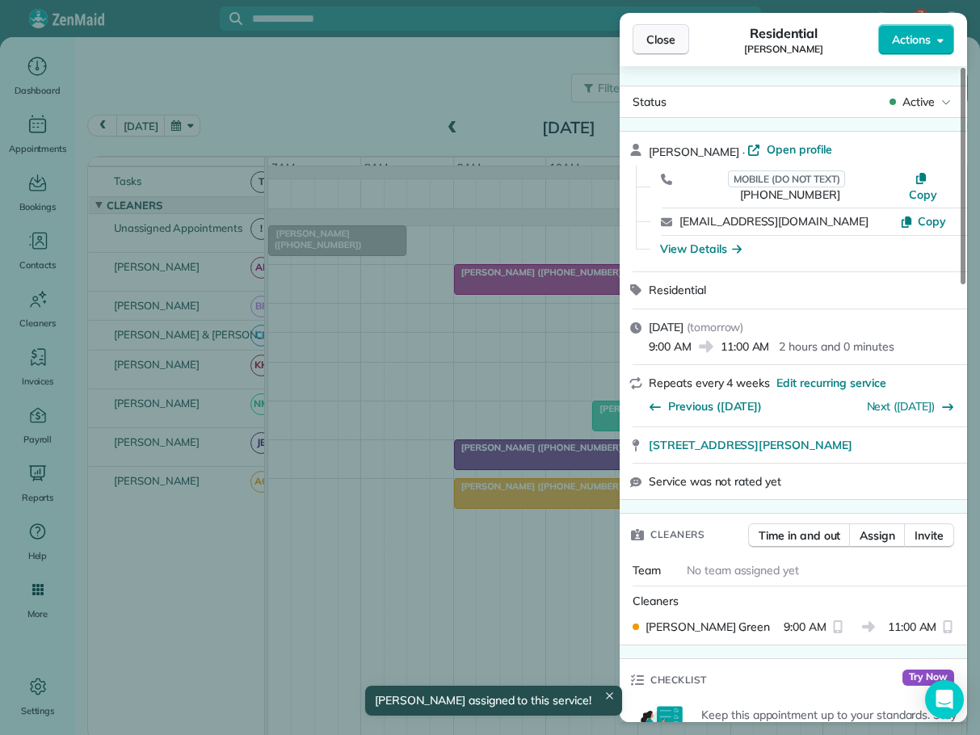
click at [659, 32] on span "Close" at bounding box center [660, 40] width 29 height 16
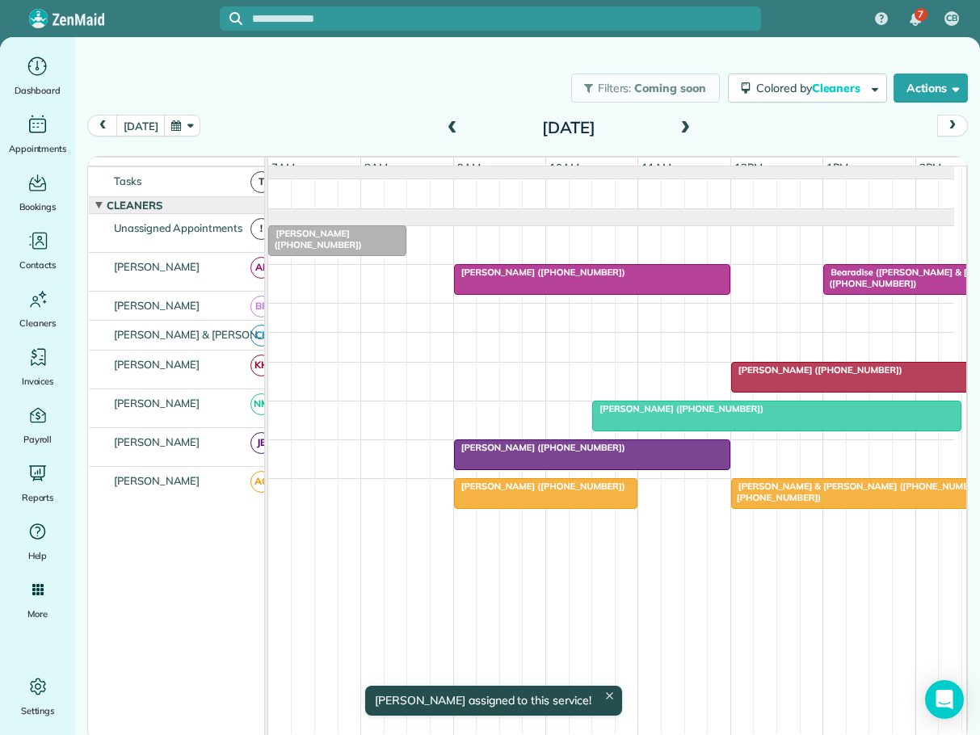
click at [569, 451] on span "[PERSON_NAME] ([PHONE_NUMBER])" at bounding box center [539, 447] width 173 height 11
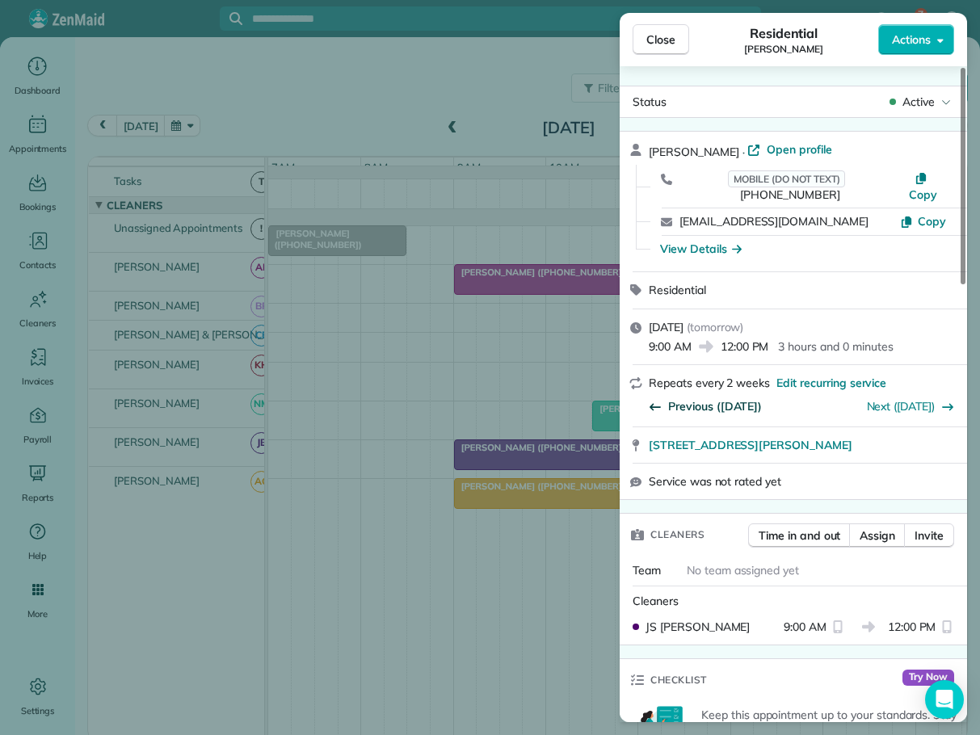
click at [696, 398] on span "Previous ([DATE])" at bounding box center [715, 406] width 94 height 16
click at [691, 398] on span "Previous ([DATE])" at bounding box center [715, 406] width 94 height 16
click at [669, 34] on span "Close" at bounding box center [660, 40] width 29 height 16
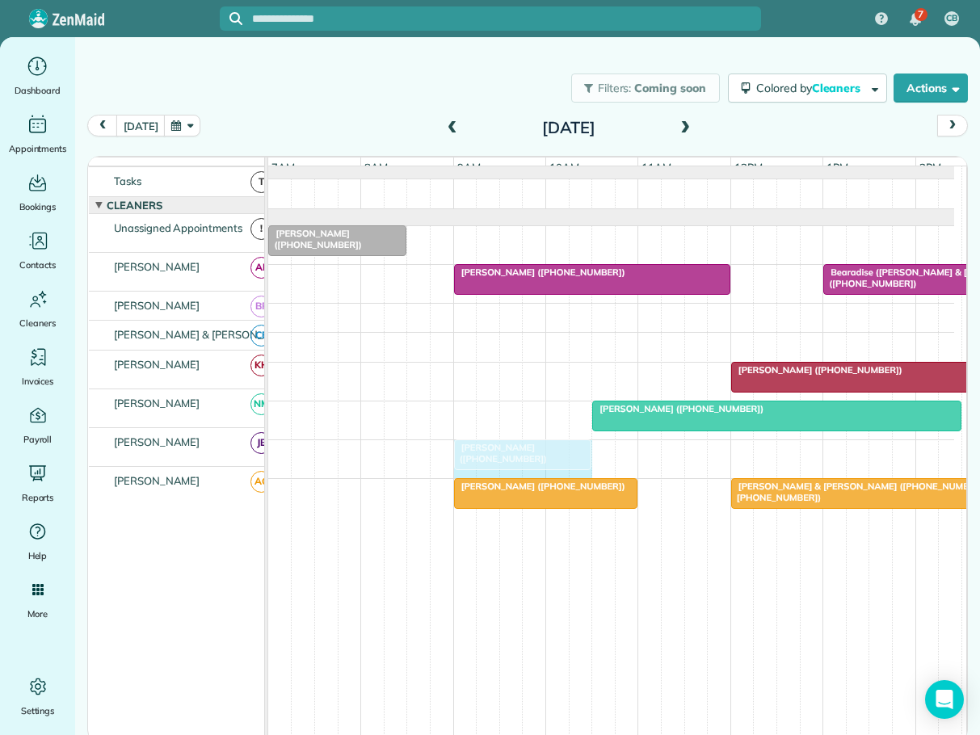
drag, startPoint x: 726, startPoint y: 447, endPoint x: 590, endPoint y: 447, distance: 135.7
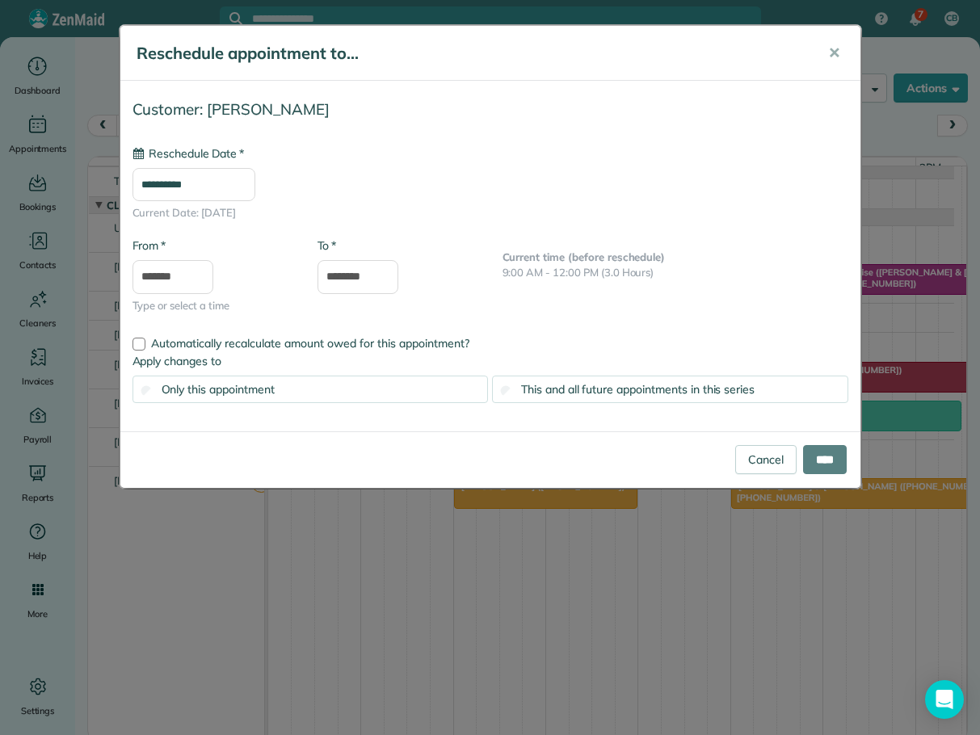
type input "**********"
click at [810, 460] on input "****" at bounding box center [825, 459] width 44 height 29
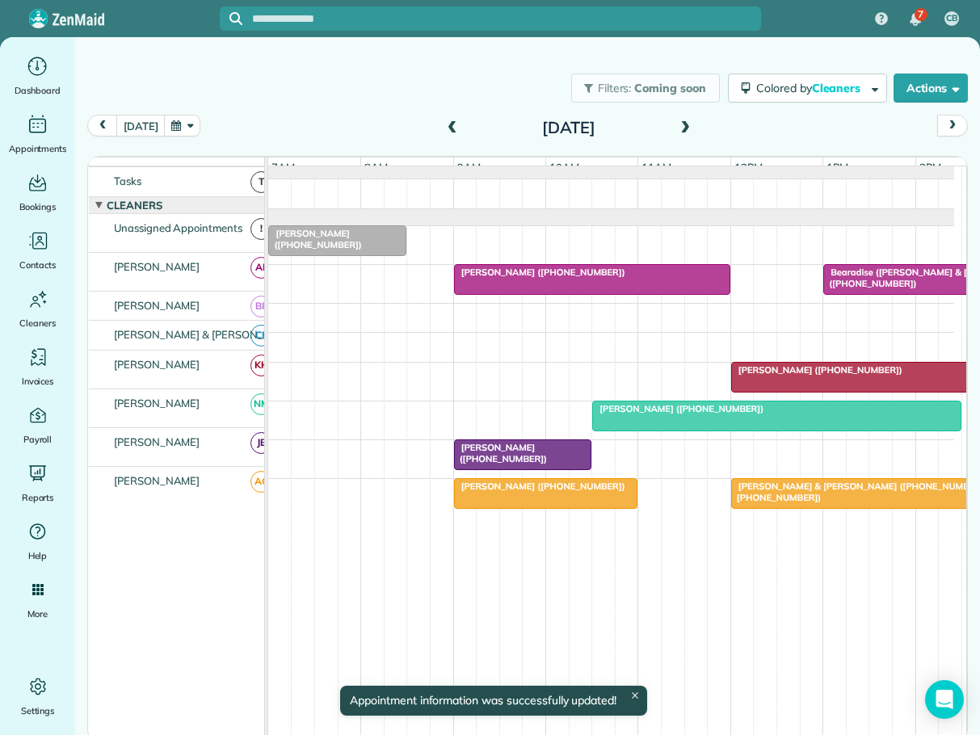
click at [522, 447] on div "[PERSON_NAME] ([PHONE_NUMBER])" at bounding box center [523, 453] width 128 height 23
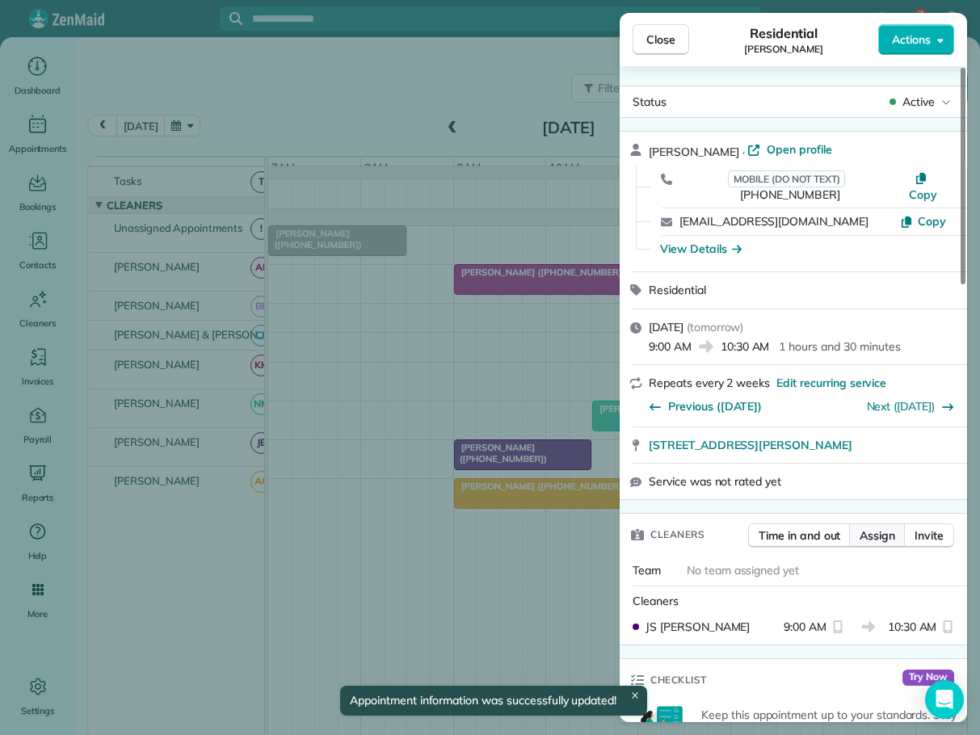
click at [881, 527] on span "Assign" at bounding box center [877, 535] width 36 height 16
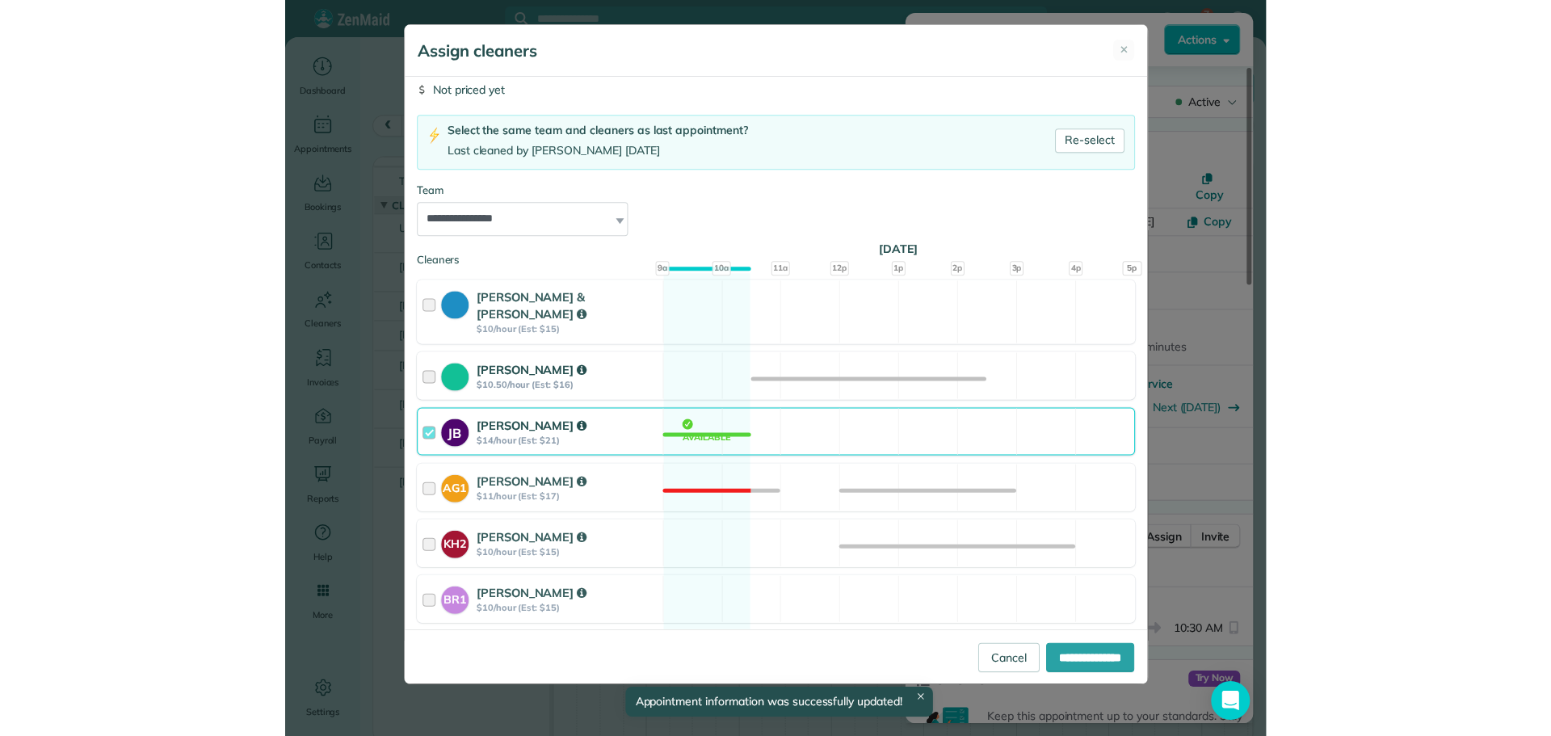
scroll to position [162, 0]
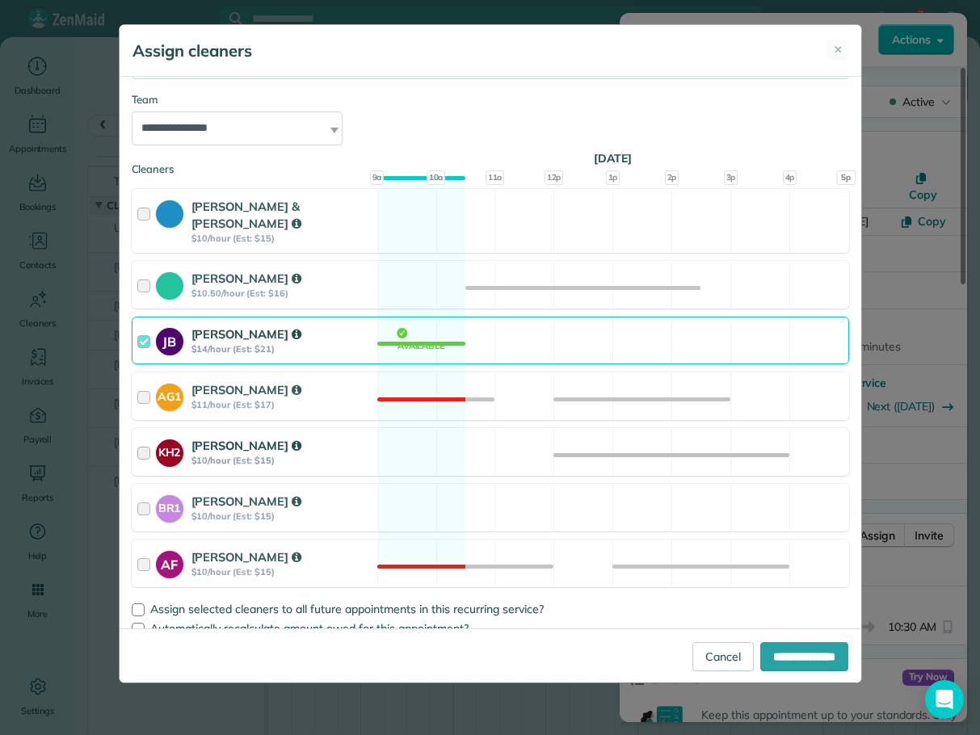
click at [144, 437] on div at bounding box center [146, 452] width 19 height 30
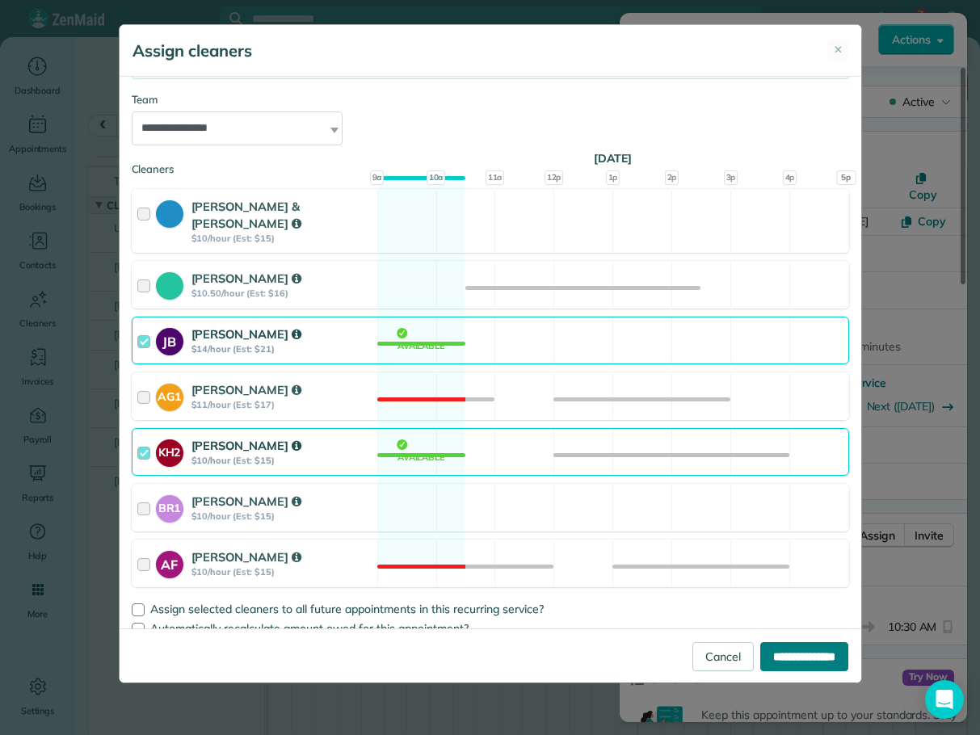
click at [791, 658] on input "**********" at bounding box center [804, 656] width 88 height 29
type input "**********"
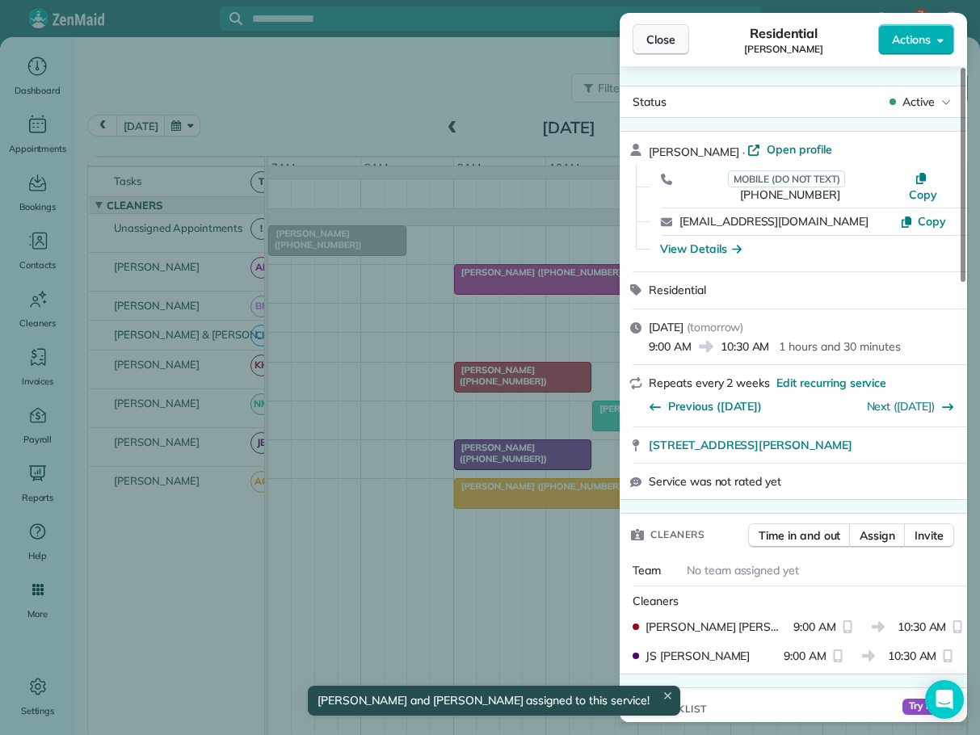
click at [646, 36] on span "Close" at bounding box center [660, 40] width 29 height 16
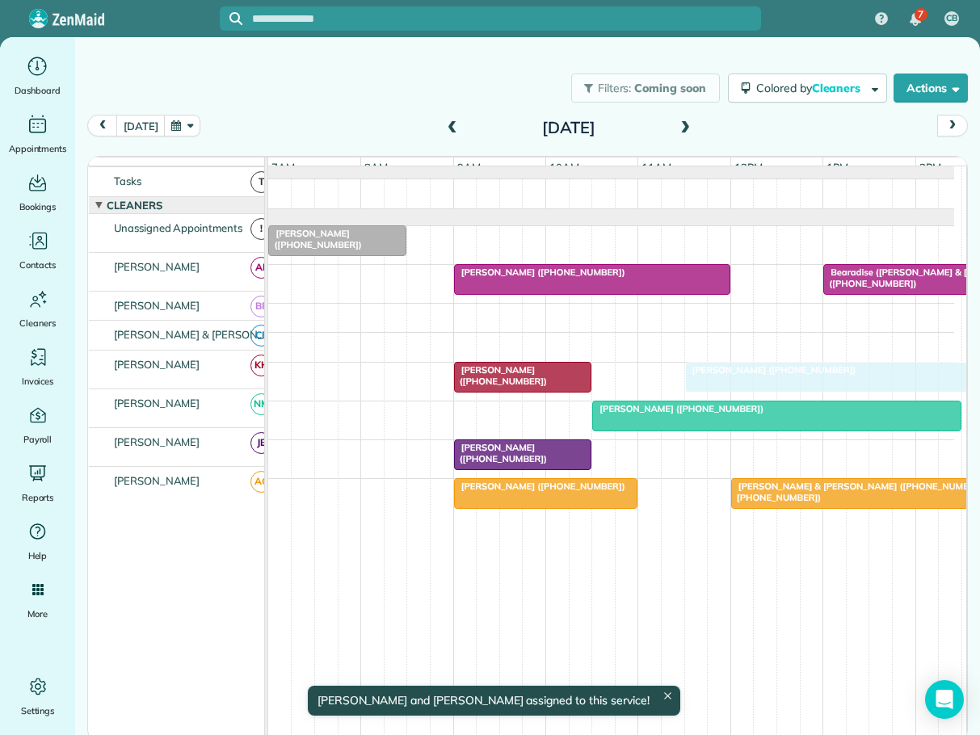
drag, startPoint x: 809, startPoint y: 376, endPoint x: 796, endPoint y: 376, distance: 12.1
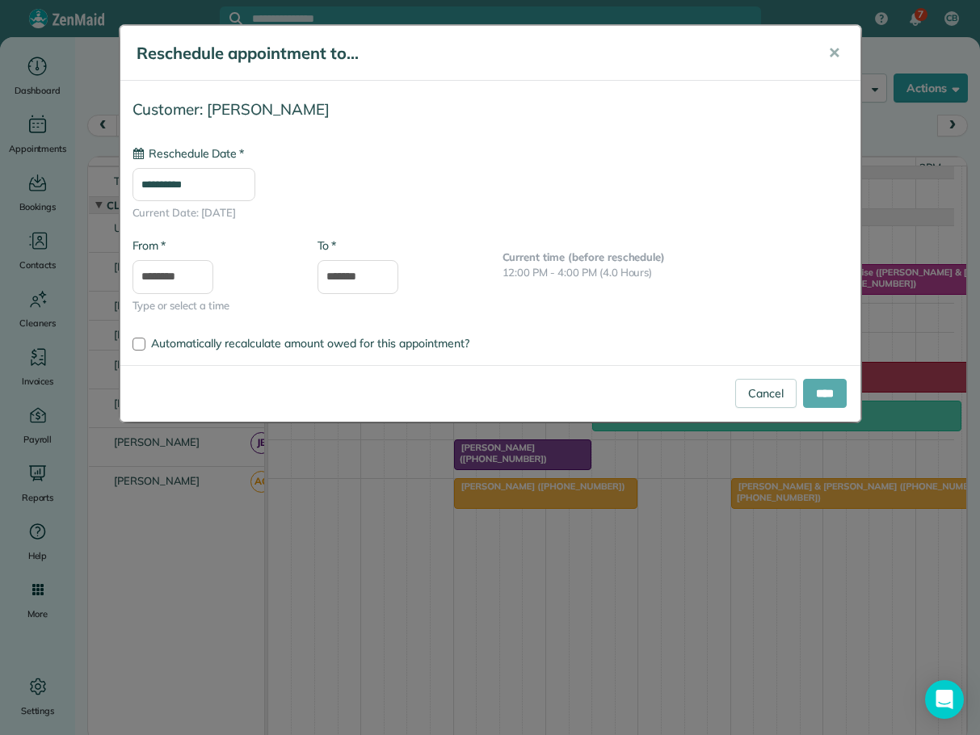
type input "**********"
click at [831, 389] on input "****" at bounding box center [825, 393] width 44 height 29
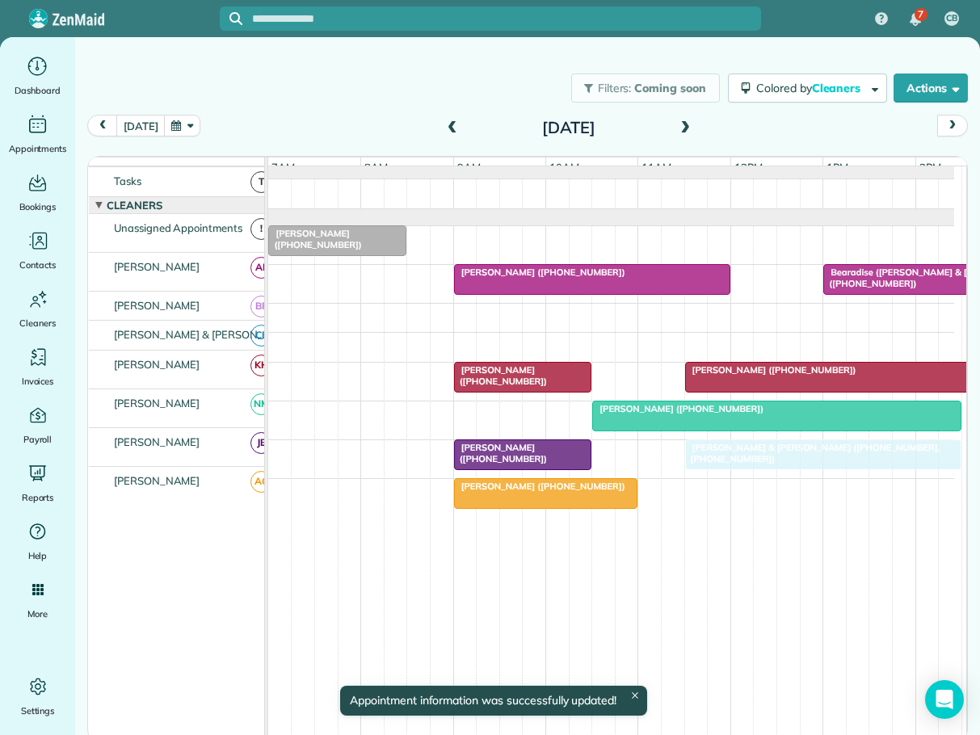
drag, startPoint x: 799, startPoint y: 487, endPoint x: 742, endPoint y: 454, distance: 66.2
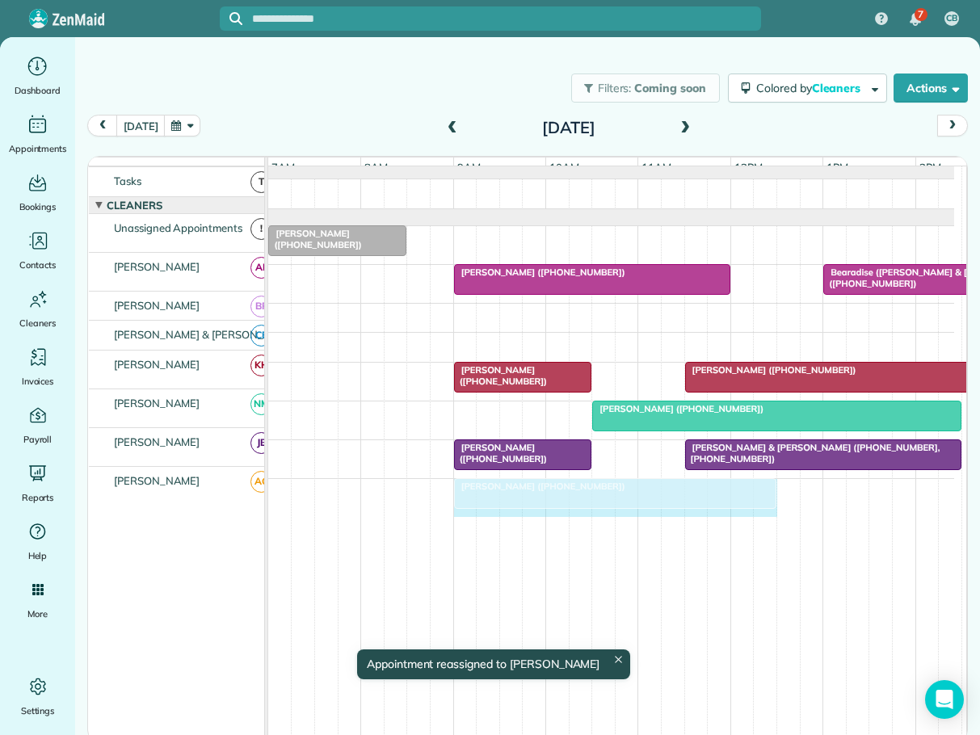
drag, startPoint x: 633, startPoint y: 488, endPoint x: 754, endPoint y: 489, distance: 120.4
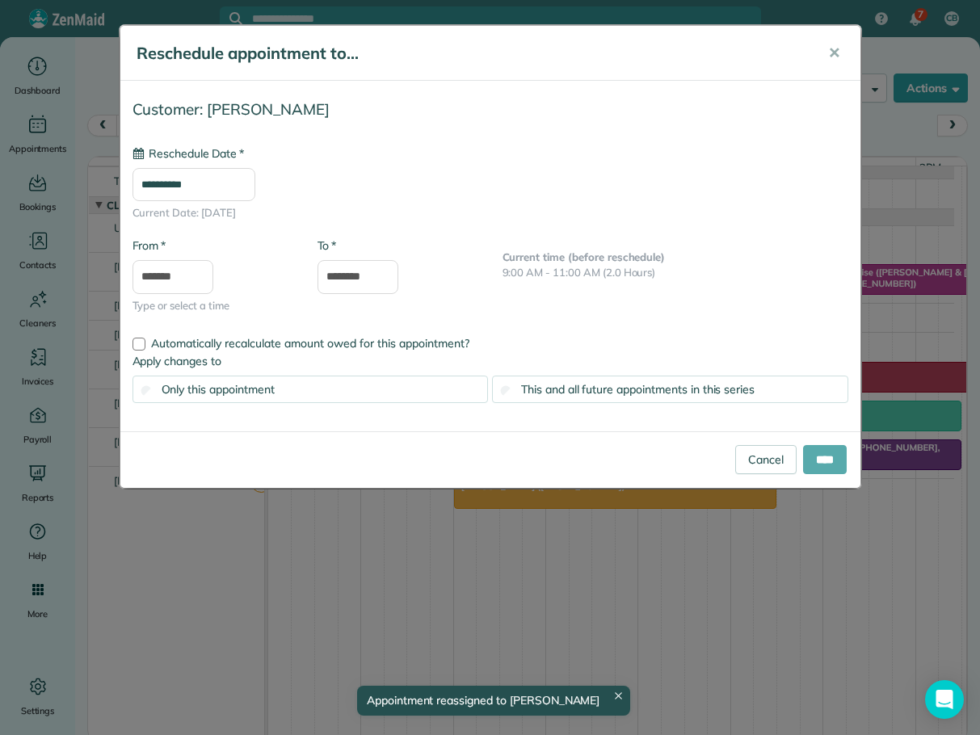
type input "**********"
drag, startPoint x: 835, startPoint y: 454, endPoint x: 743, endPoint y: 496, distance: 101.2
click at [834, 454] on input "****" at bounding box center [825, 459] width 44 height 29
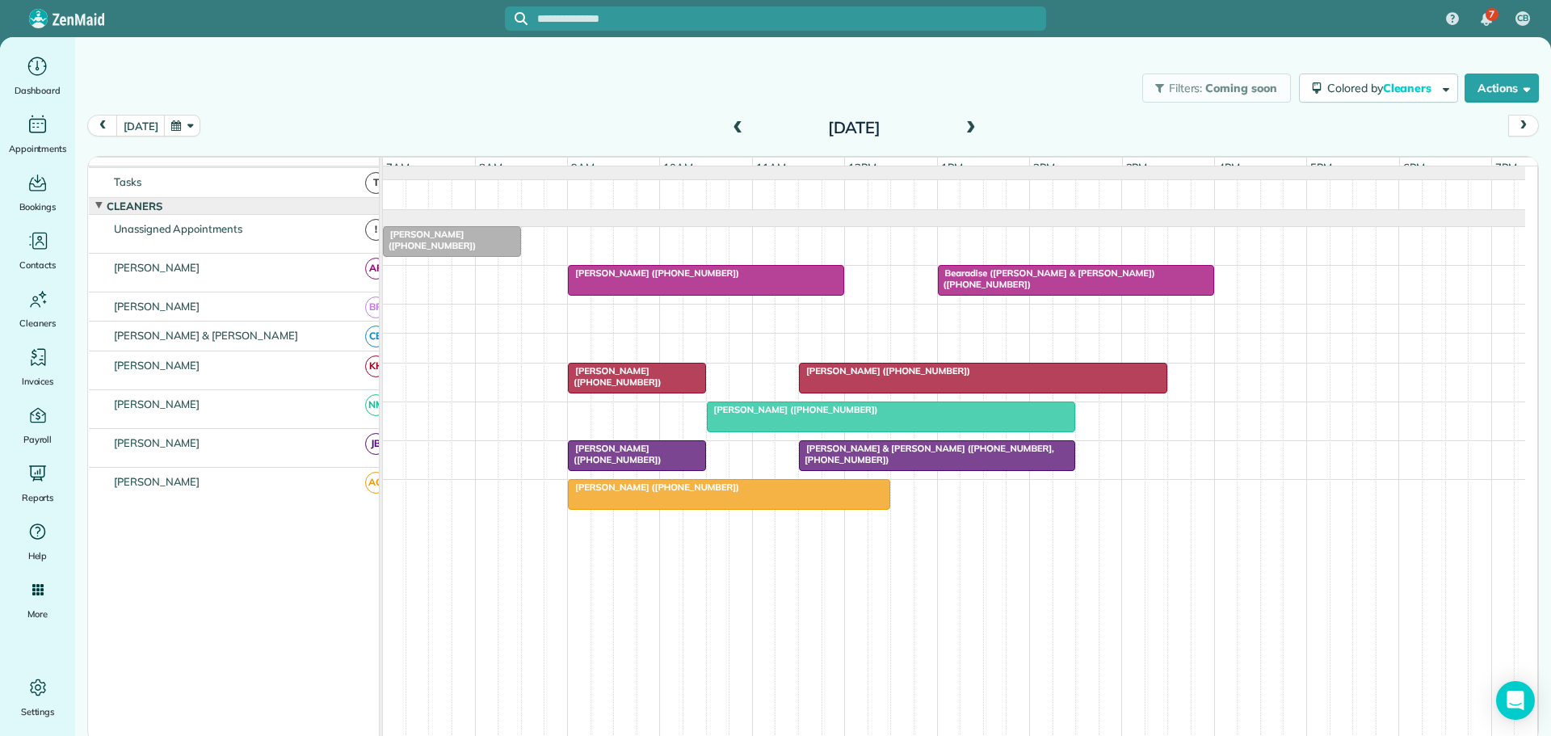
scroll to position [15, 0]
click at [740, 118] on span at bounding box center [738, 128] width 18 height 24
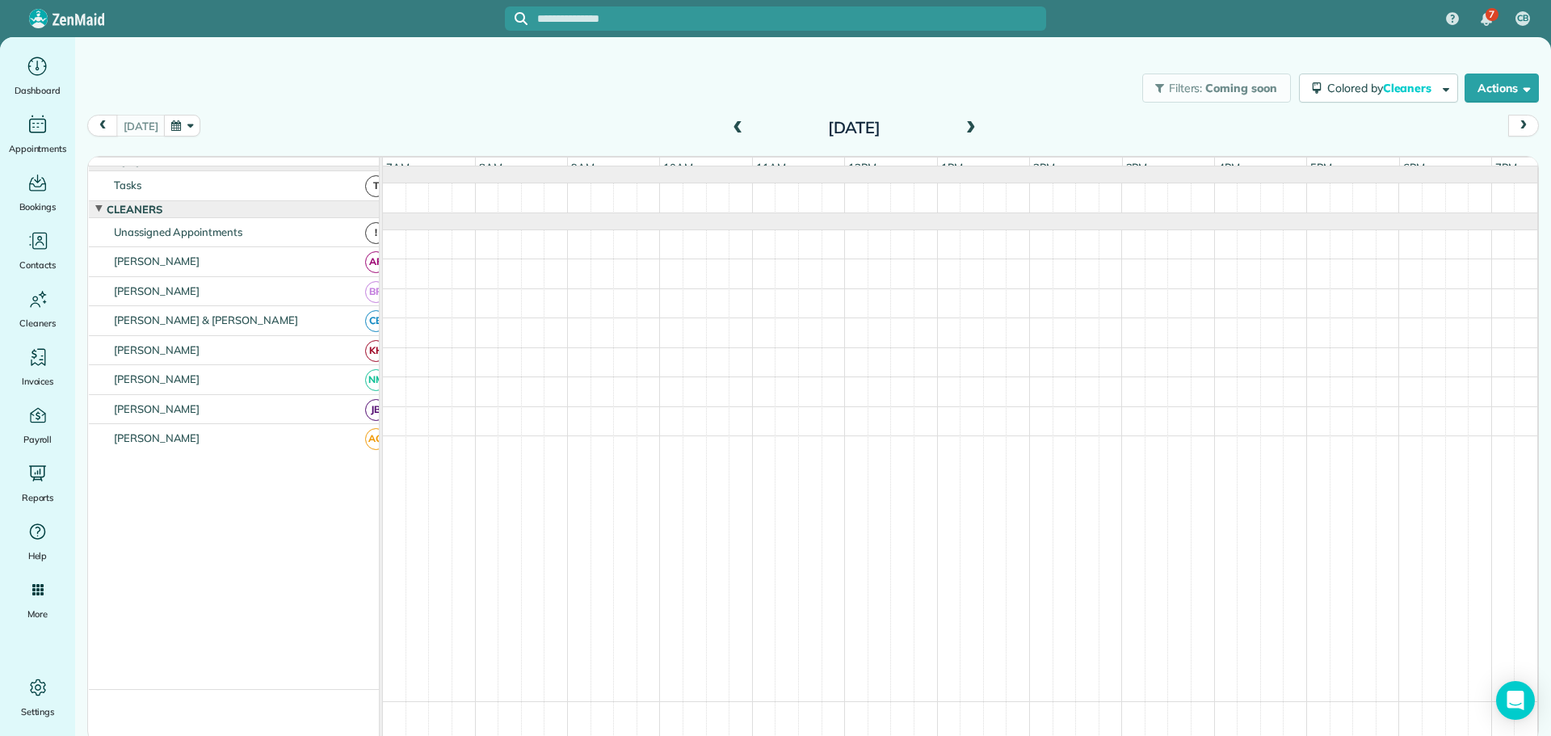
scroll to position [0, 0]
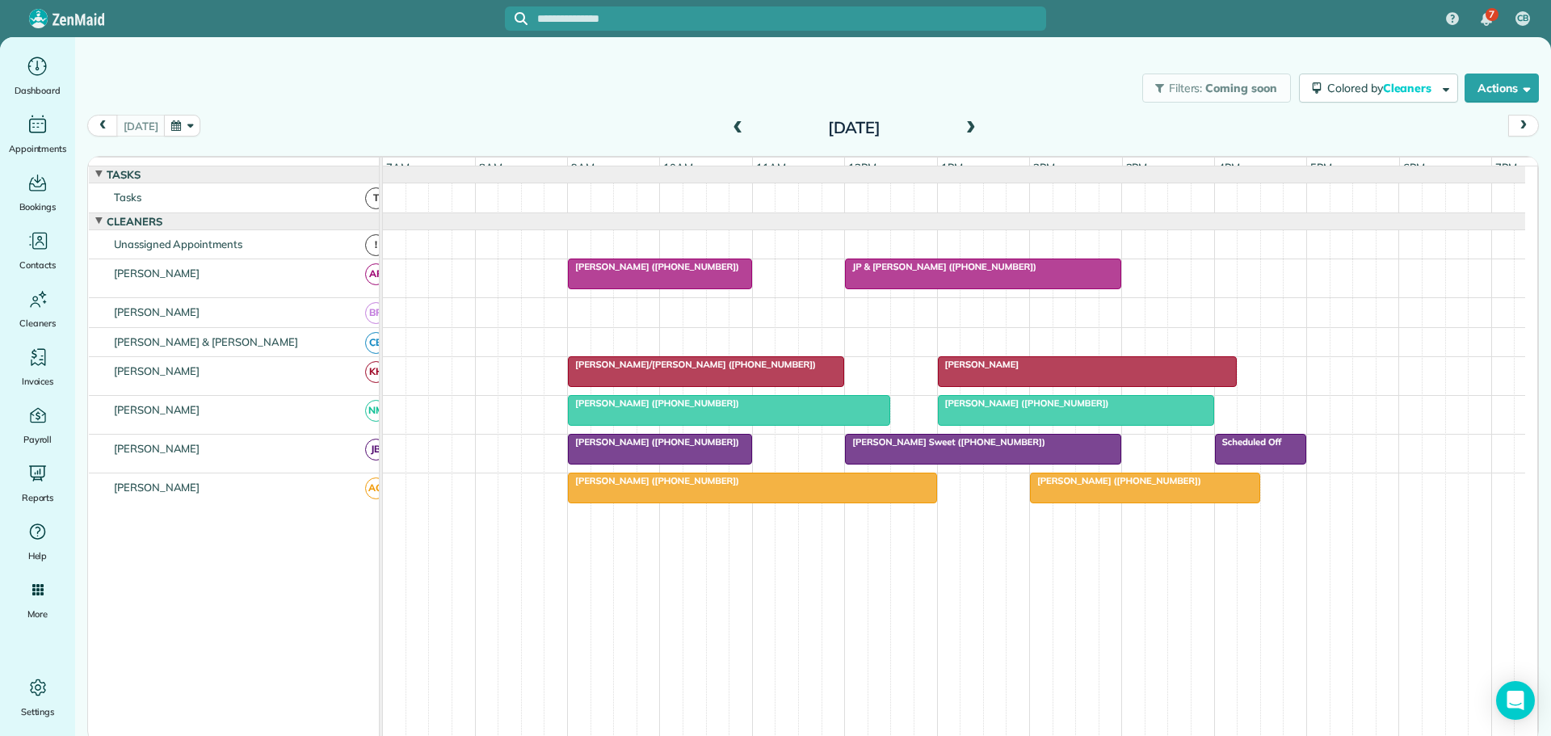
click at [669, 271] on div at bounding box center [660, 273] width 183 height 29
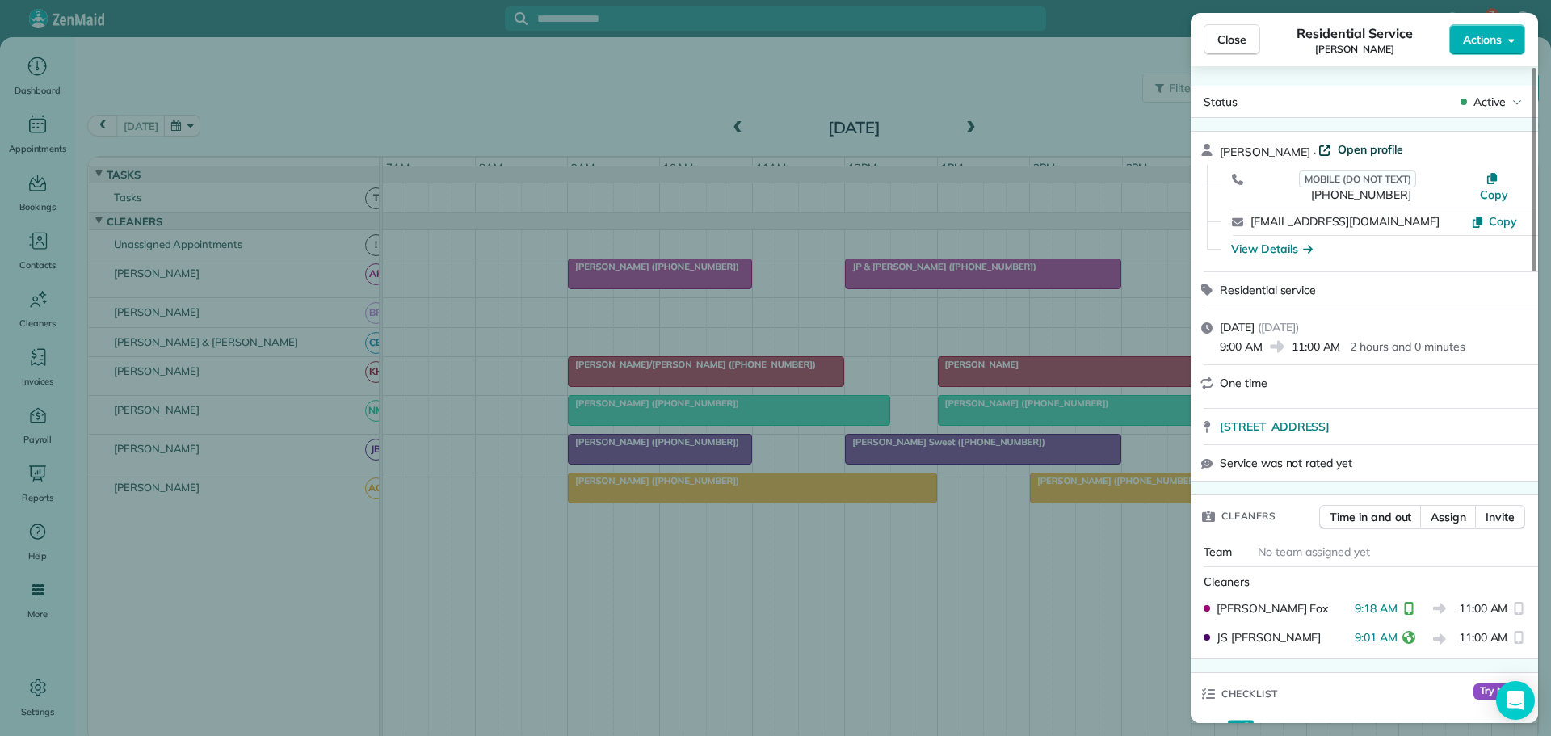
click at [1385, 143] on span "Open profile" at bounding box center [1370, 149] width 65 height 16
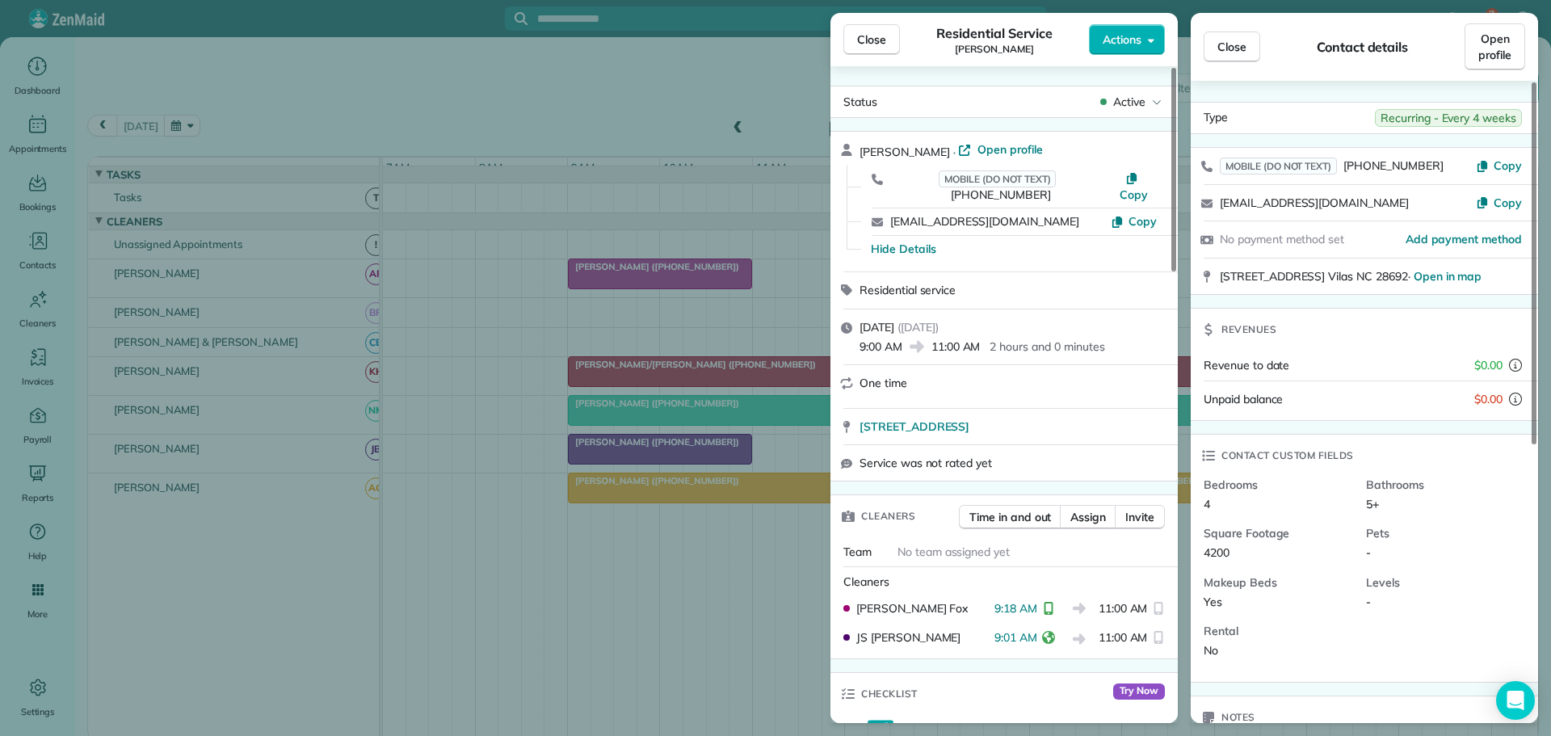
drag, startPoint x: 868, startPoint y: 43, endPoint x: 909, endPoint y: 208, distance: 170.4
click at [868, 43] on span "Close" at bounding box center [871, 40] width 29 height 16
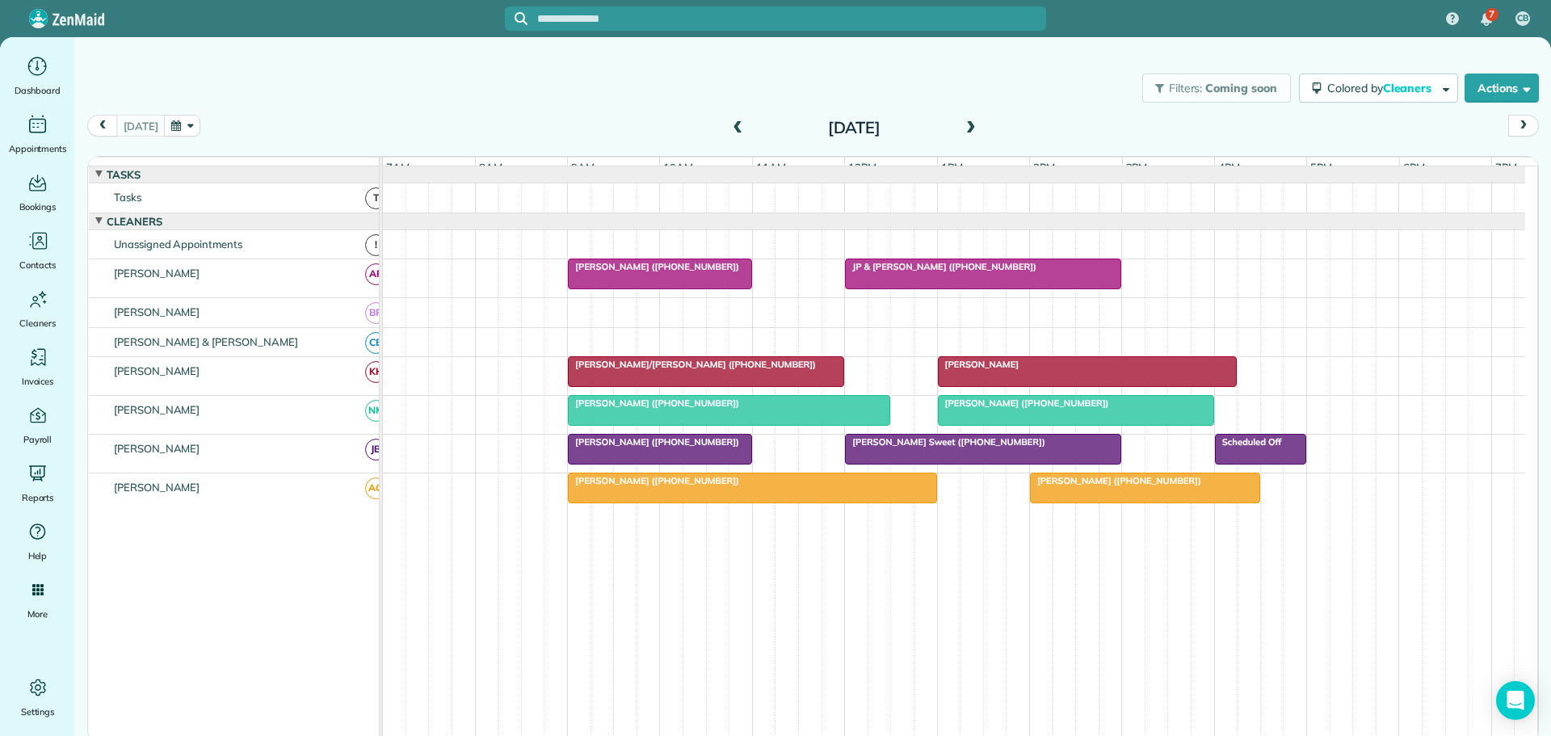
click at [620, 272] on span "[PERSON_NAME] ([PHONE_NUMBER])" at bounding box center [653, 266] width 173 height 11
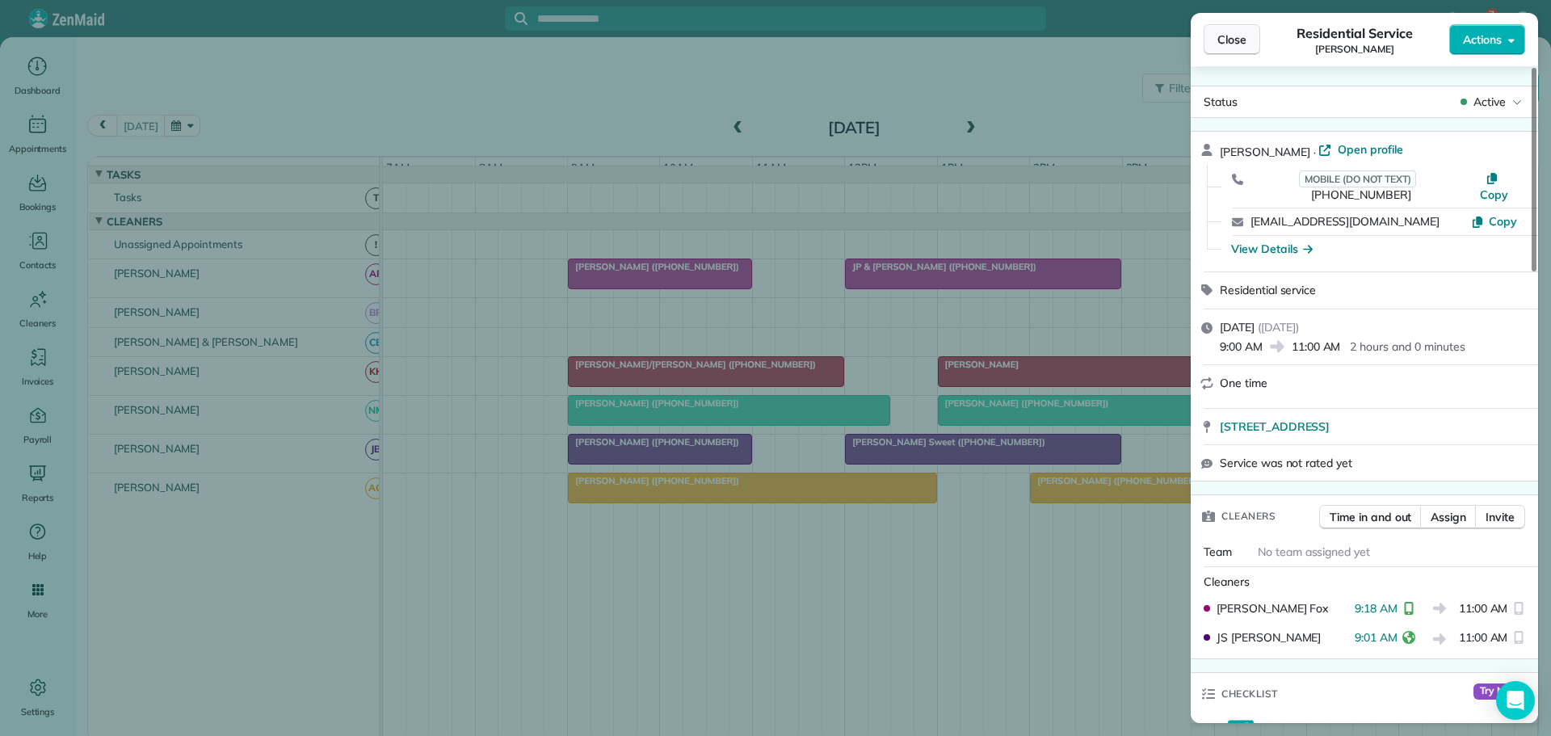
click at [1236, 29] on button "Close" at bounding box center [1232, 39] width 57 height 31
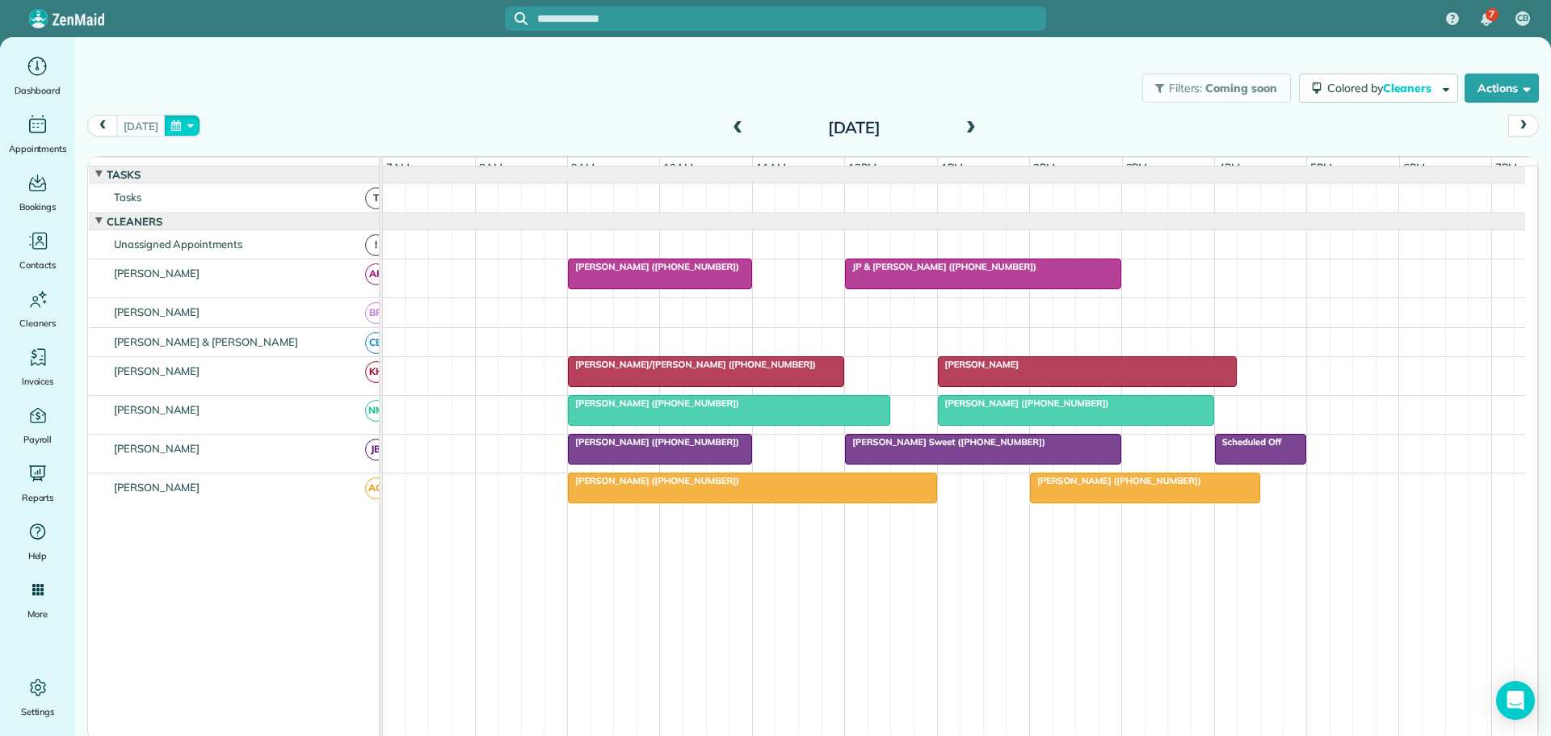
click at [195, 120] on button "button" at bounding box center [182, 126] width 37 height 22
click at [214, 136] on link "Prev" at bounding box center [217, 136] width 44 height 40
click at [242, 280] on link "29" at bounding box center [244, 286] width 26 height 26
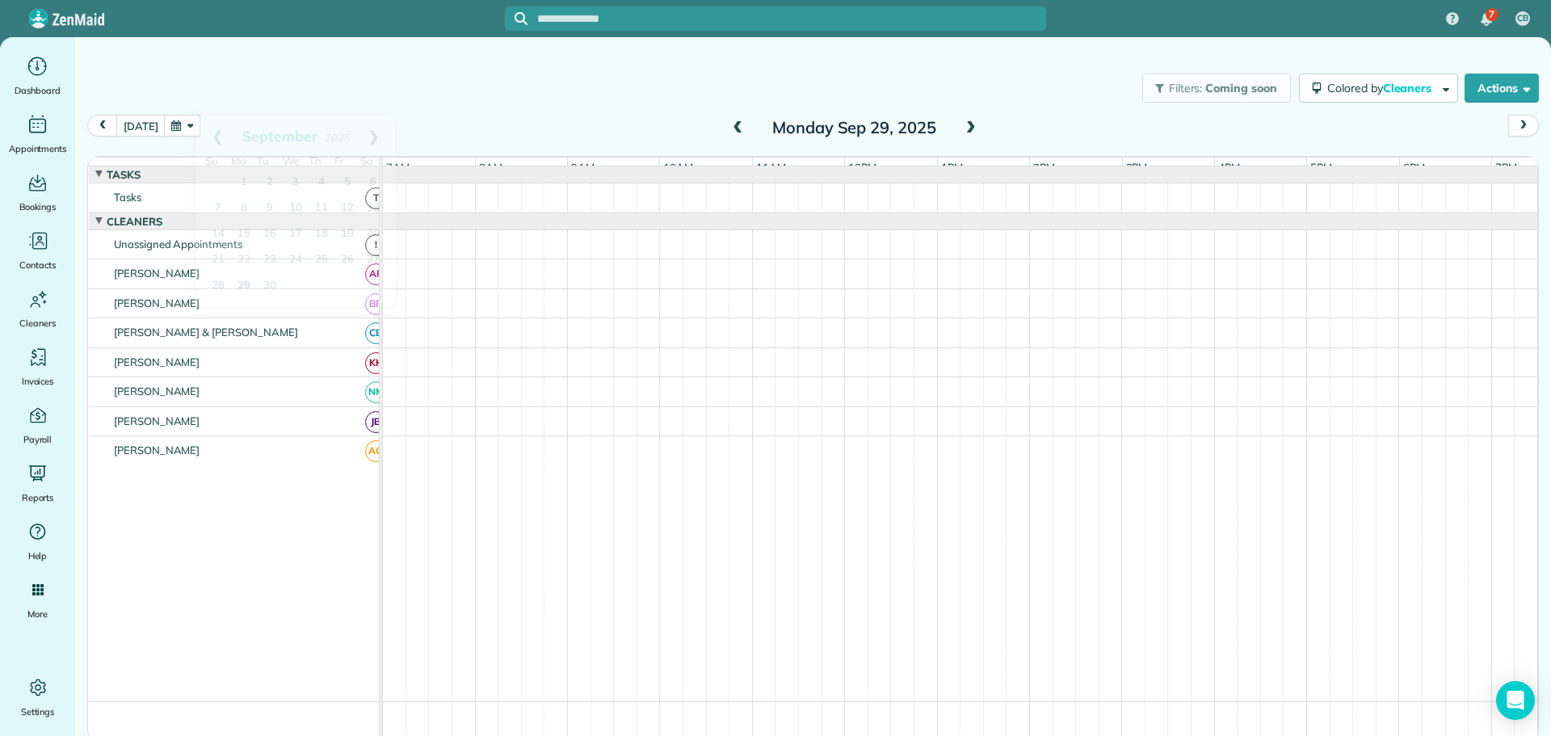
scroll to position [57, 0]
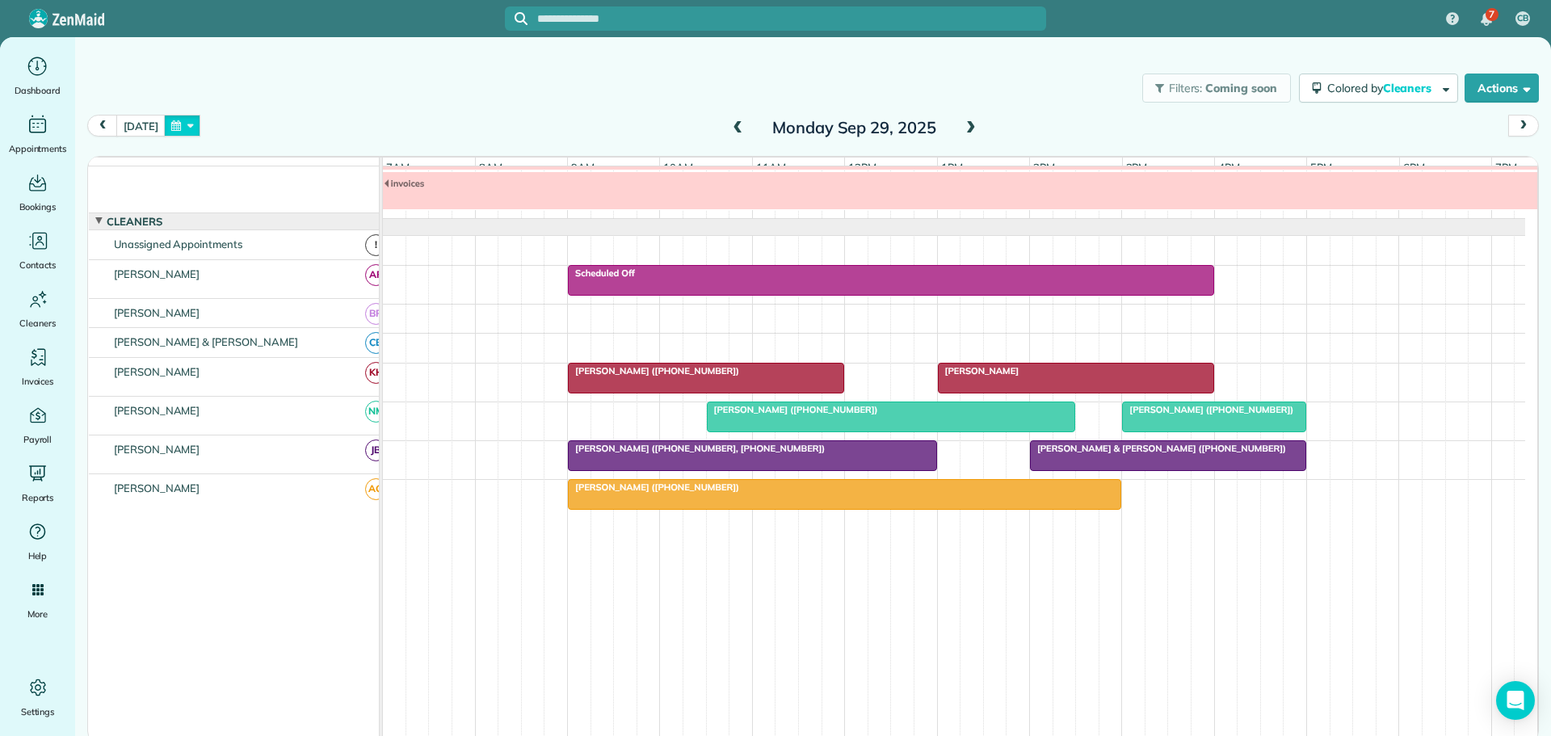
click at [177, 120] on button "button" at bounding box center [182, 126] width 37 height 22
click at [217, 137] on link "Prev" at bounding box center [217, 136] width 44 height 40
click at [246, 255] on link "22" at bounding box center [244, 260] width 26 height 26
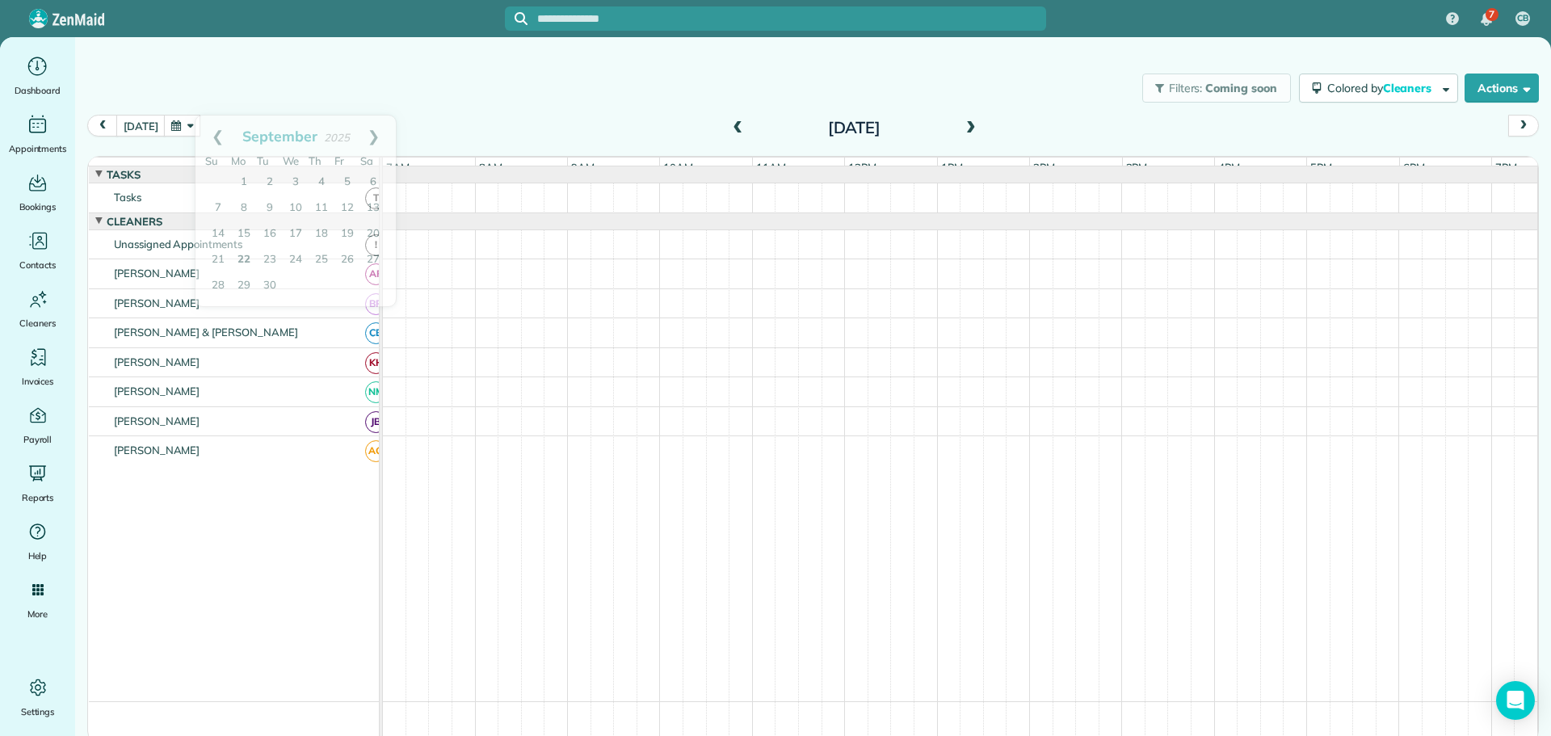
scroll to position [17, 0]
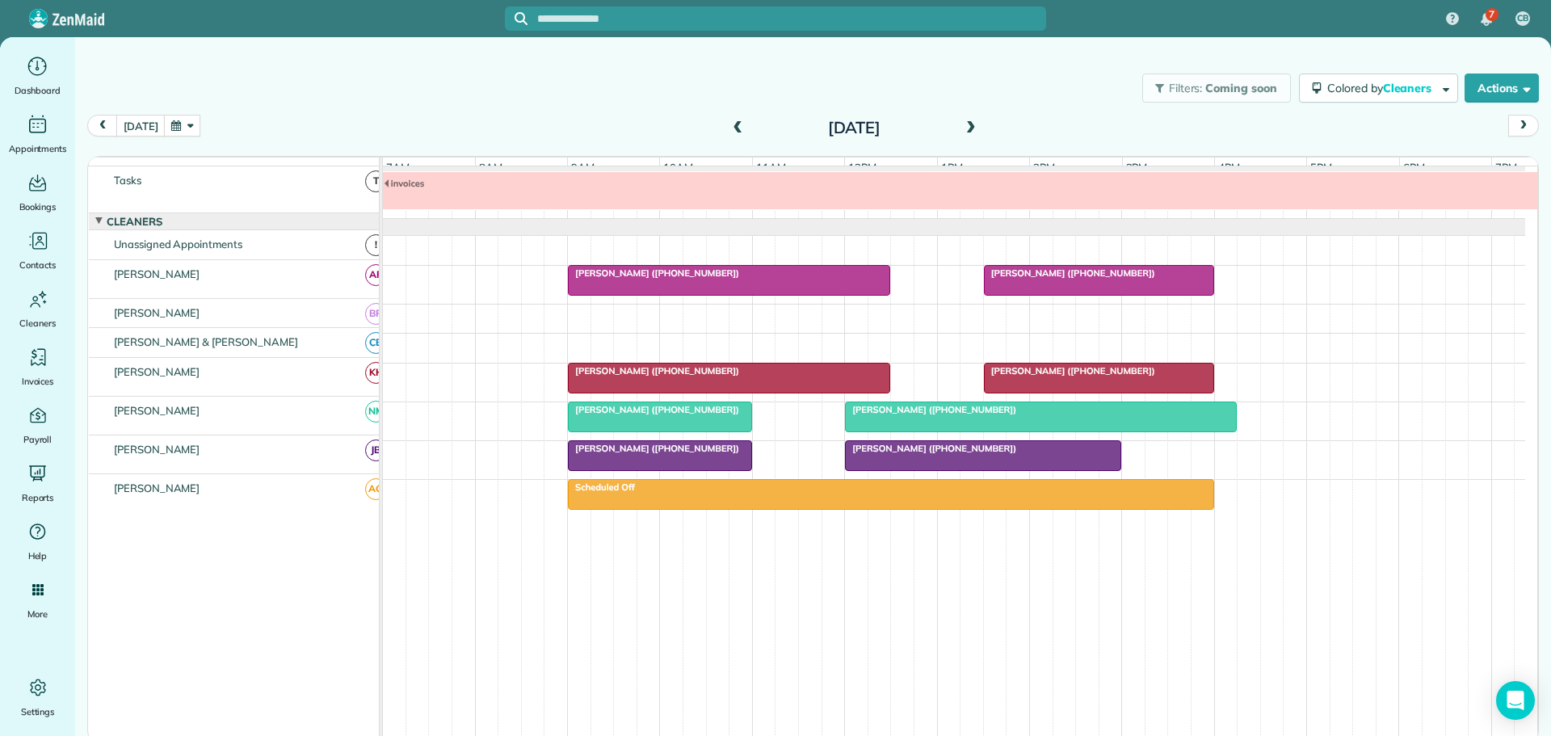
click at [593, 454] on span "[PERSON_NAME] ([PHONE_NUMBER])" at bounding box center [653, 448] width 173 height 11
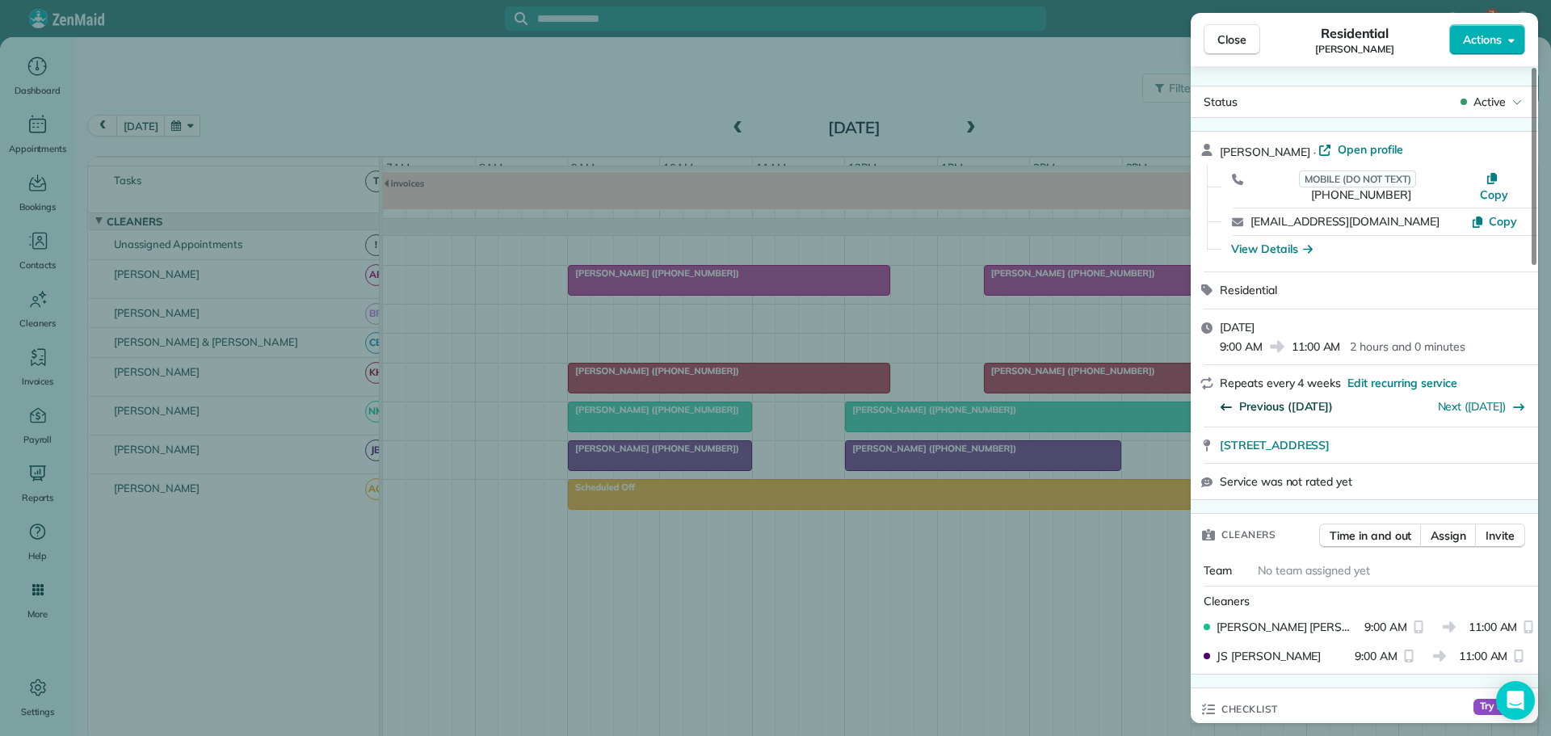
click at [1287, 398] on span "Previous (Aug 25)" at bounding box center [1286, 406] width 94 height 16
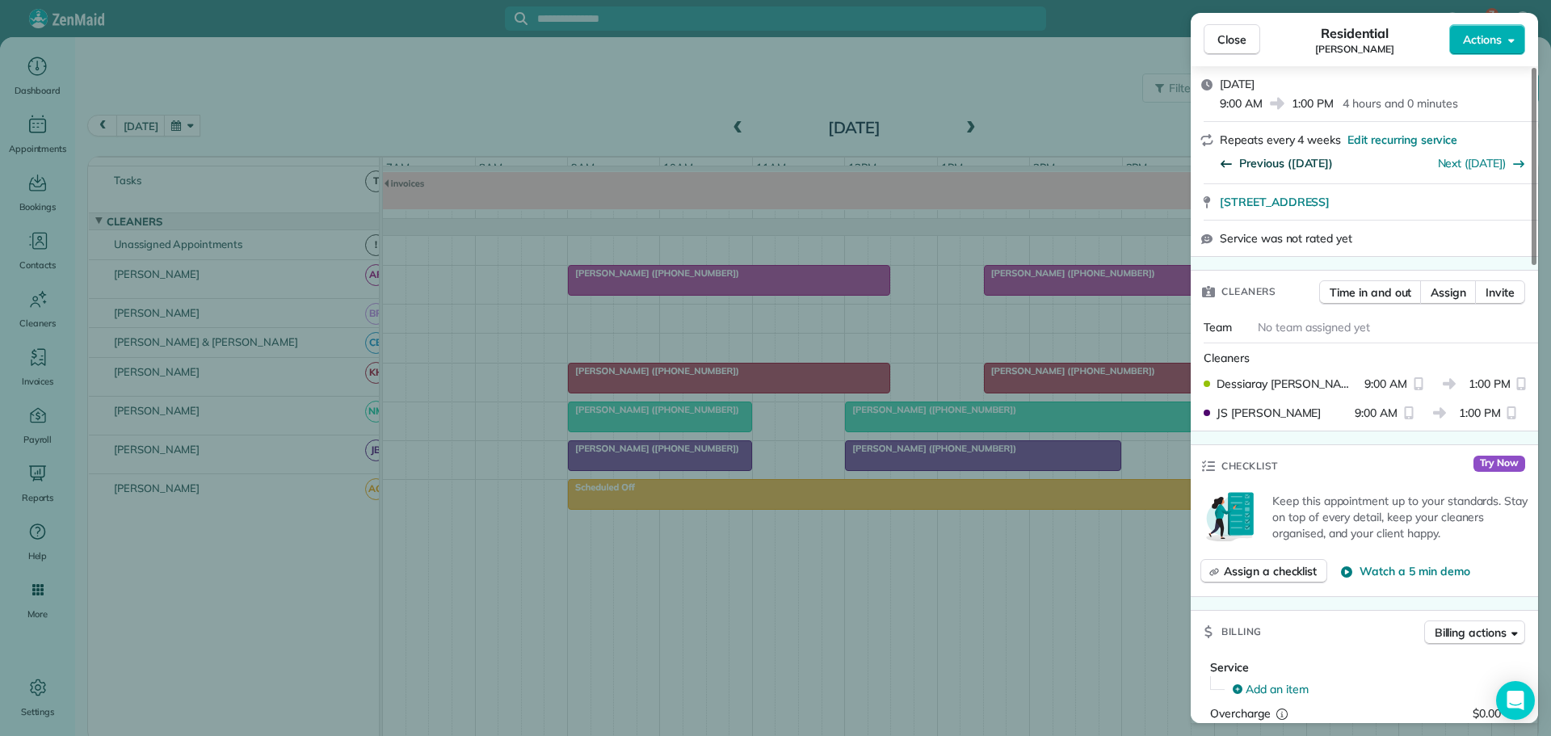
scroll to position [242, 0]
click at [1275, 156] on span "Previous (Jul 28)" at bounding box center [1286, 164] width 94 height 16
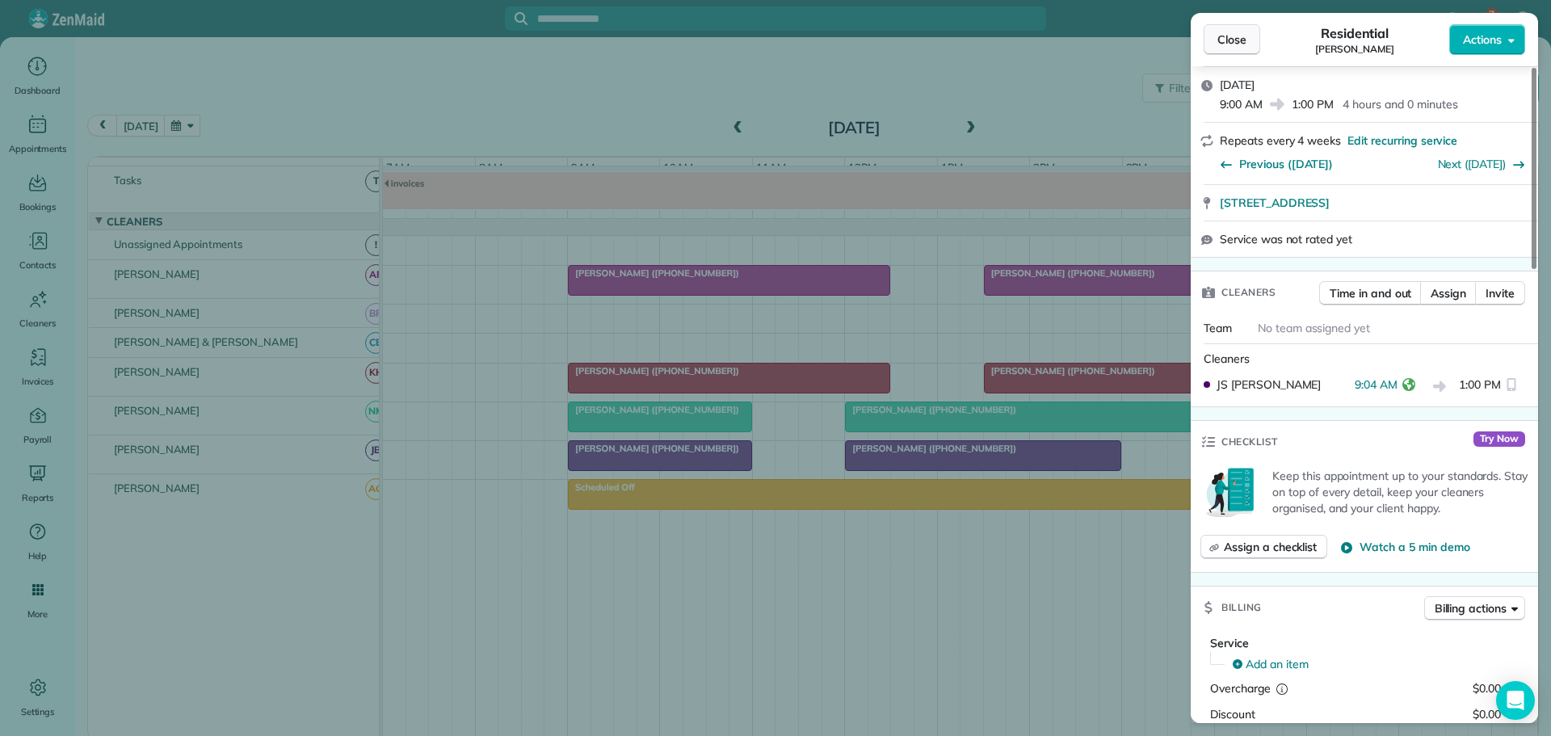
click at [1221, 35] on span "Close" at bounding box center [1231, 40] width 29 height 16
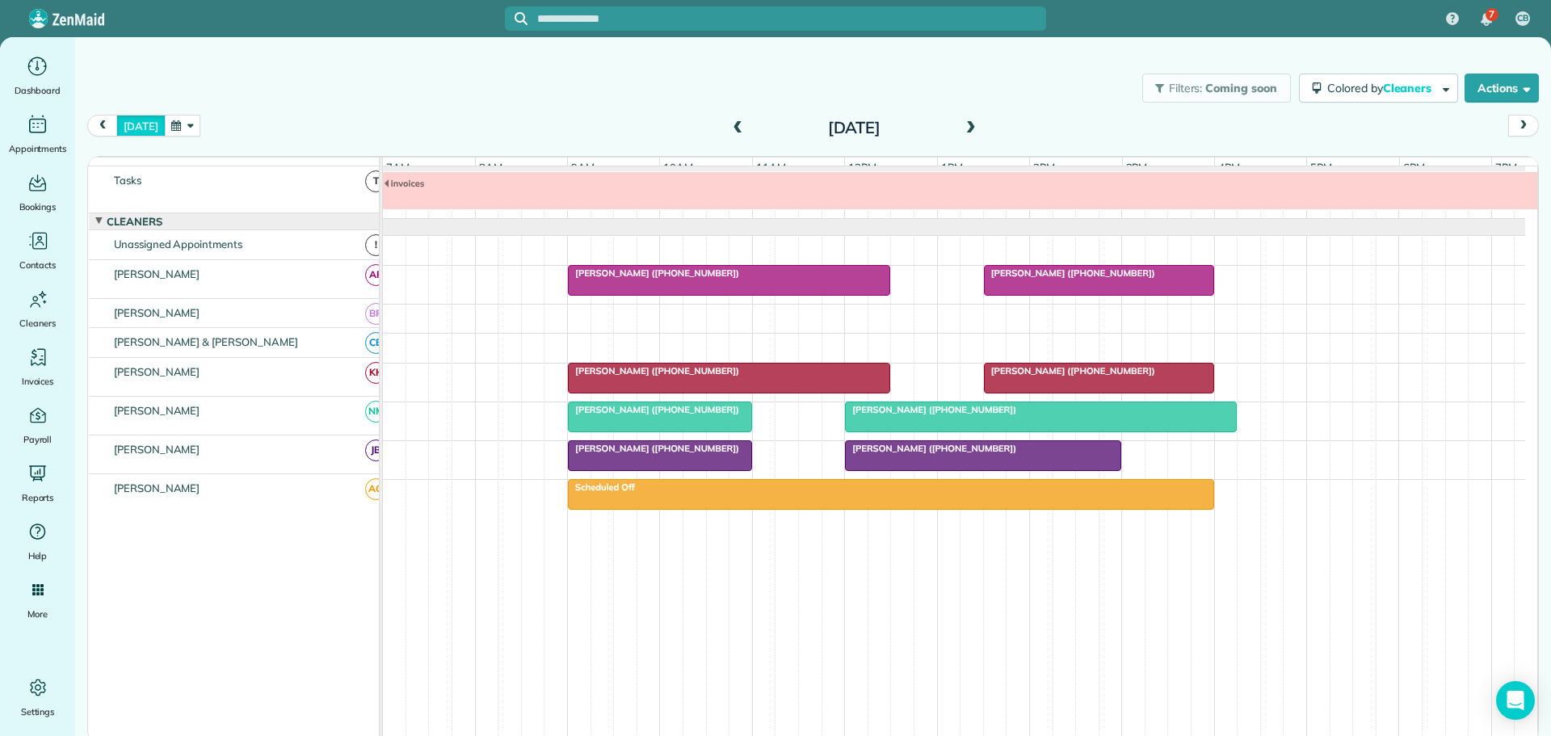
click at [143, 124] on button "[DATE]" at bounding box center [140, 126] width 48 height 22
